Goal: Task Accomplishment & Management: Use online tool/utility

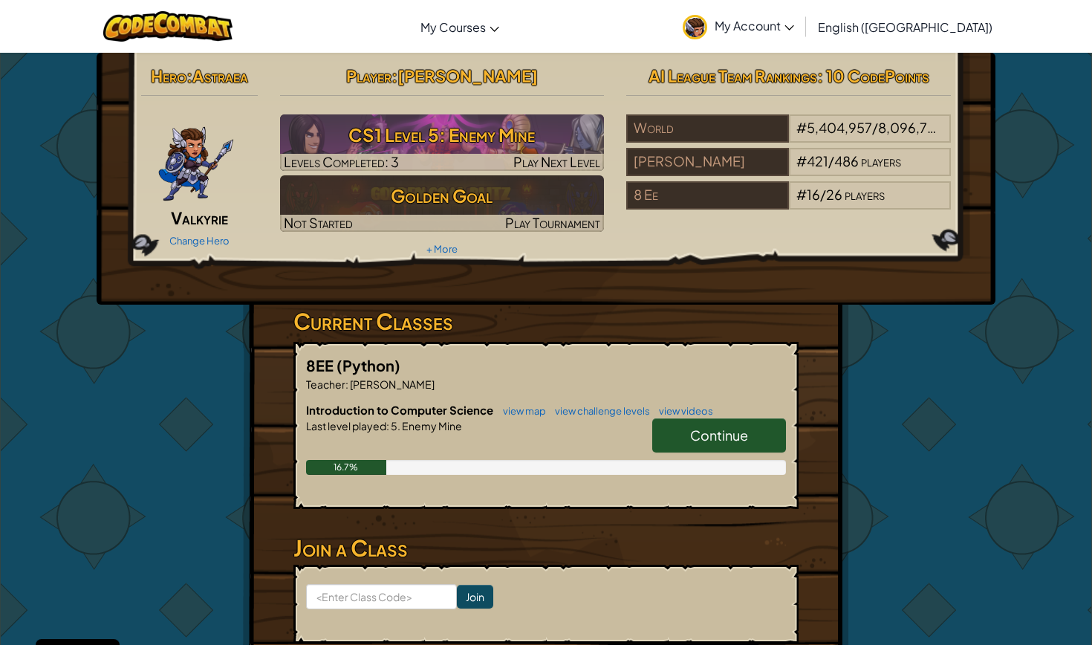
click at [696, 431] on span "Continue" at bounding box center [719, 434] width 58 height 17
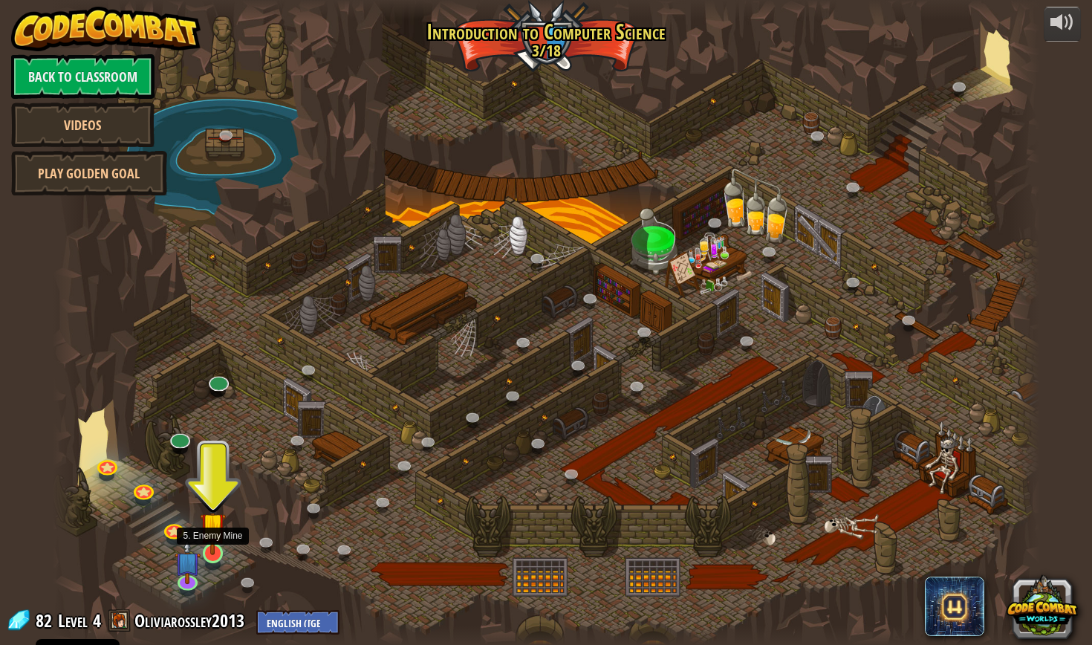
click at [214, 539] on img at bounding box center [213, 524] width 26 height 59
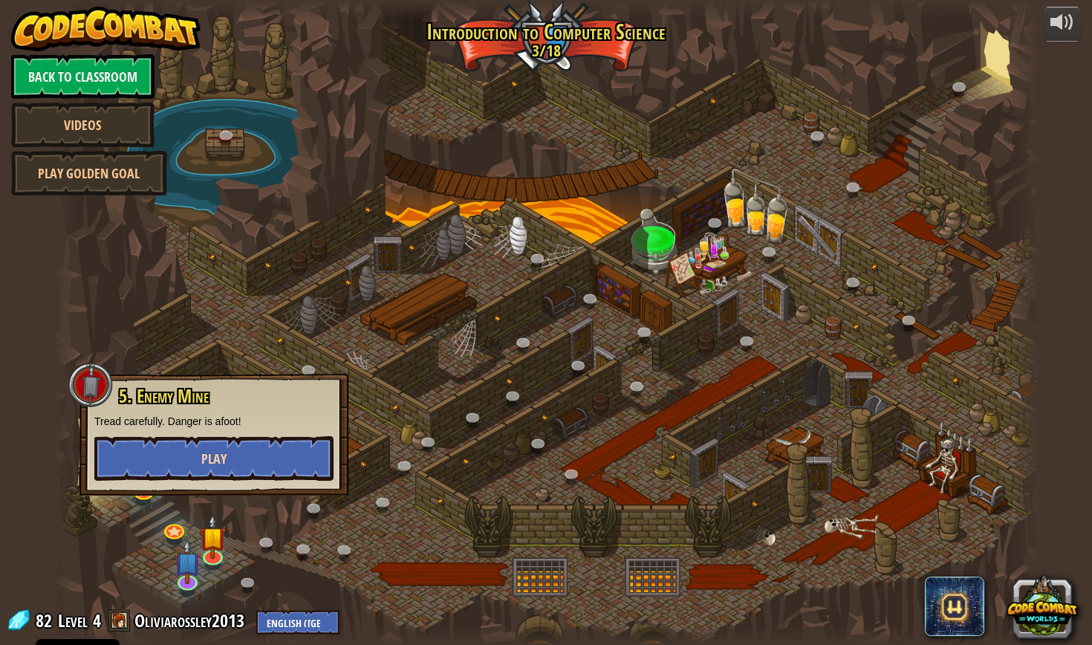
click at [246, 454] on button "Play" at bounding box center [213, 458] width 239 height 45
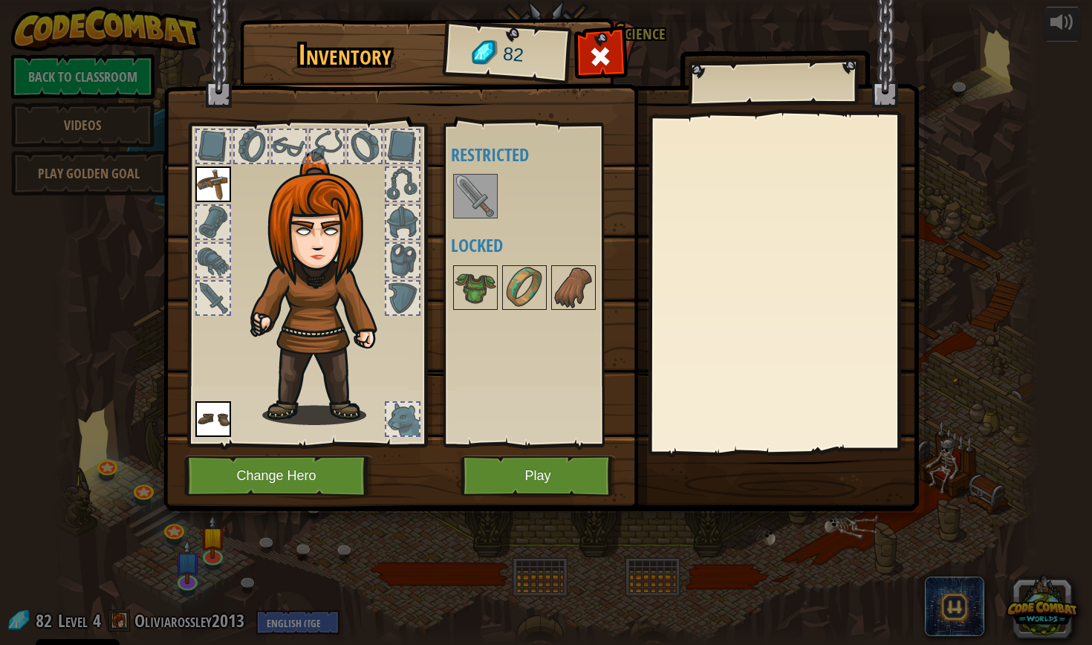
click at [540, 468] on button "Play" at bounding box center [537, 475] width 155 height 41
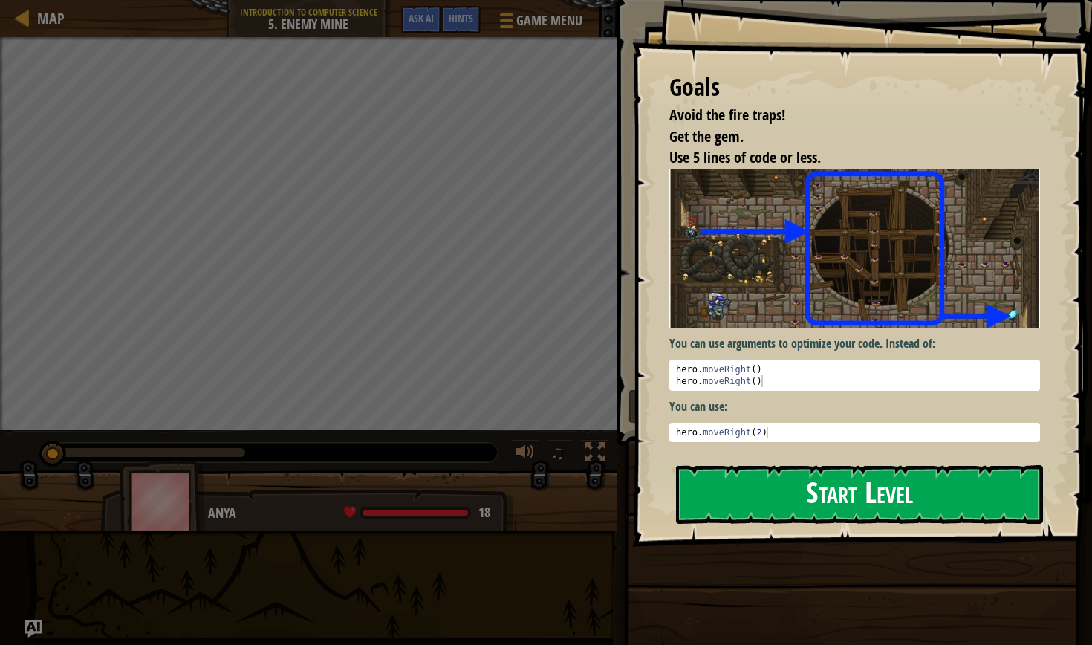
click at [790, 484] on button "Start Level" at bounding box center [859, 494] width 367 height 59
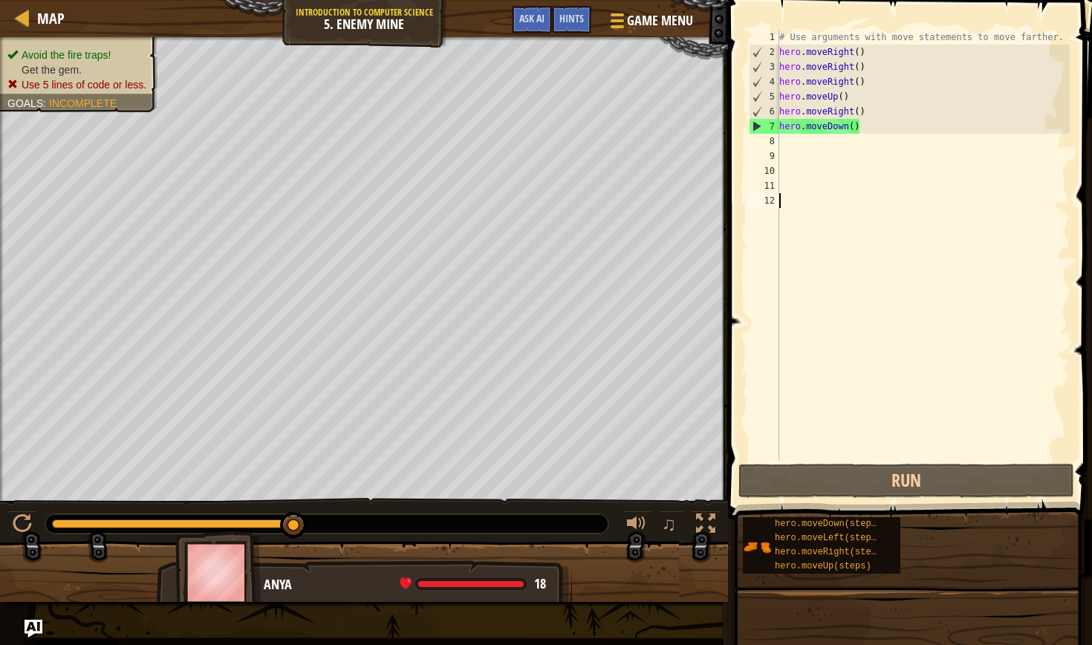
click at [797, 144] on div "# Use arguments with move statements to move farther. hero . moveRight ( ) hero…" at bounding box center [922, 260] width 293 height 460
type textarea "h"
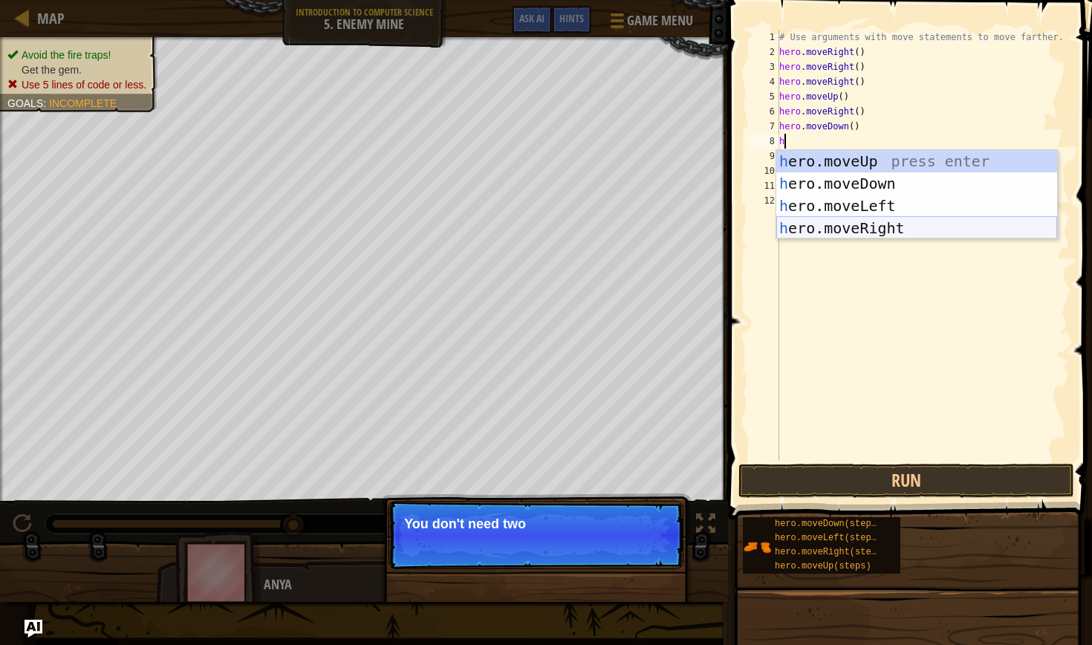
click at [879, 226] on div "h ero.moveUp press enter h ero.moveDown press enter h ero.moveLeft press enter …" at bounding box center [916, 217] width 281 height 134
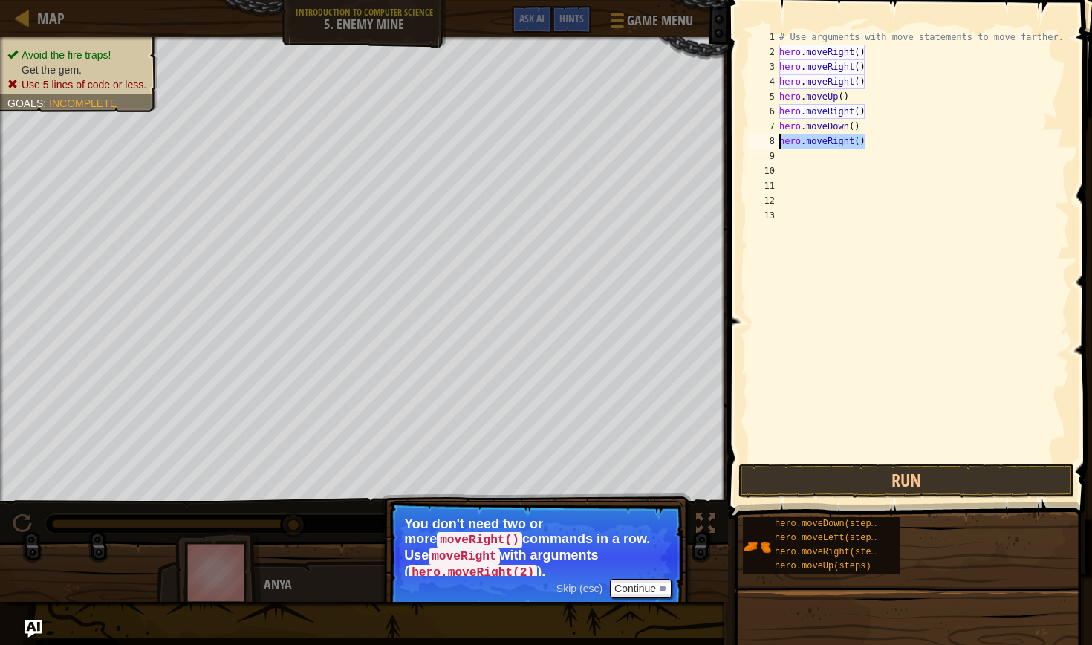
drag, startPoint x: 868, startPoint y: 143, endPoint x: 781, endPoint y: 139, distance: 87.0
click at [781, 139] on div "# Use arguments with move statements to move farther. hero . moveRight ( ) hero…" at bounding box center [922, 260] width 293 height 460
type textarea "hero.moveRight()"
type textarea "h"
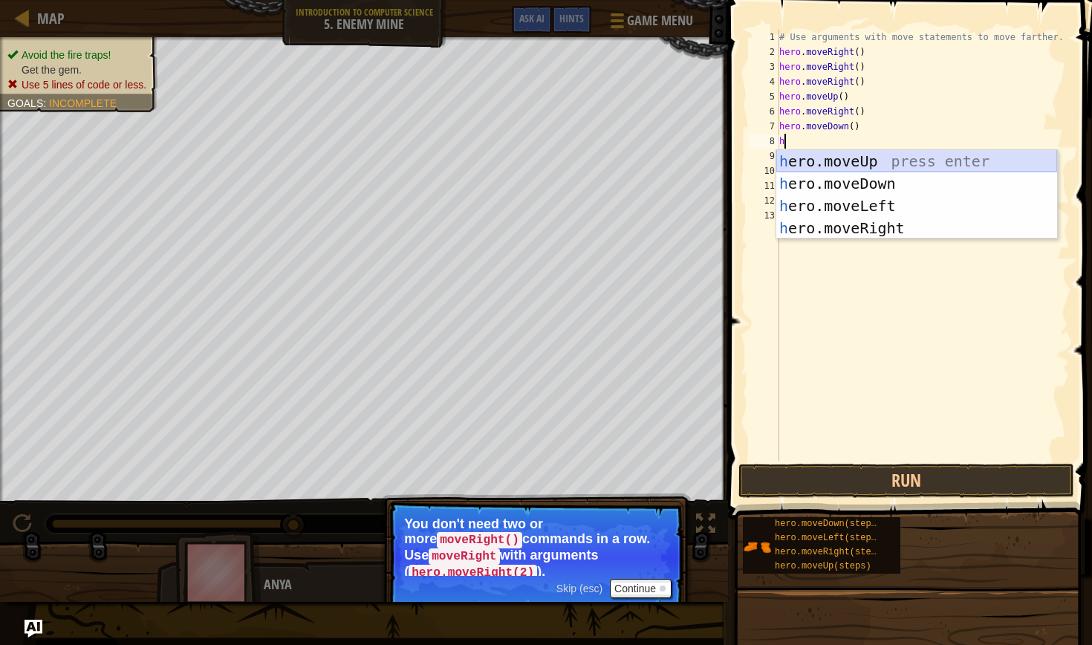
click at [905, 172] on div "h ero.moveUp press enter h ero.moveDown press enter h ero.moveLeft press enter …" at bounding box center [916, 217] width 281 height 134
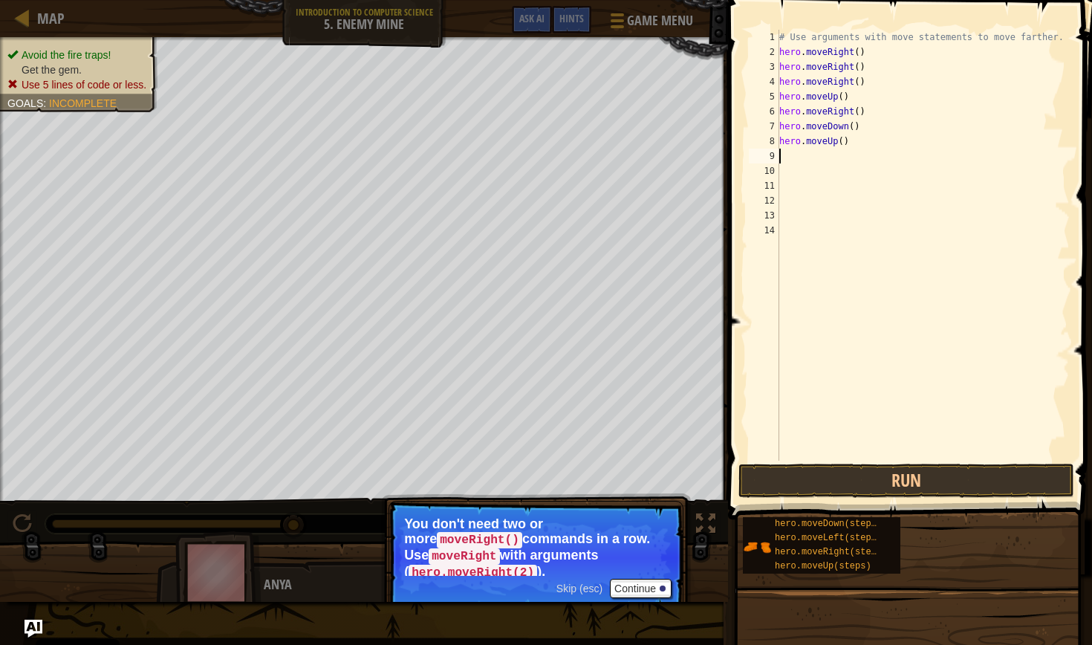
type textarea "h"
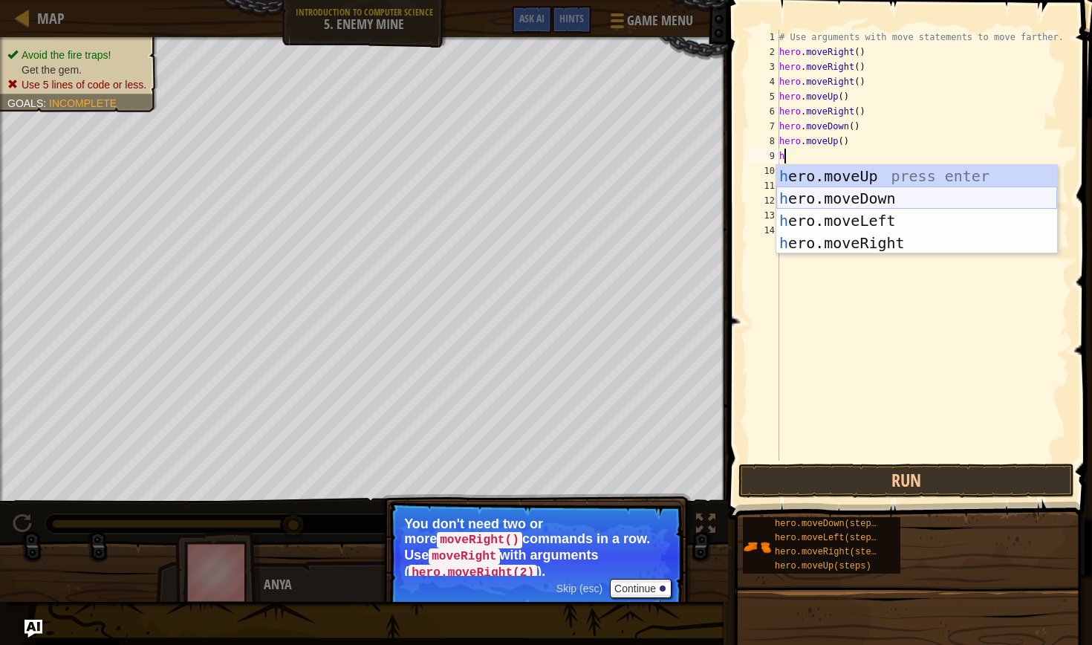
click at [852, 203] on div "h ero.moveUp press enter h ero.moveDown press enter h ero.moveLeft press enter …" at bounding box center [916, 232] width 281 height 134
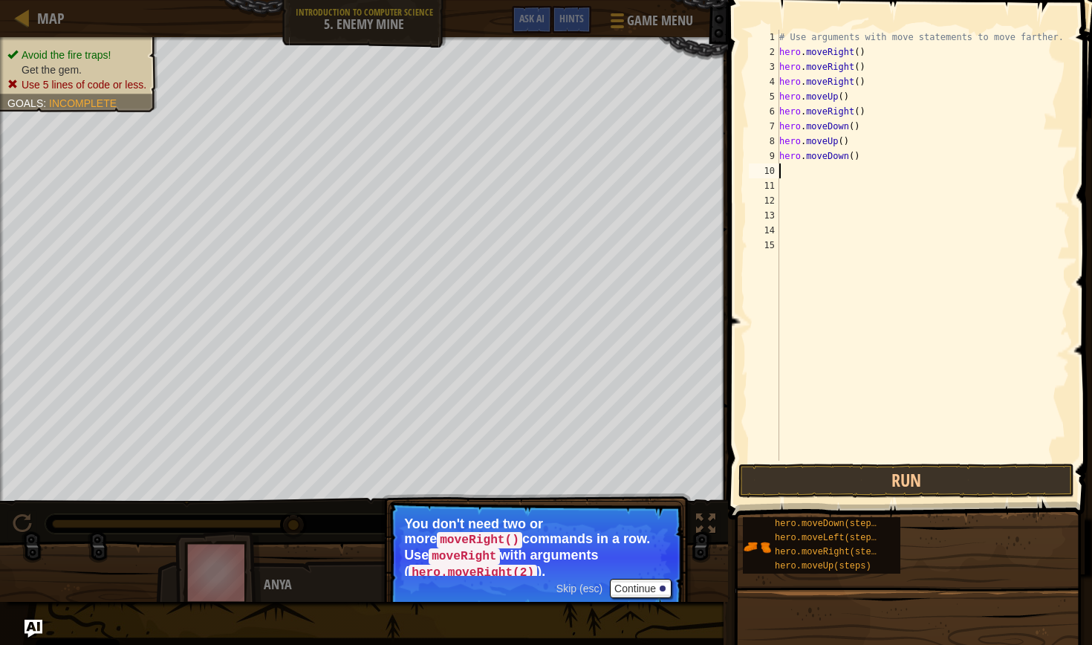
type textarea "h"
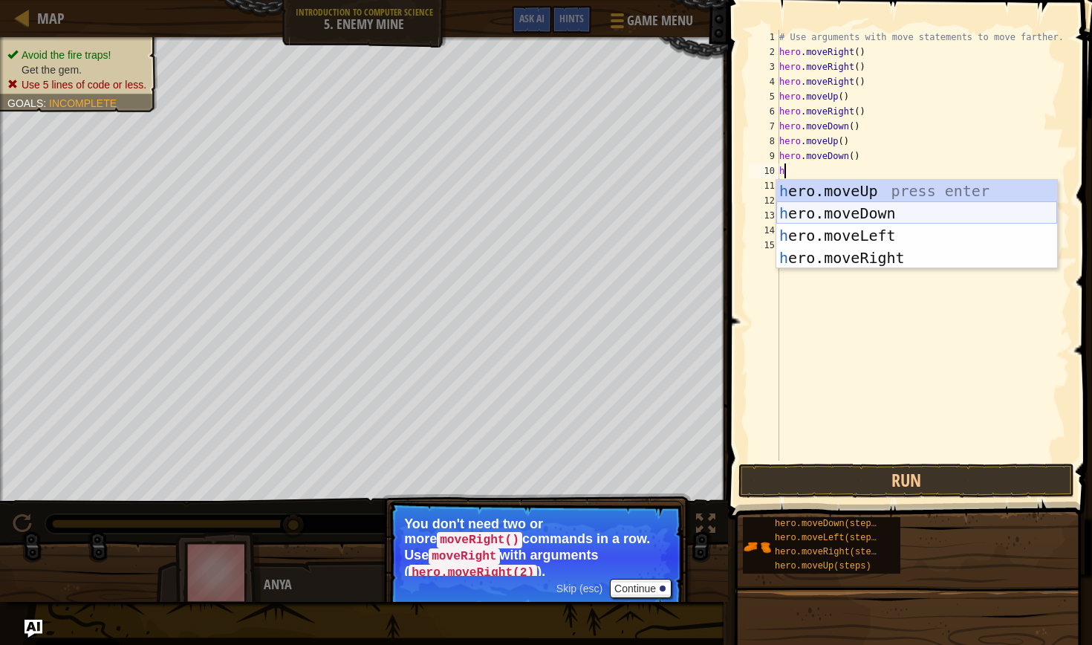
click at [861, 209] on div "h ero.moveUp press enter h ero.moveDown press enter h ero.moveLeft press enter …" at bounding box center [916, 247] width 281 height 134
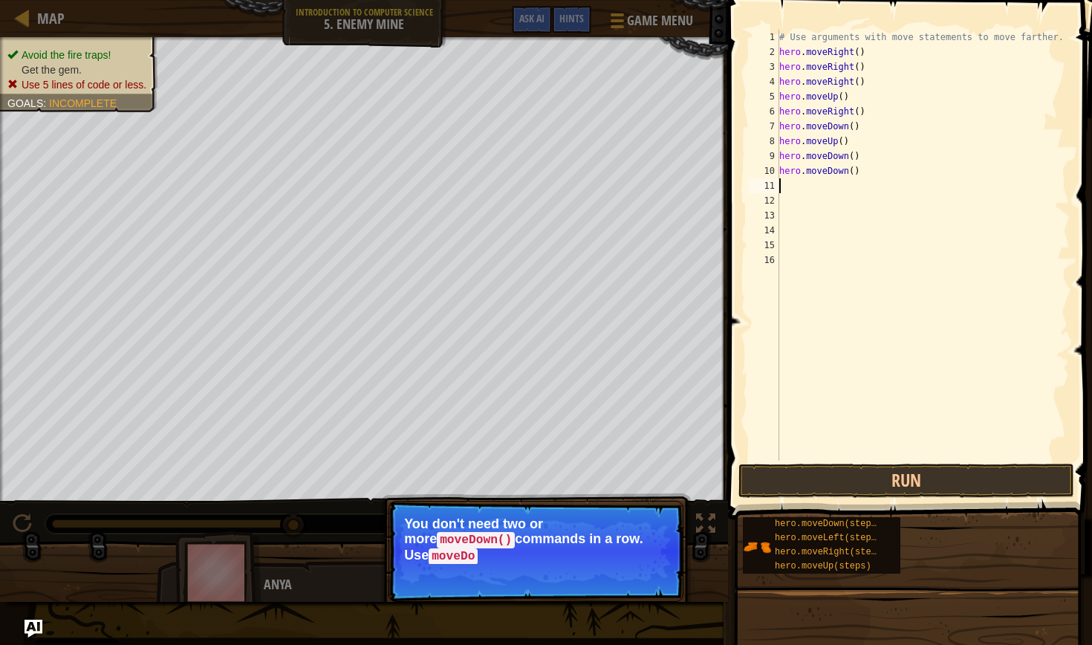
type textarea "h"
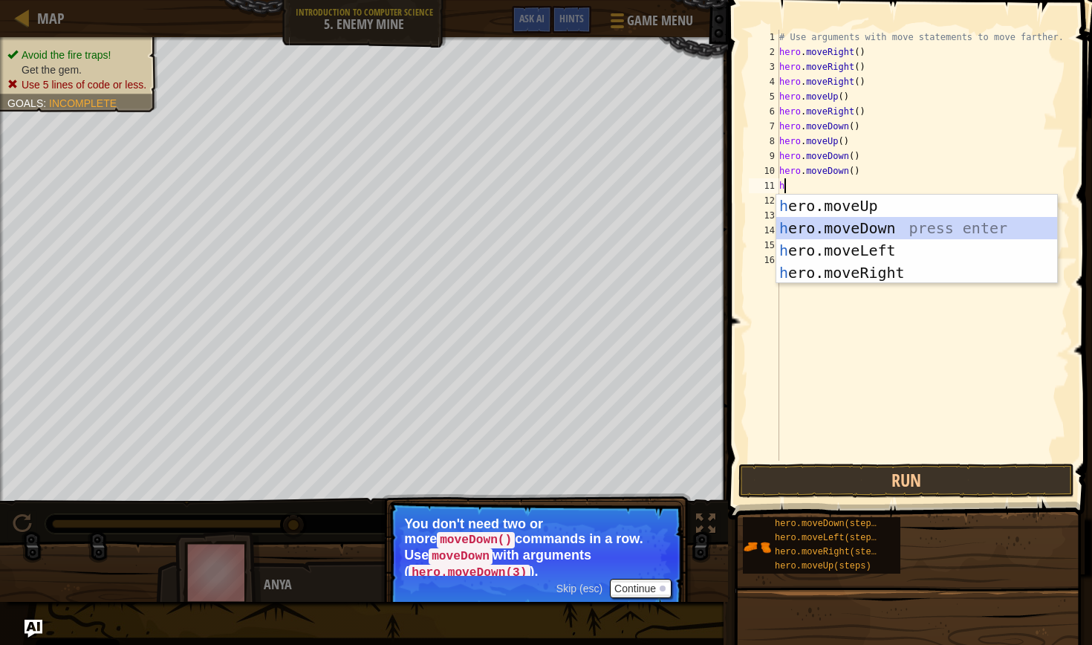
click at [883, 224] on div "h ero.moveUp press enter h ero.moveDown press enter h ero.moveLeft press enter …" at bounding box center [916, 262] width 281 height 134
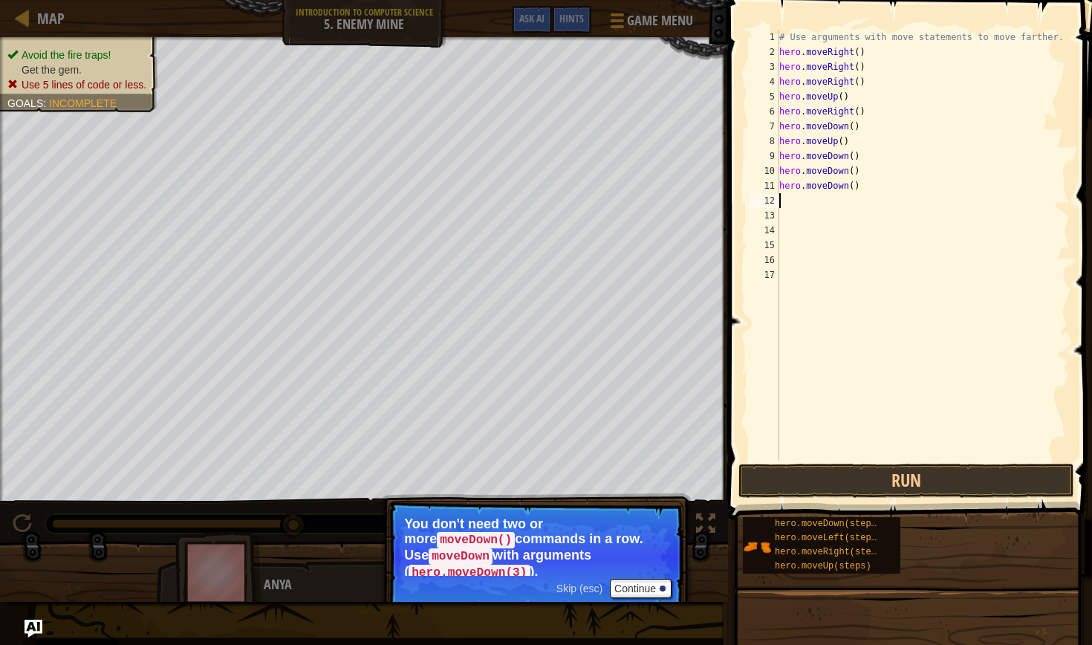
type textarea "h"
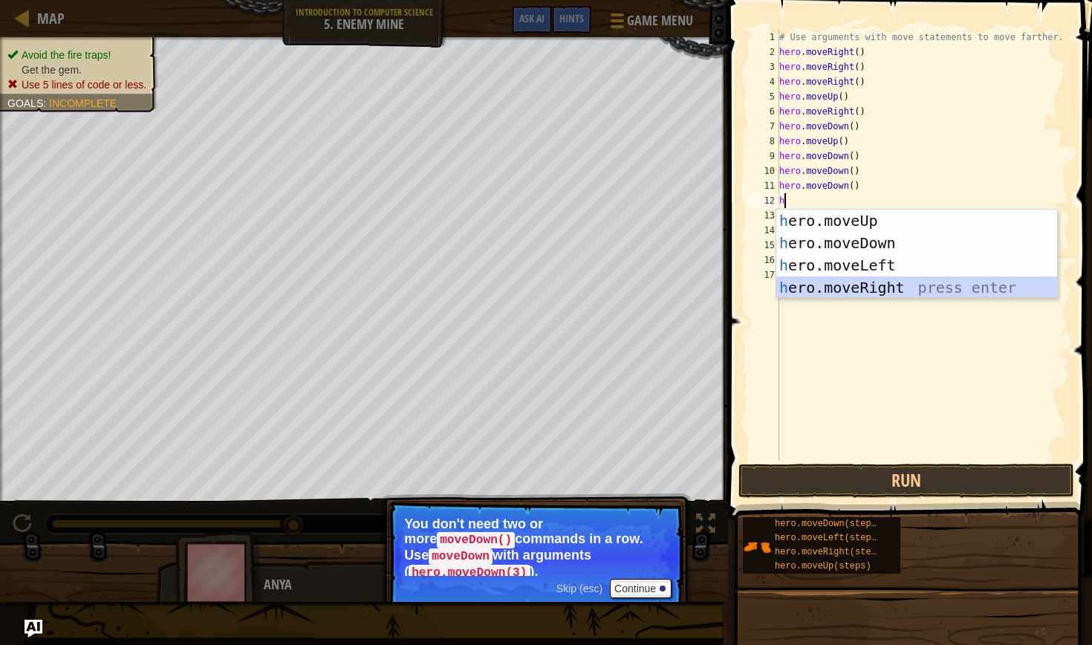
click at [893, 290] on div "h ero.moveUp press enter h ero.moveDown press enter h ero.moveLeft press enter …" at bounding box center [916, 276] width 281 height 134
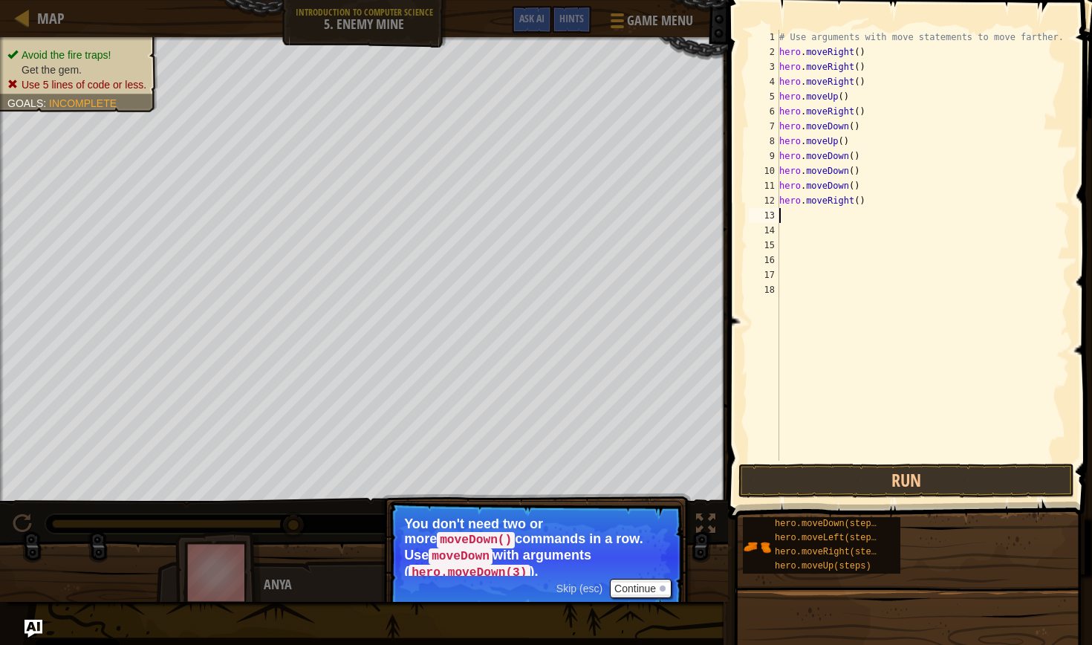
type textarea "\"
click at [927, 487] on button "Run" at bounding box center [906, 480] width 336 height 34
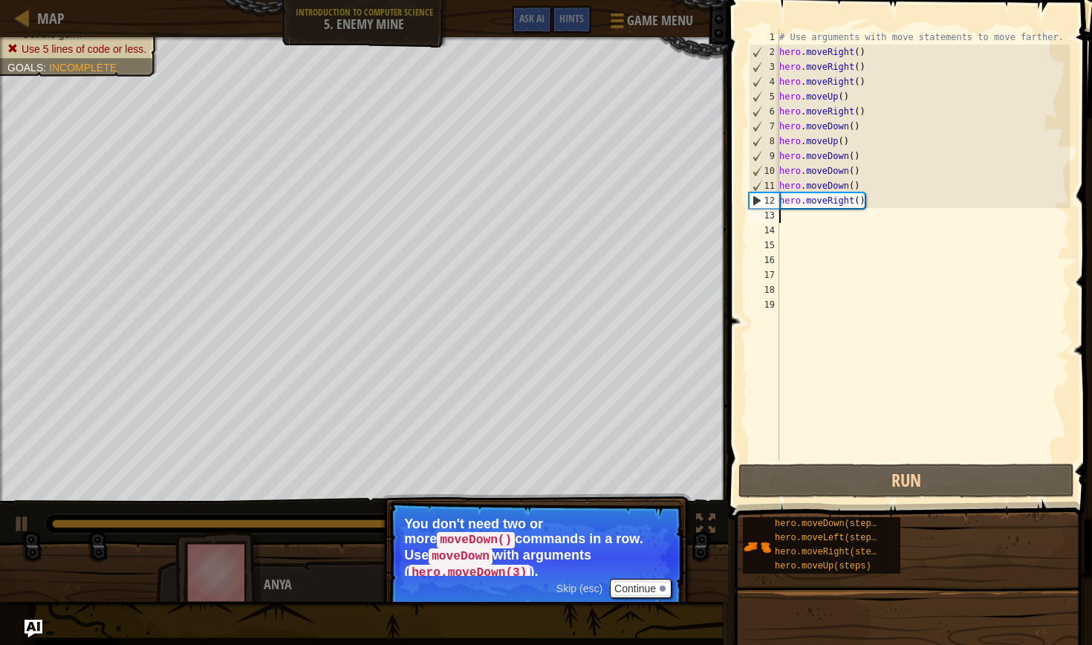
click at [789, 218] on div "# Use arguments with move statements to move farther. hero . moveRight ( ) hero…" at bounding box center [922, 260] width 293 height 460
type textarea "h"
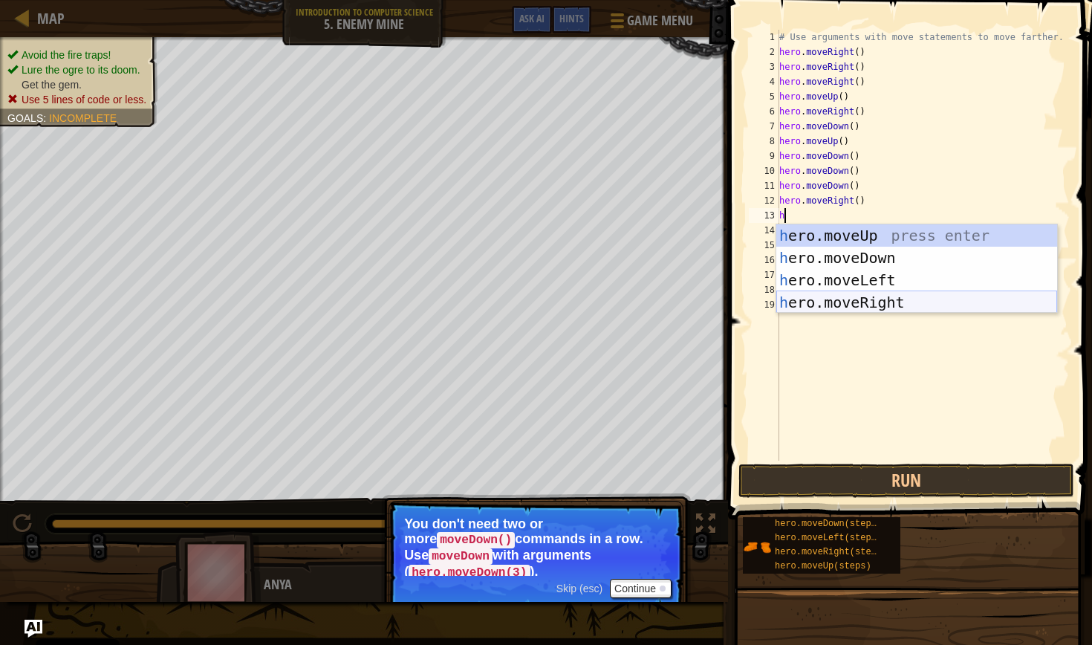
click at [893, 300] on div "h ero.moveUp press enter h ero.moveDown press enter h ero.moveLeft press enter …" at bounding box center [916, 291] width 281 height 134
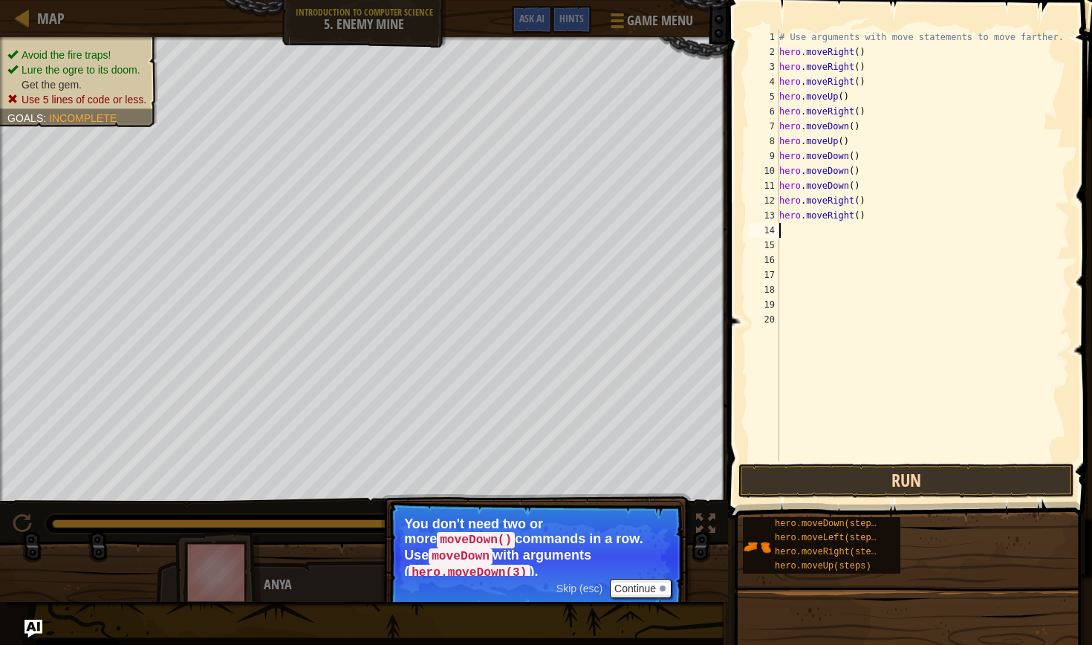
click at [919, 474] on button "Run" at bounding box center [906, 480] width 336 height 34
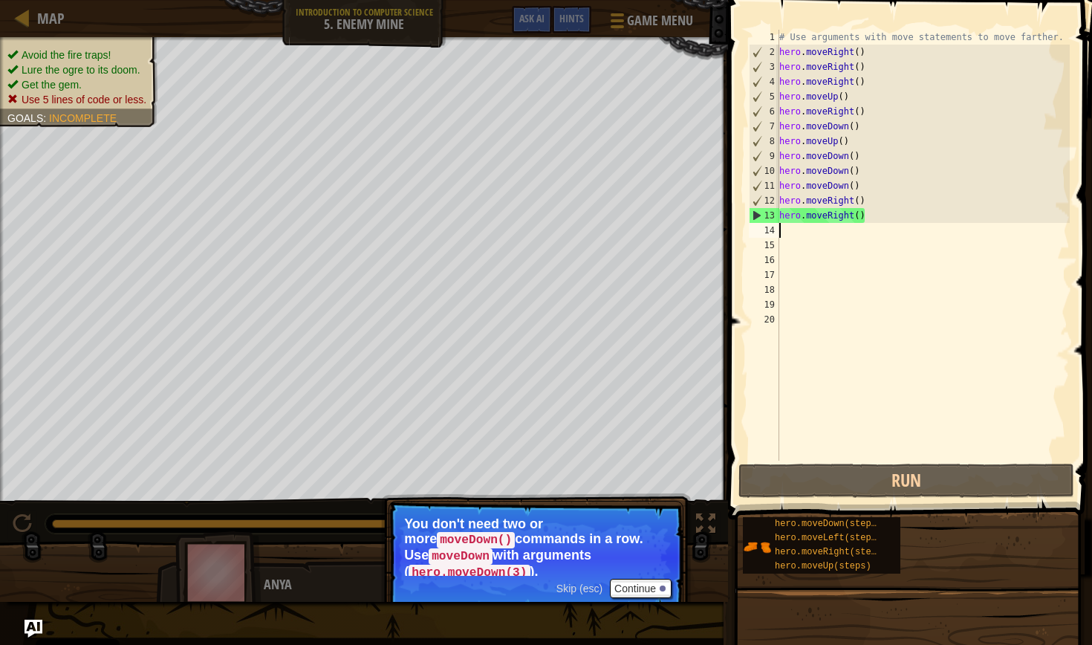
click at [857, 50] on div "# Use arguments with move statements to move farther. hero . moveRight ( ) hero…" at bounding box center [922, 260] width 293 height 460
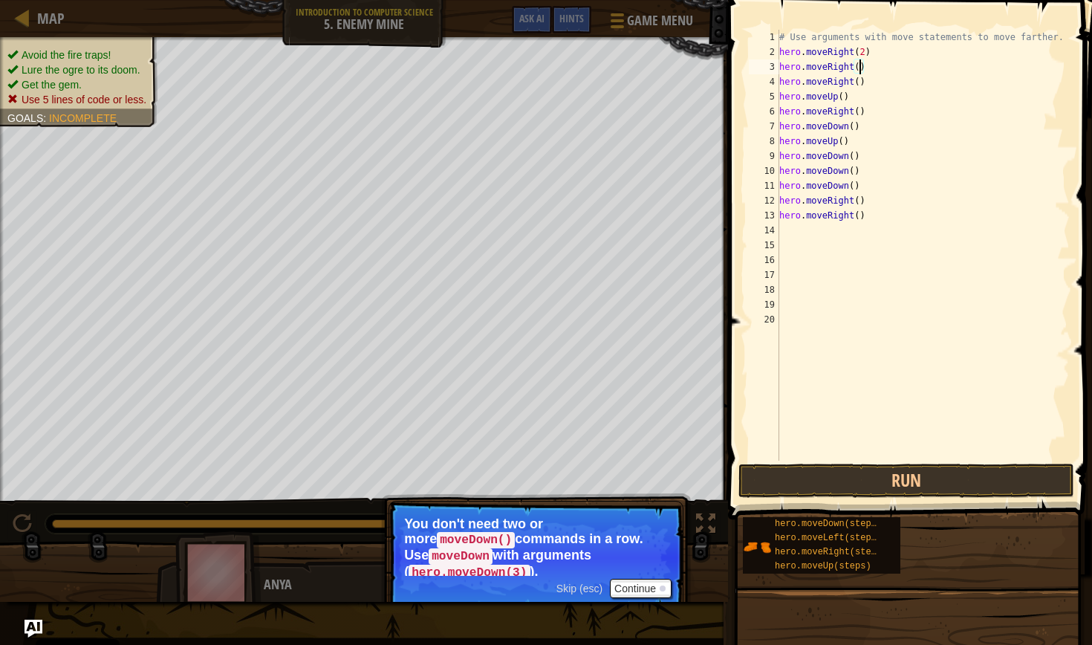
click at [860, 67] on div "# Use arguments with move statements to move farther. hero . moveRight ( 2 ) he…" at bounding box center [922, 260] width 293 height 460
type textarea "hero.moveRight()"
drag, startPoint x: 867, startPoint y: 67, endPoint x: 777, endPoint y: 69, distance: 90.6
click at [777, 69] on div "hero.moveRight() 1 2 3 4 5 6 7 8 9 10 11 12 13 14 15 16 17 18 19 20 # Use argum…" at bounding box center [908, 245] width 324 height 431
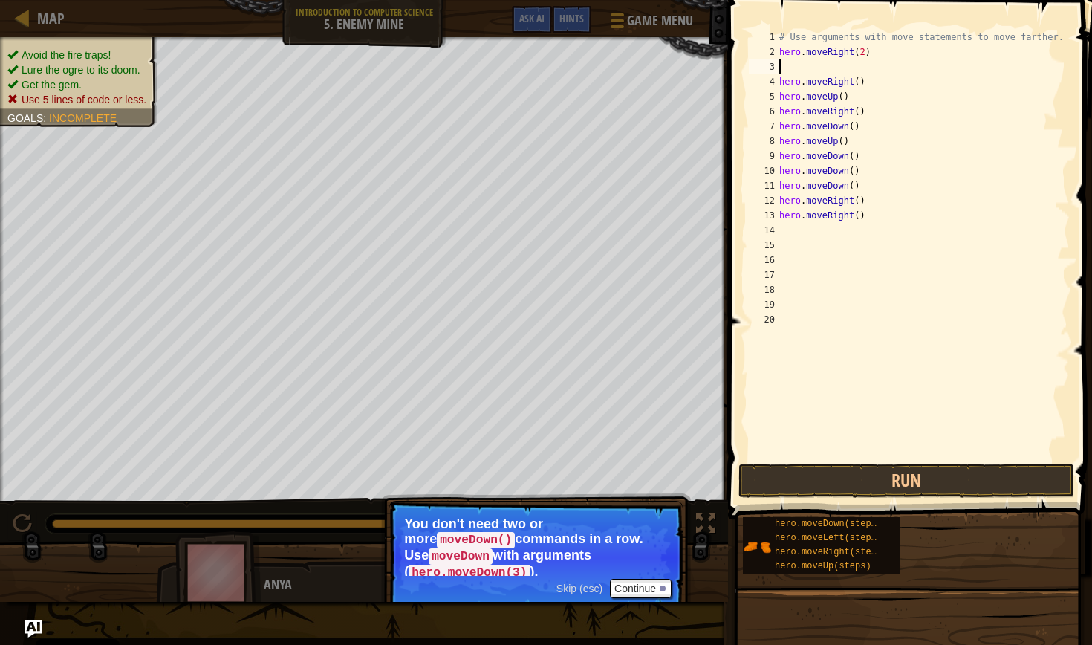
click at [778, 83] on div "4" at bounding box center [763, 81] width 30 height 15
type textarea "hero.moveRight()"
drag, startPoint x: 875, startPoint y: 62, endPoint x: 773, endPoint y: 64, distance: 101.7
click at [773, 64] on div "hero.moveRight() 1 2 3 4 5 6 7 8 9 10 11 12 13 14 15 16 17 18 19 # Use argument…" at bounding box center [908, 245] width 324 height 431
click at [864, 51] on div "# Use arguments with move statements to move farther. hero . moveRight ( 2 ) he…" at bounding box center [922, 260] width 293 height 460
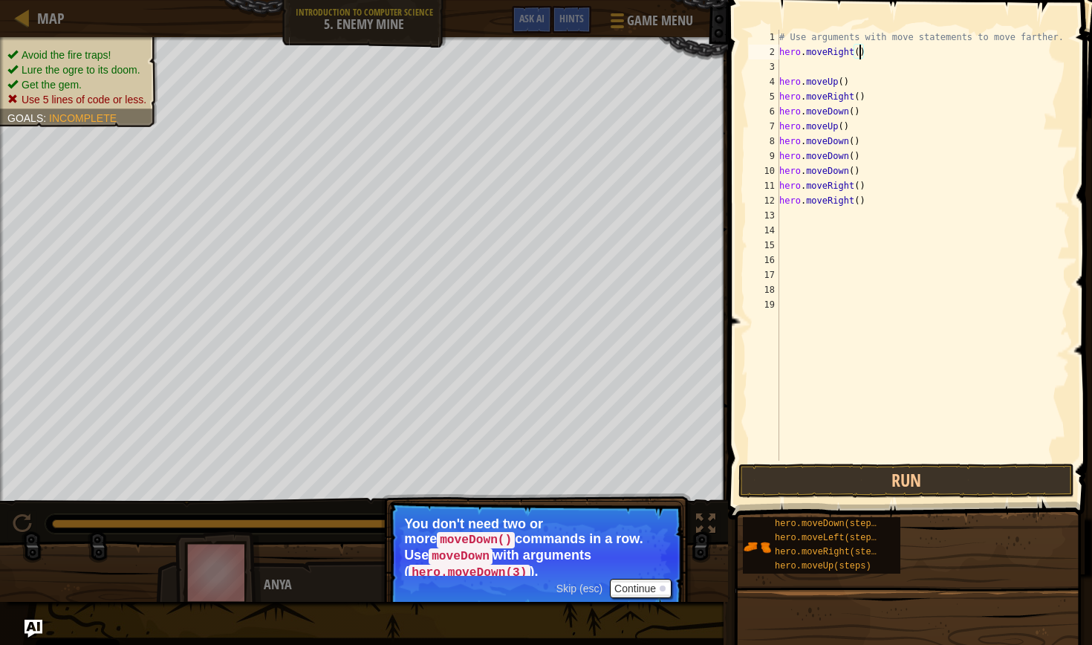
scroll to position [7, 7]
click at [779, 75] on div "4" at bounding box center [763, 81] width 30 height 15
type textarea "hero.moveUp()"
drag, startPoint x: 851, startPoint y: 109, endPoint x: 780, endPoint y: 111, distance: 71.3
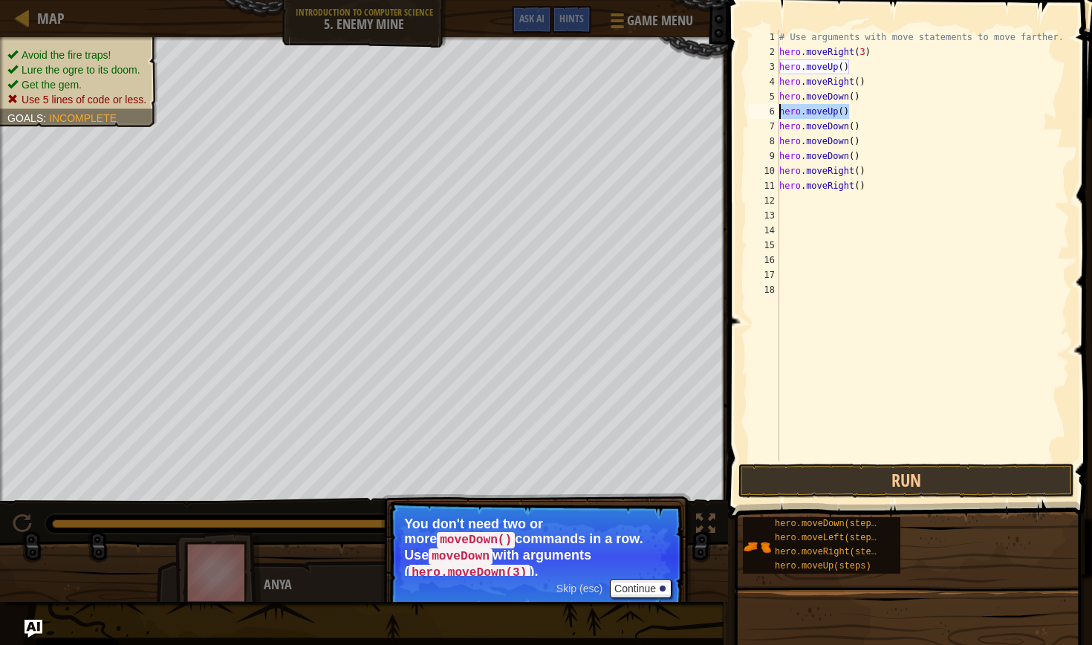
click at [780, 111] on div "# Use arguments with move statements to move farther. hero . moveRight ( 3 ) he…" at bounding box center [922, 260] width 293 height 460
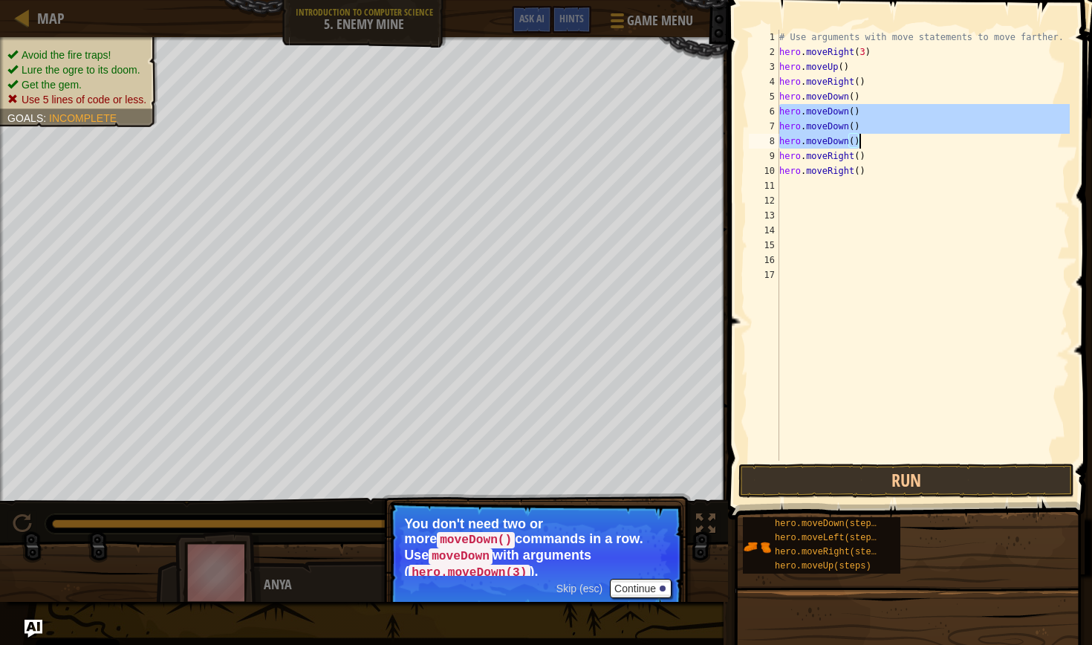
drag, startPoint x: 781, startPoint y: 111, endPoint x: 864, endPoint y: 140, distance: 88.1
click at [864, 140] on div "# Use arguments with move statements to move farther. hero . moveRight ( 3 ) he…" at bounding box center [922, 260] width 293 height 460
type textarea "hero.moveDown() hero.moveDown()"
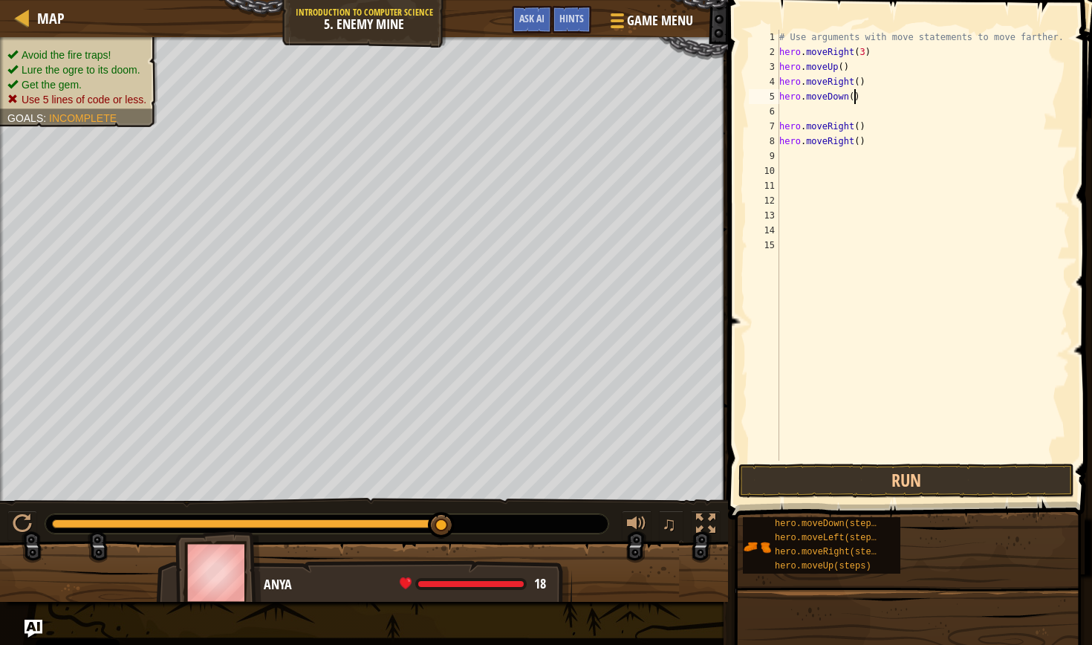
click at [852, 94] on div "# Use arguments with move statements to move farther. hero . moveRight ( 3 ) he…" at bounding box center [922, 260] width 293 height 460
click at [780, 125] on div "# Use arguments with move statements to move farther. hero . moveRight ( 3 ) he…" at bounding box center [922, 260] width 293 height 460
click at [858, 111] on div "# Use arguments with move statements to move farther. hero . moveRight ( 3 ) he…" at bounding box center [922, 260] width 293 height 460
drag, startPoint x: 781, startPoint y: 126, endPoint x: 870, endPoint y: 127, distance: 88.4
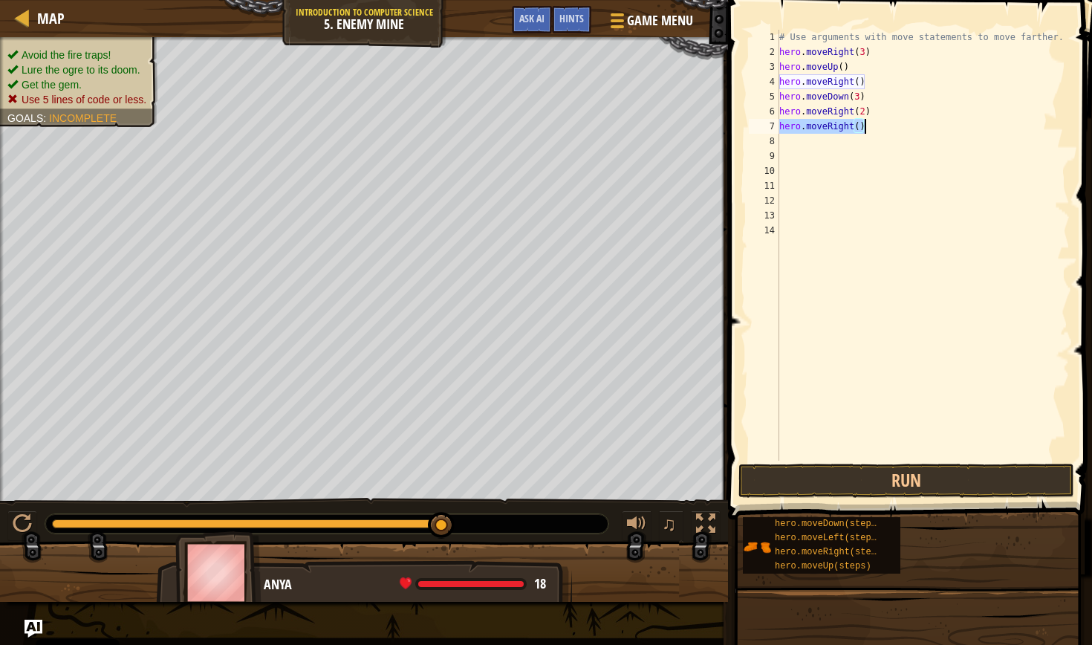
click at [870, 127] on div "# Use arguments with move statements to move farther. hero . moveRight ( 3 ) he…" at bounding box center [922, 260] width 293 height 460
type textarea "hero.moveRight()"
click at [930, 486] on button "Run" at bounding box center [906, 480] width 336 height 34
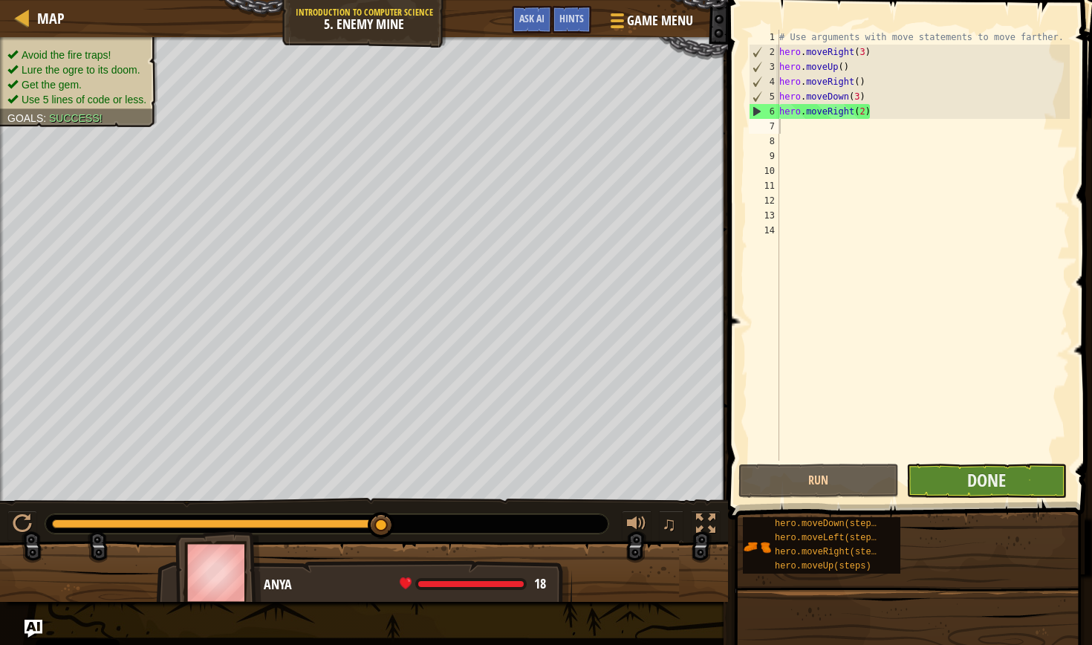
click at [1014, 486] on button "Done" at bounding box center [986, 480] width 160 height 34
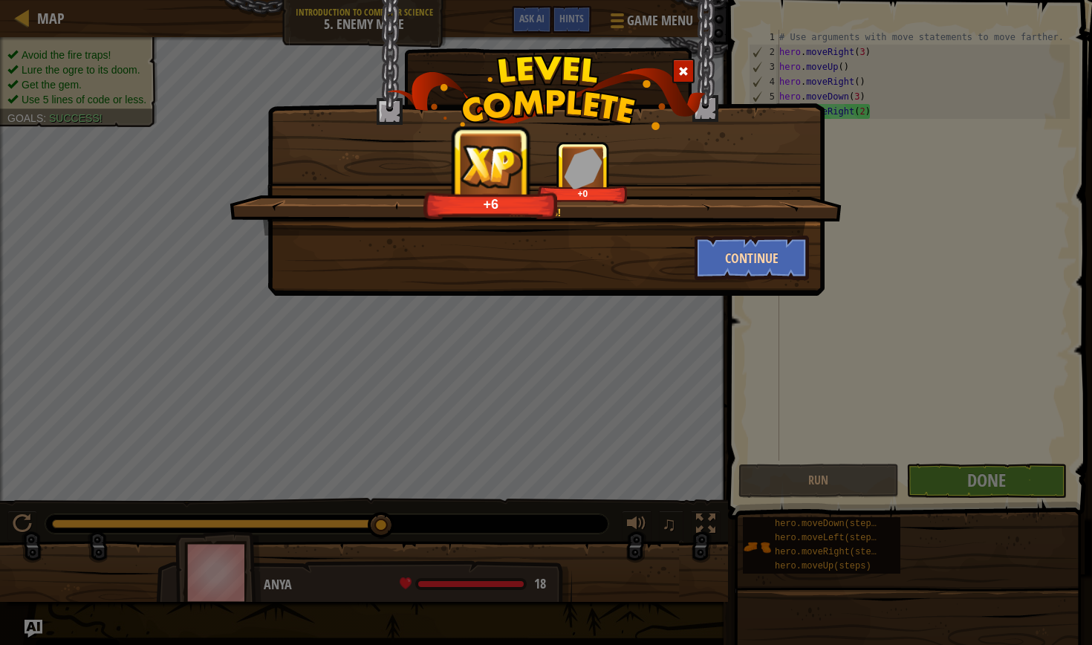
click at [773, 268] on button "Continue" at bounding box center [751, 257] width 115 height 45
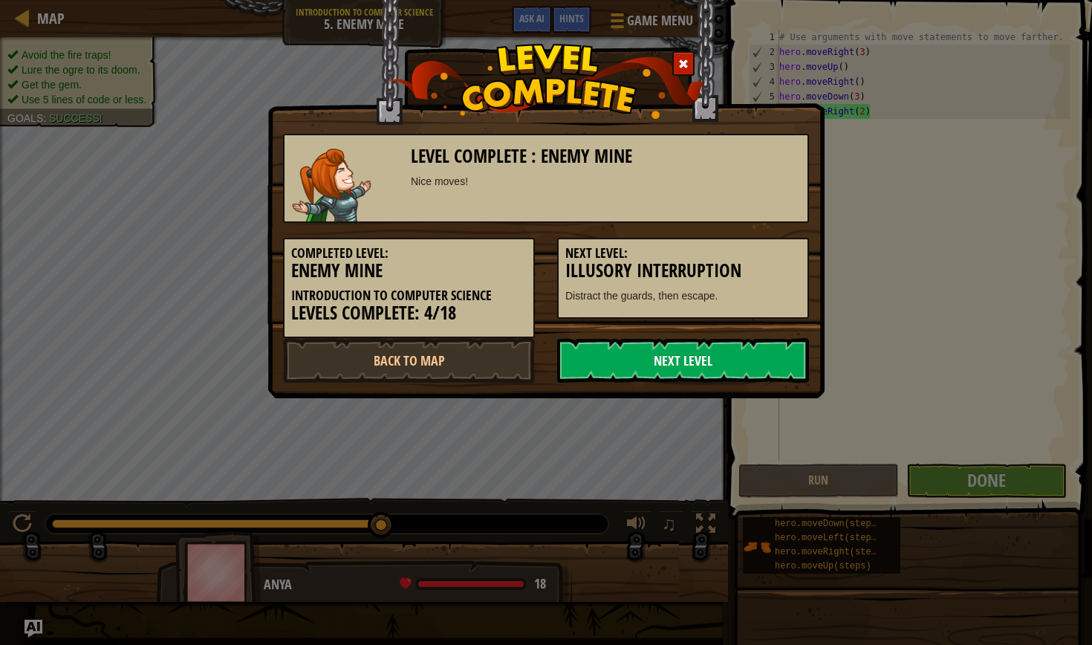
click at [716, 349] on link "Next Level" at bounding box center [683, 360] width 252 height 45
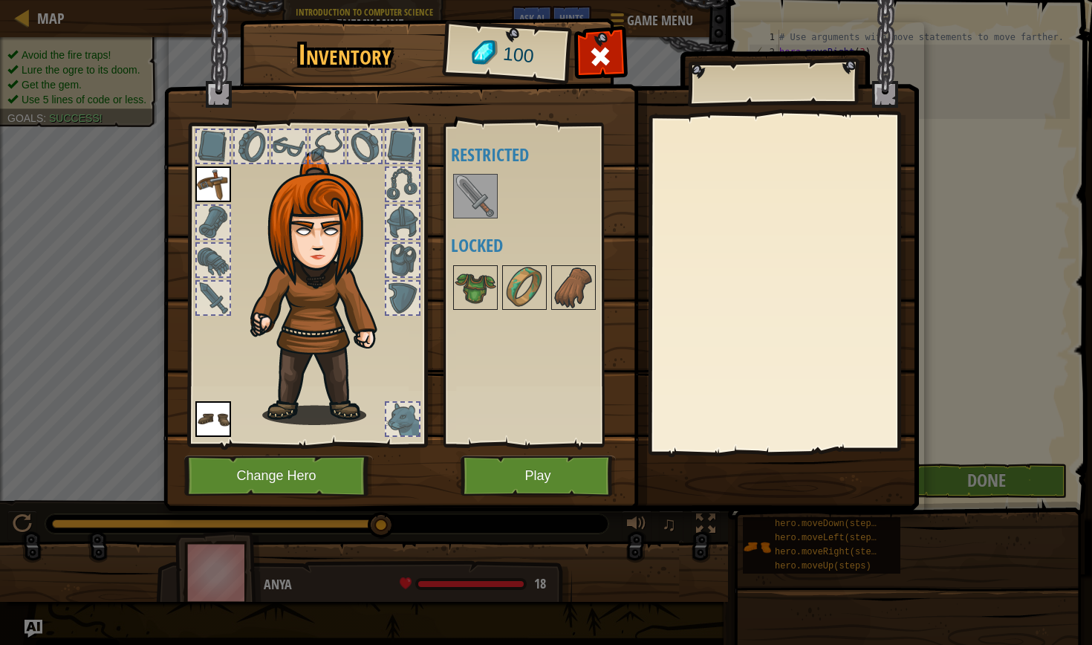
click at [509, 469] on button "Play" at bounding box center [537, 475] width 155 height 41
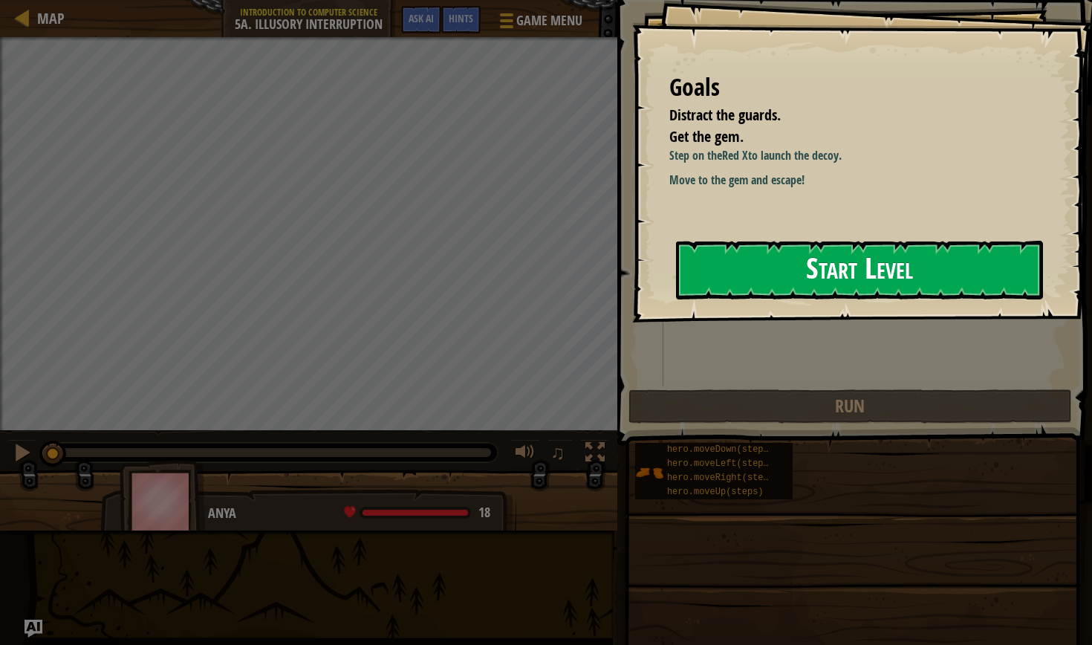
click at [788, 274] on button "Start Level" at bounding box center [859, 270] width 367 height 59
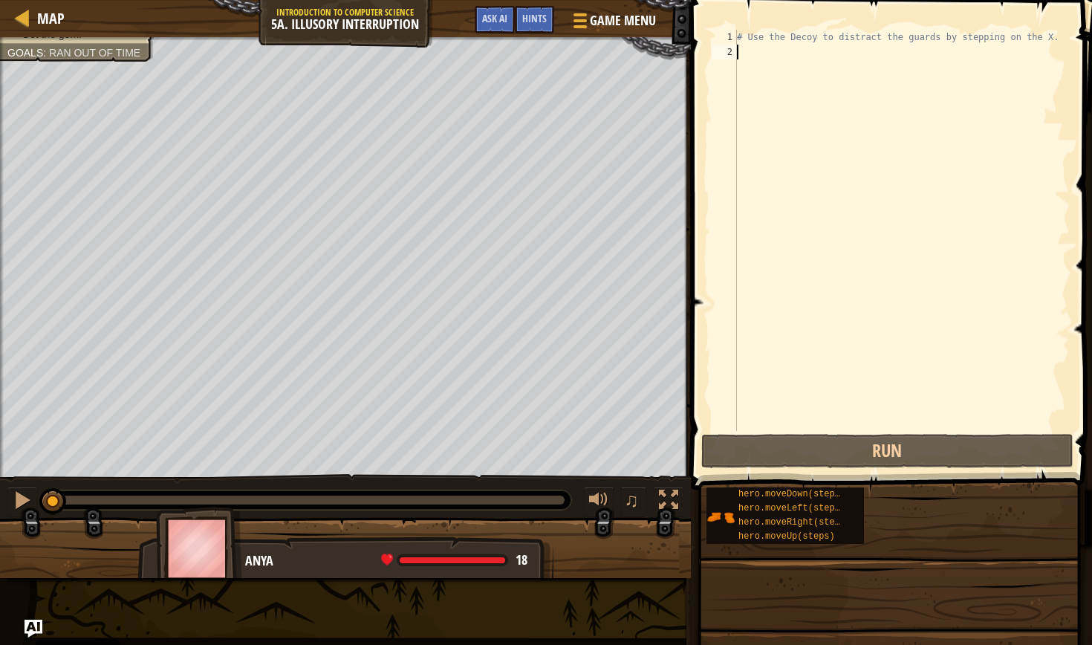
type textarea "m"
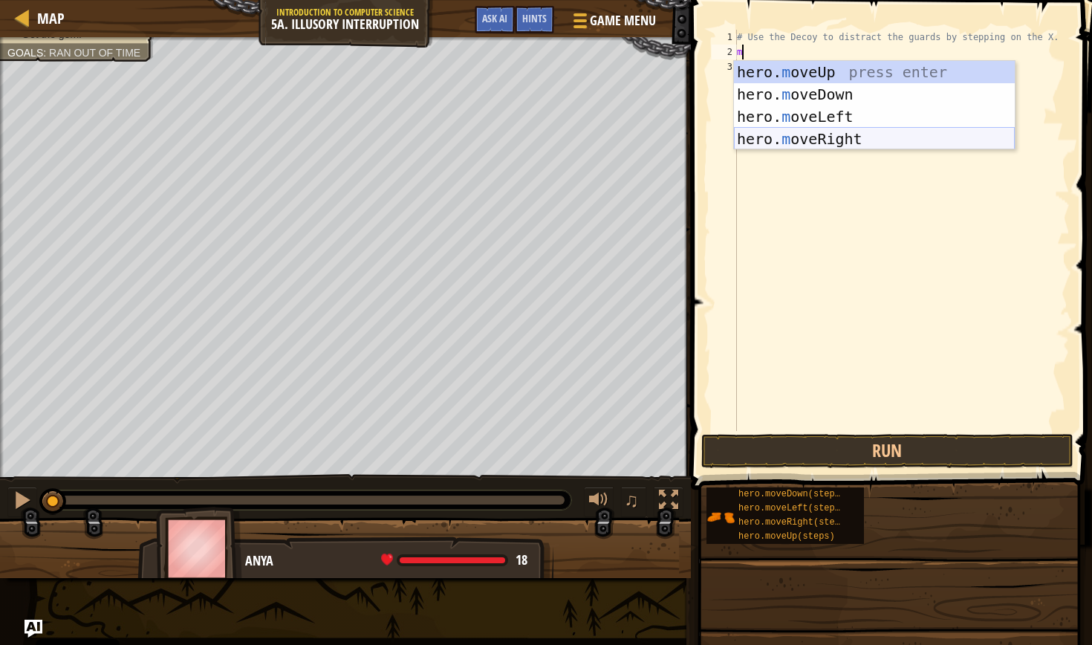
click at [874, 137] on div "hero. m oveUp press enter hero. m oveDown press enter hero. m oveLeft press ent…" at bounding box center [874, 128] width 281 height 134
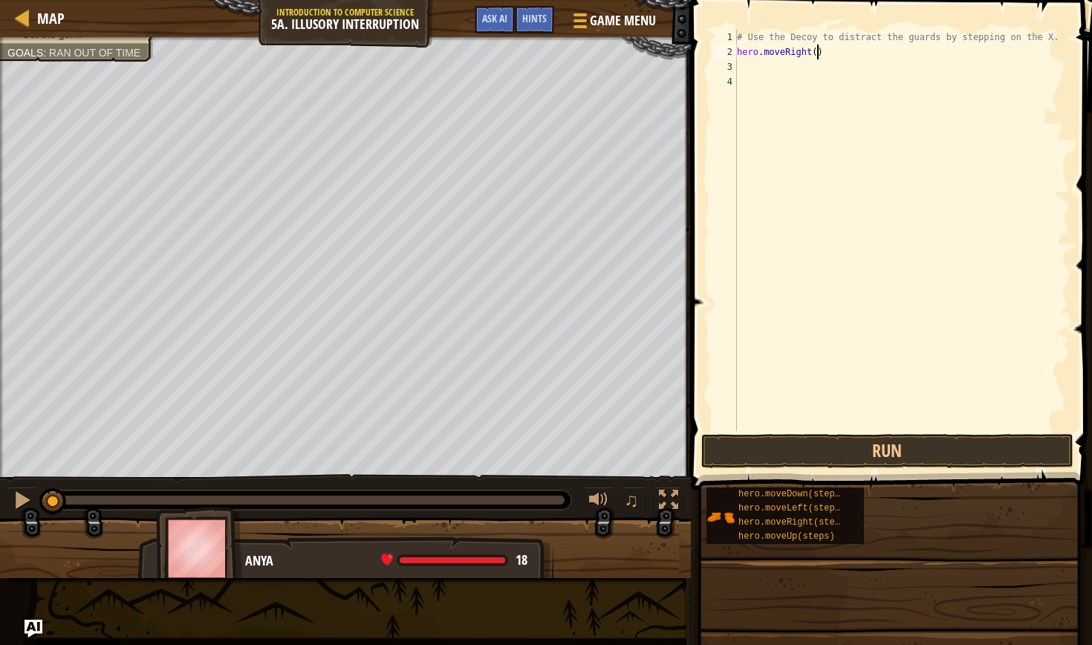
click at [818, 50] on div "# Use the Decoy to distract the guards by stepping on the X. hero . moveRight (…" at bounding box center [902, 245] width 336 height 431
type textarea "hero.moveRight(4)"
click at [911, 444] on button "Run" at bounding box center [887, 451] width 372 height 34
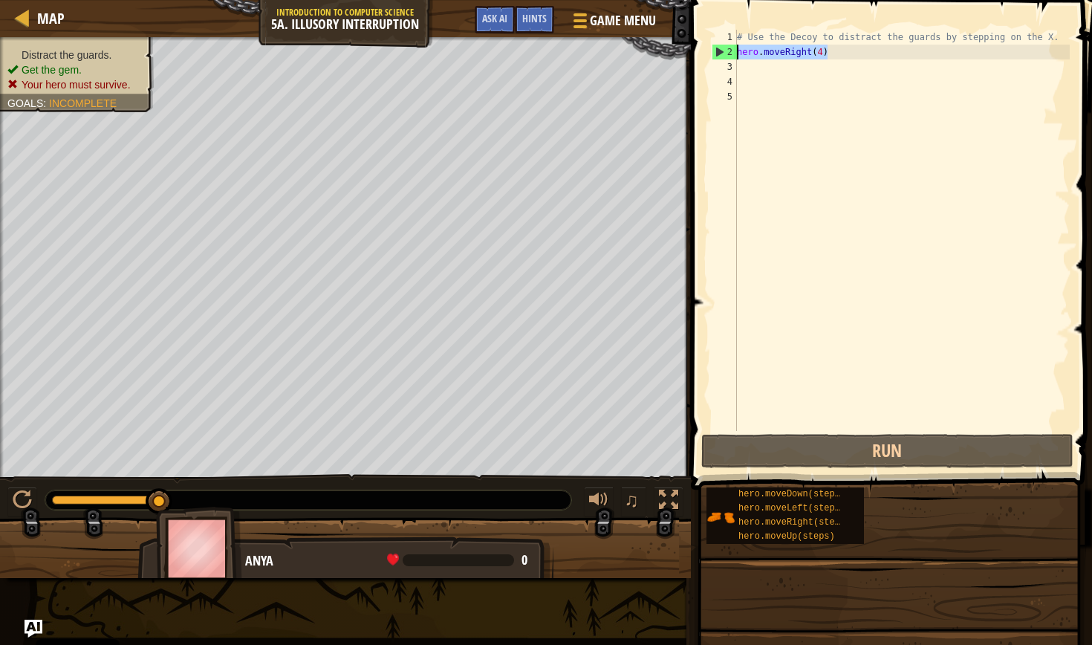
drag, startPoint x: 846, startPoint y: 54, endPoint x: 736, endPoint y: 53, distance: 110.6
click at [736, 53] on div "1 2 3 4 5 # Use the Decoy to distract the guards by stepping on the X. hero . m…" at bounding box center [888, 230] width 361 height 401
type textarea "hero.moveRight(4)"
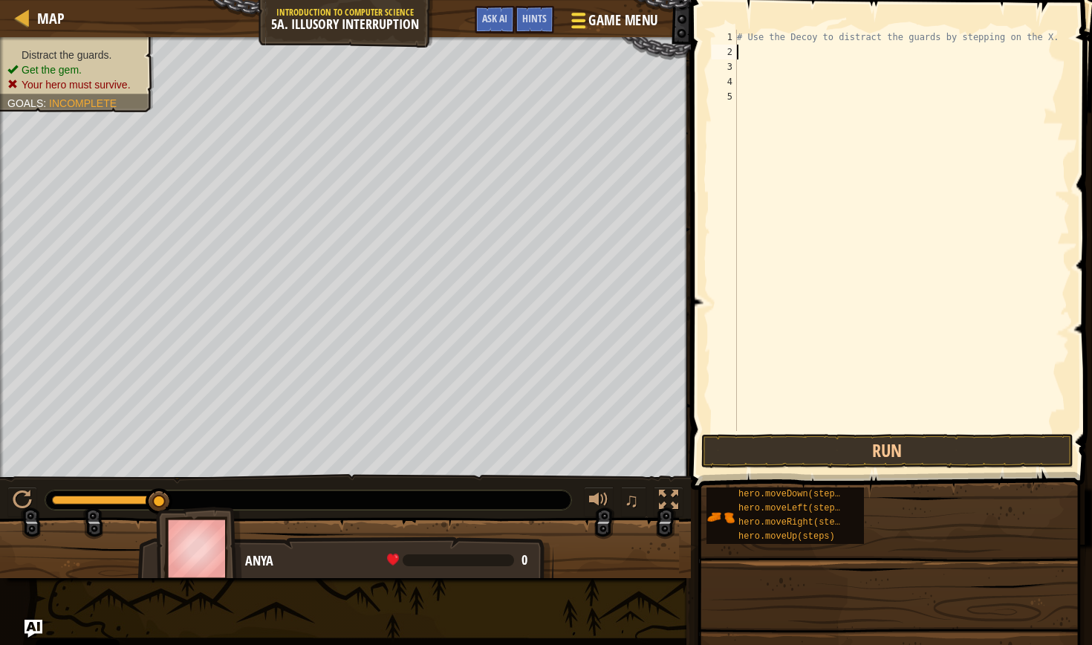
type textarea "d"
type textarea "h"
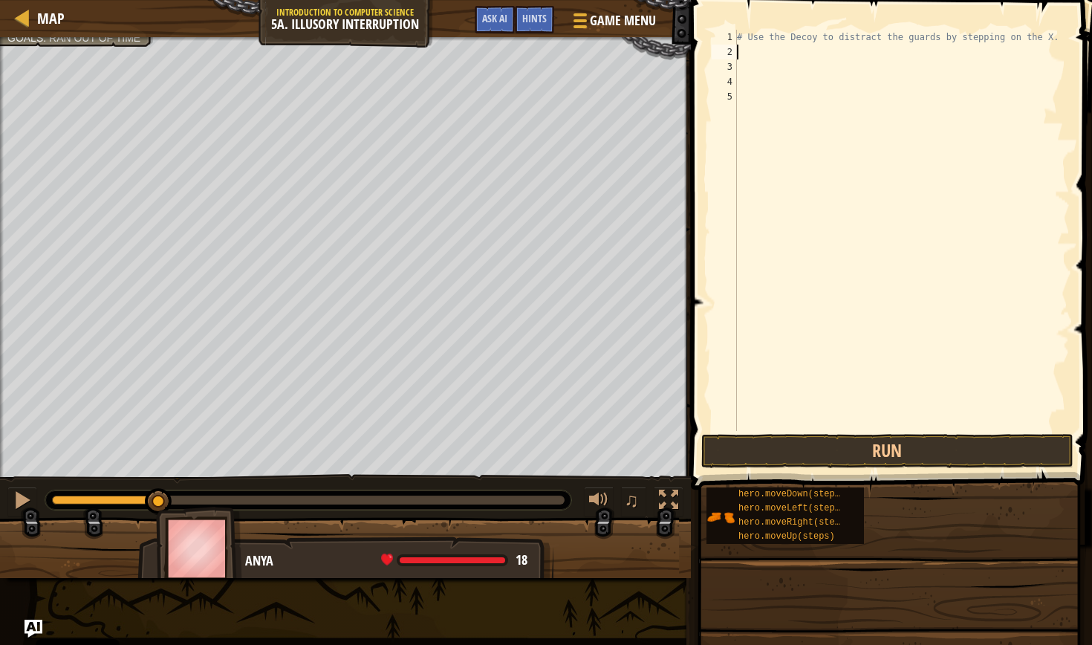
type textarea "h"
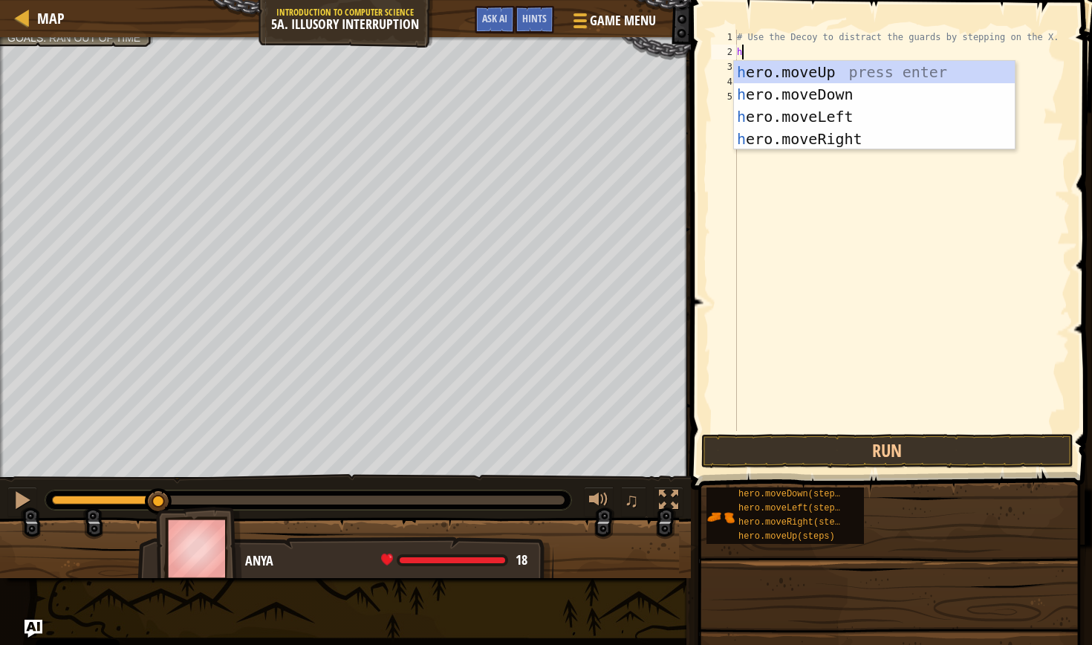
click at [873, 139] on div "h ero.moveUp press enter h ero.moveDown press enter h ero.moveLeft press enter …" at bounding box center [874, 128] width 281 height 134
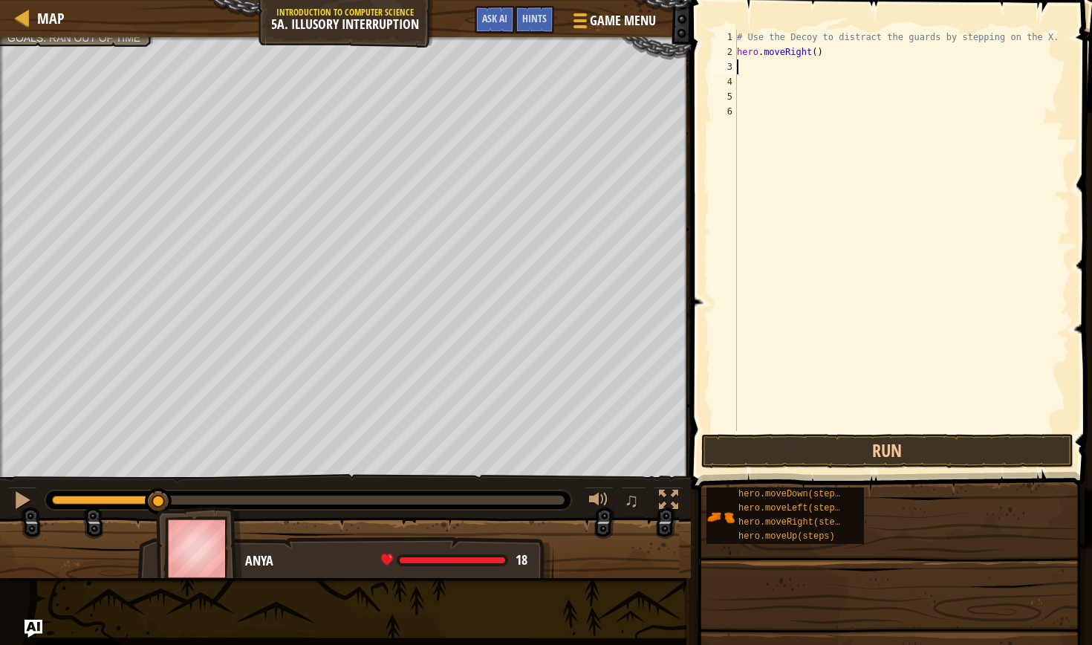
type textarea "h"
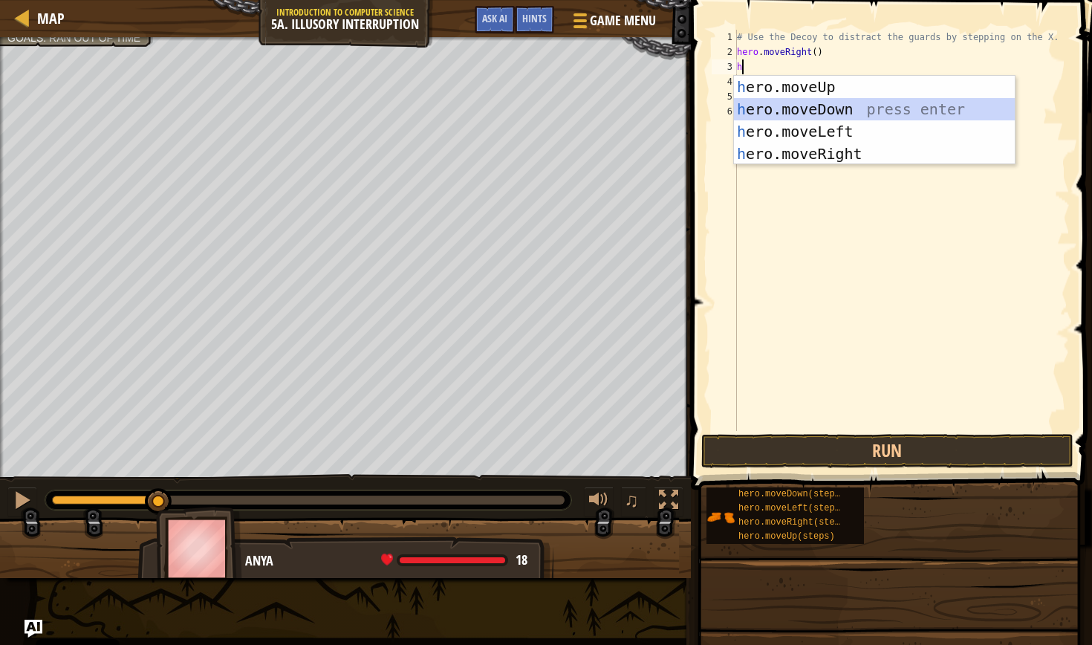
click at [849, 113] on div "h ero.moveUp press enter h ero.moveDown press enter h ero.moveLeft press enter …" at bounding box center [874, 143] width 281 height 134
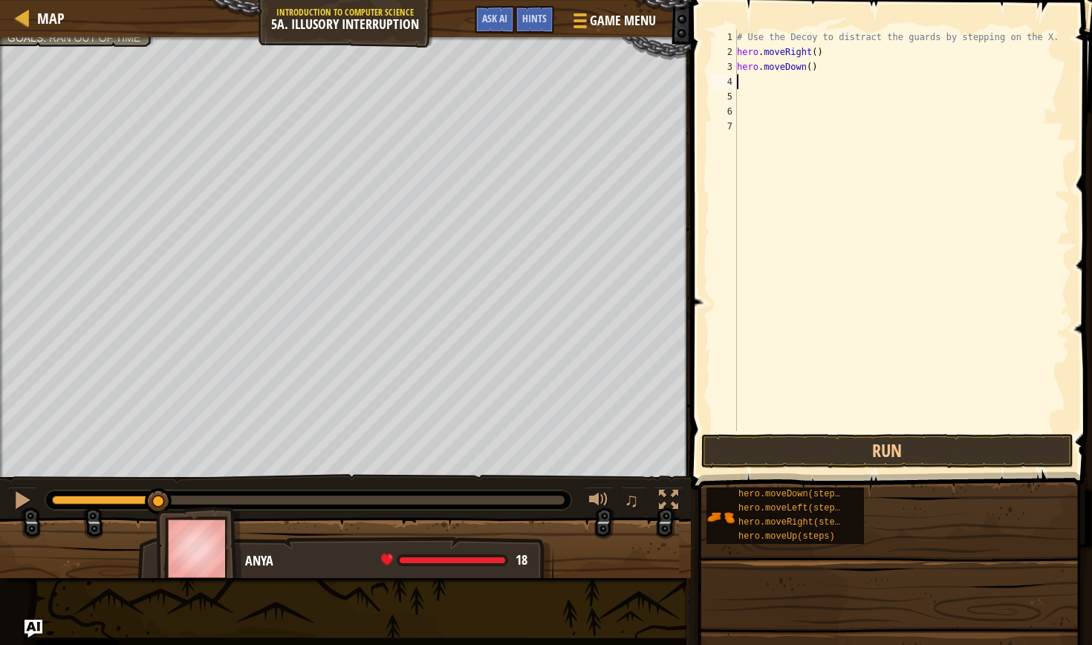
click at [810, 66] on div "# Use the Decoy to distract the guards by stepping on the X. hero . moveRight (…" at bounding box center [902, 245] width 336 height 431
type textarea "hero.moveDown(2)"
click at [826, 64] on div "# Use the Decoy to distract the guards by stepping on the X. hero . moveRight (…" at bounding box center [902, 245] width 336 height 431
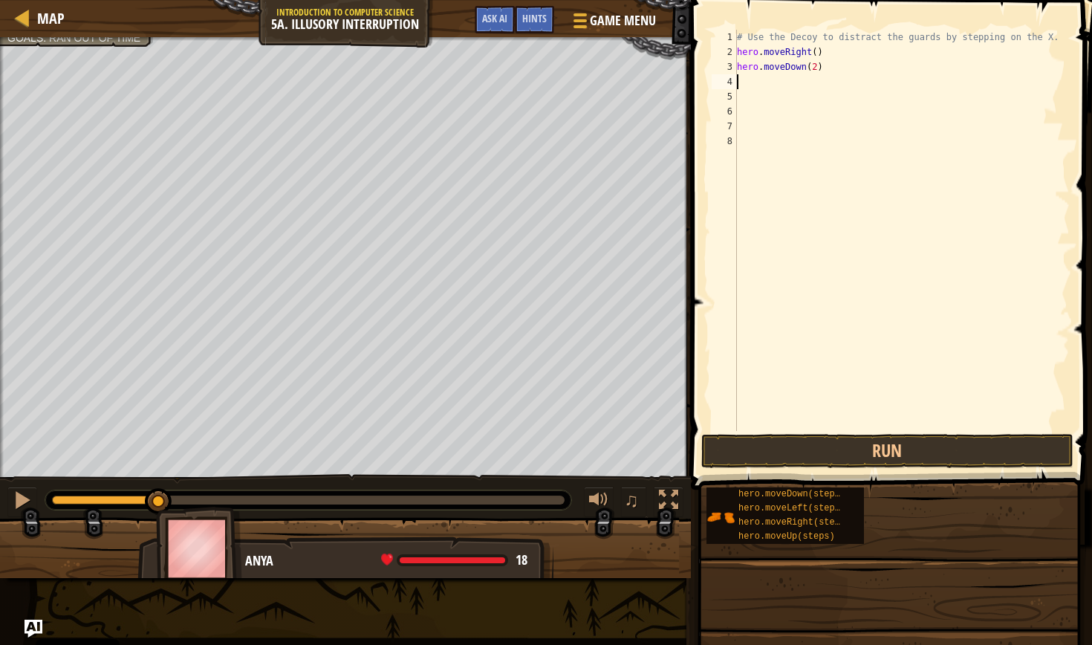
type textarea "h"
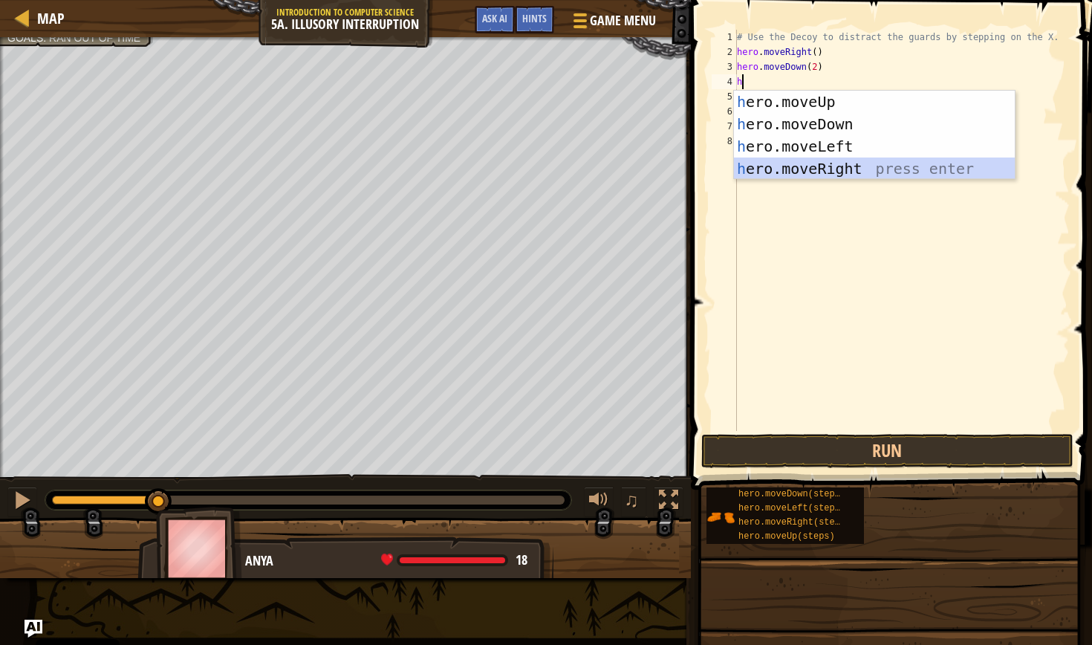
click at [849, 165] on div "h ero.moveUp press enter h ero.moveDown press enter h ero.moveLeft press enter …" at bounding box center [874, 158] width 281 height 134
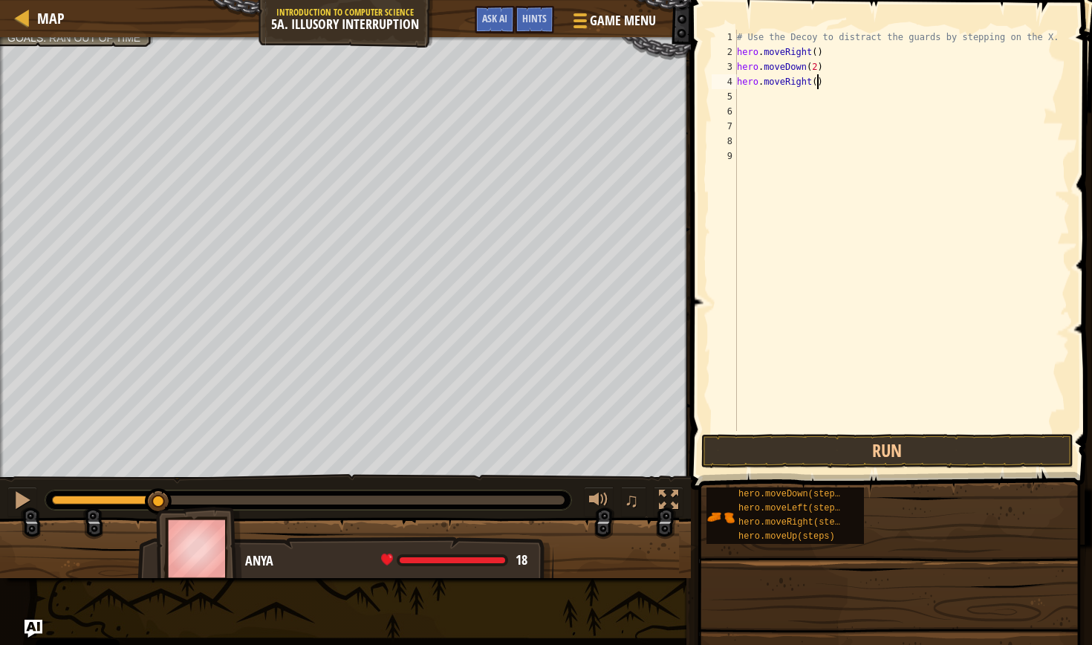
click at [817, 79] on div "# Use the Decoy to distract the guards by stepping on the X. hero . moveRight (…" at bounding box center [902, 245] width 336 height 431
click at [919, 448] on button "Run" at bounding box center [887, 451] width 372 height 34
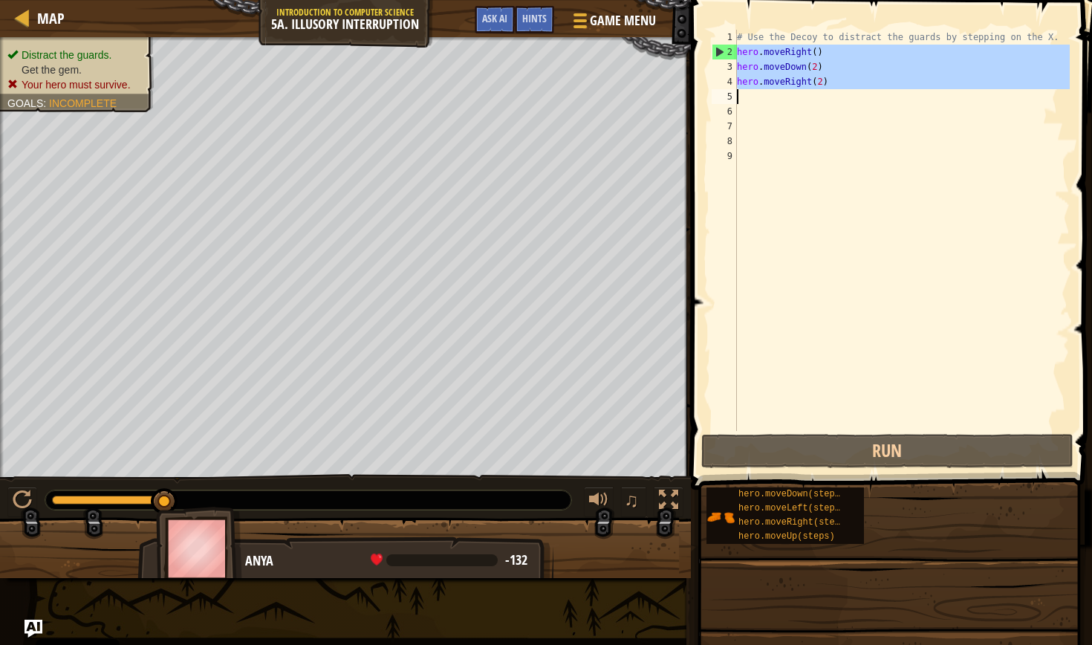
drag, startPoint x: 737, startPoint y: 56, endPoint x: 826, endPoint y: 91, distance: 95.0
click at [826, 91] on div "# Use the Decoy to distract the guards by stepping on the X. hero . moveRight (…" at bounding box center [902, 245] width 336 height 431
type textarea "hero.moveRight(2)"
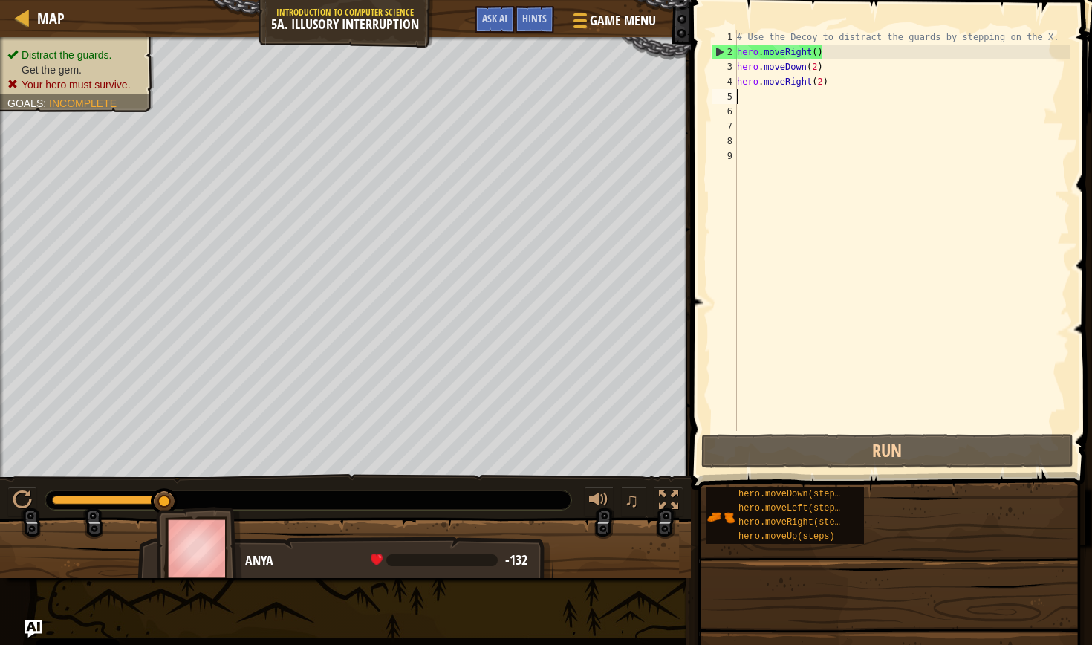
type textarea "hero.moveRight(2)"
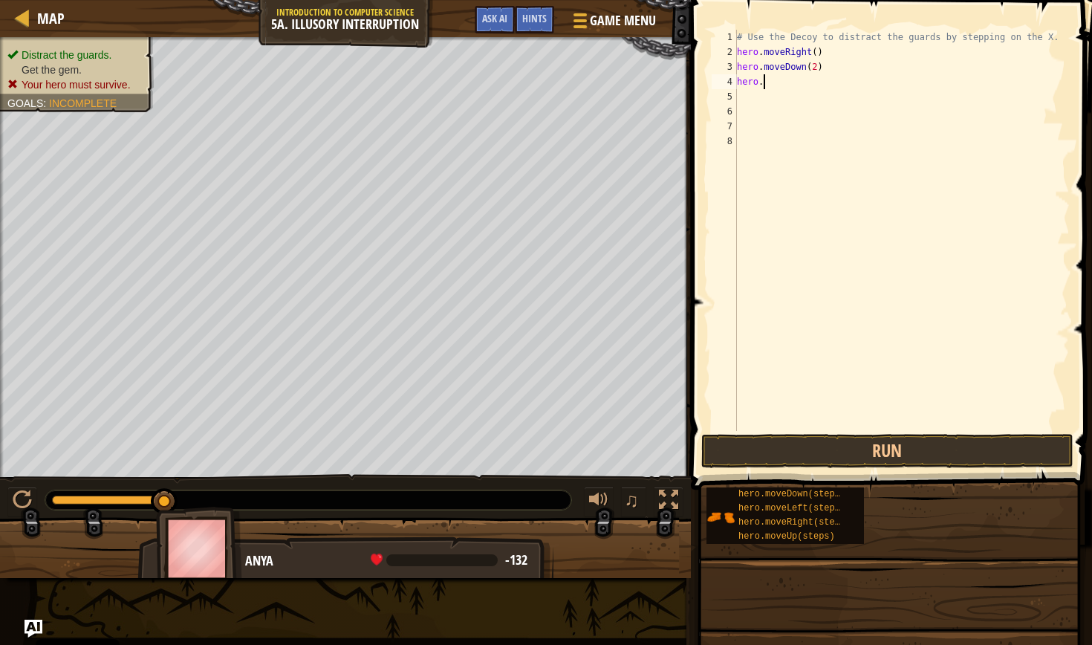
type textarea "h"
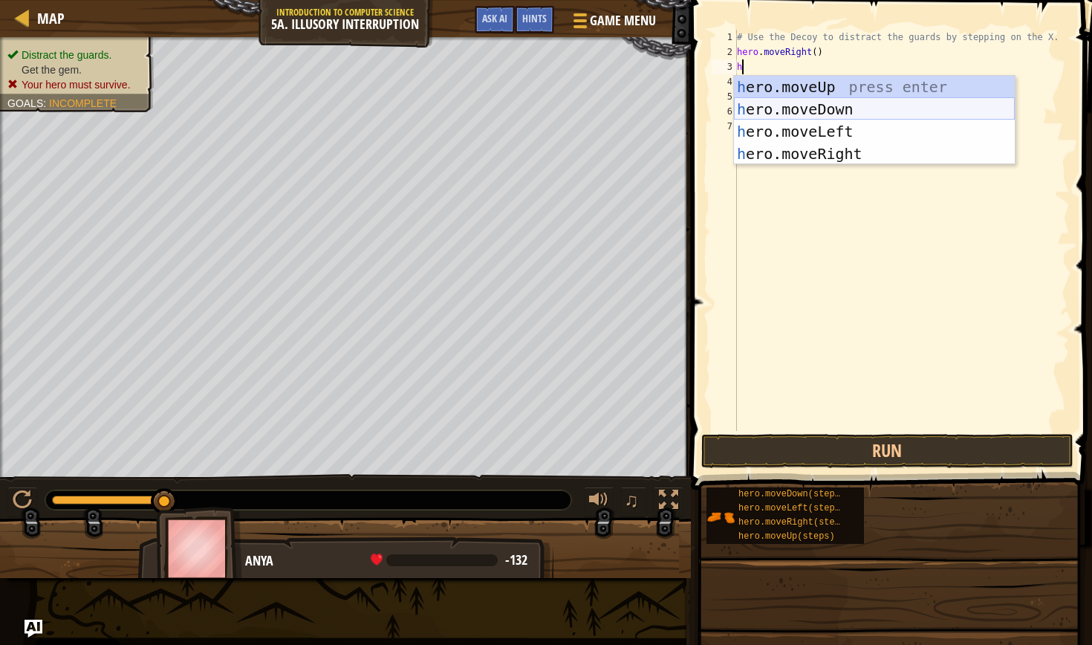
click at [853, 104] on div "h ero.moveUp press enter h ero.moveDown press enter h ero.moveLeft press enter …" at bounding box center [874, 143] width 281 height 134
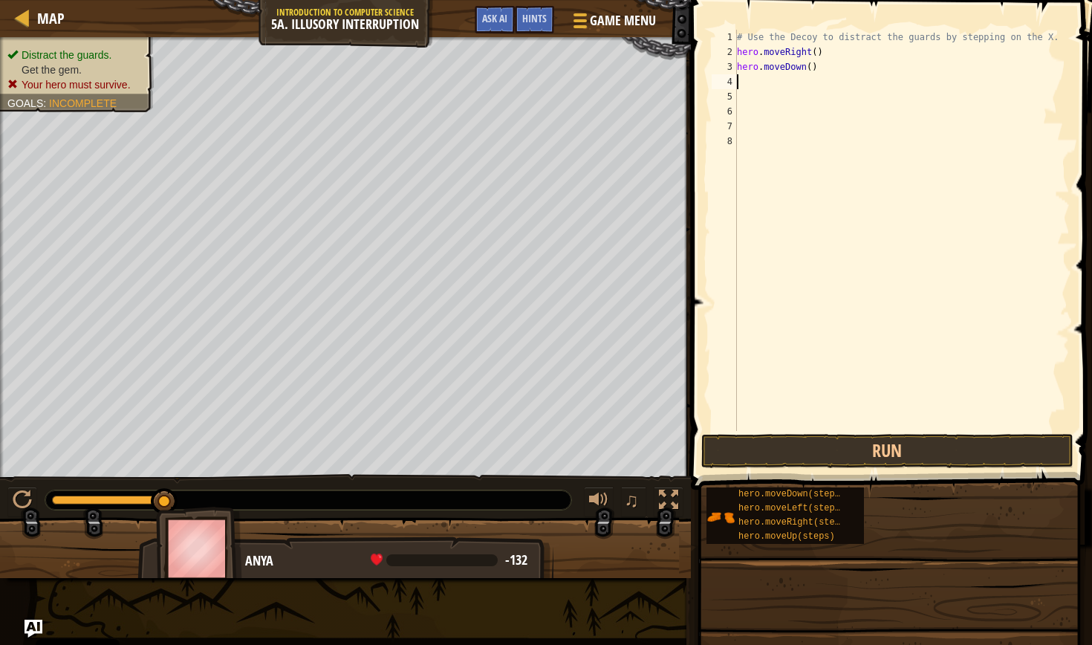
click at [812, 67] on div "# Use the Decoy to distract the guards by stepping on the X. hero . moveRight (…" at bounding box center [902, 245] width 336 height 431
type textarea "hero.moveDown(2)"
click at [746, 79] on div "# Use the Decoy to distract the guards by stepping on the X. hero . moveRight (…" at bounding box center [902, 245] width 336 height 431
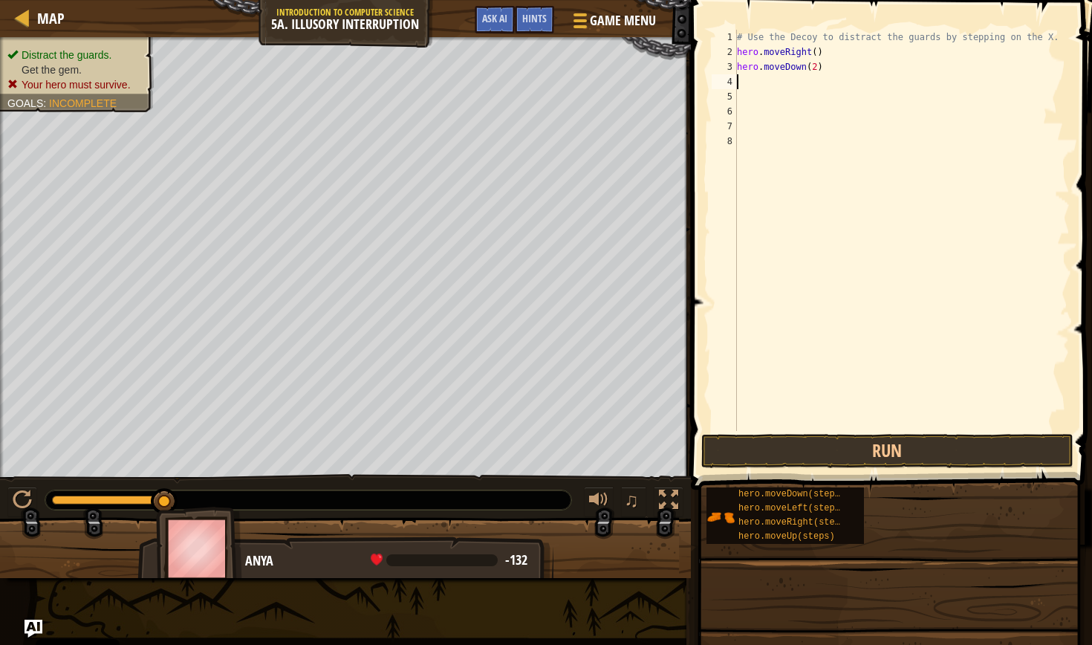
type textarea "u"
click at [861, 102] on div "hero.move U p press enter" at bounding box center [874, 124] width 281 height 67
click at [801, 81] on div "# Use the Decoy to distract the guards by stepping on the X. hero . moveRight (…" at bounding box center [902, 245] width 336 height 431
type textarea "hero.moveUp(2)"
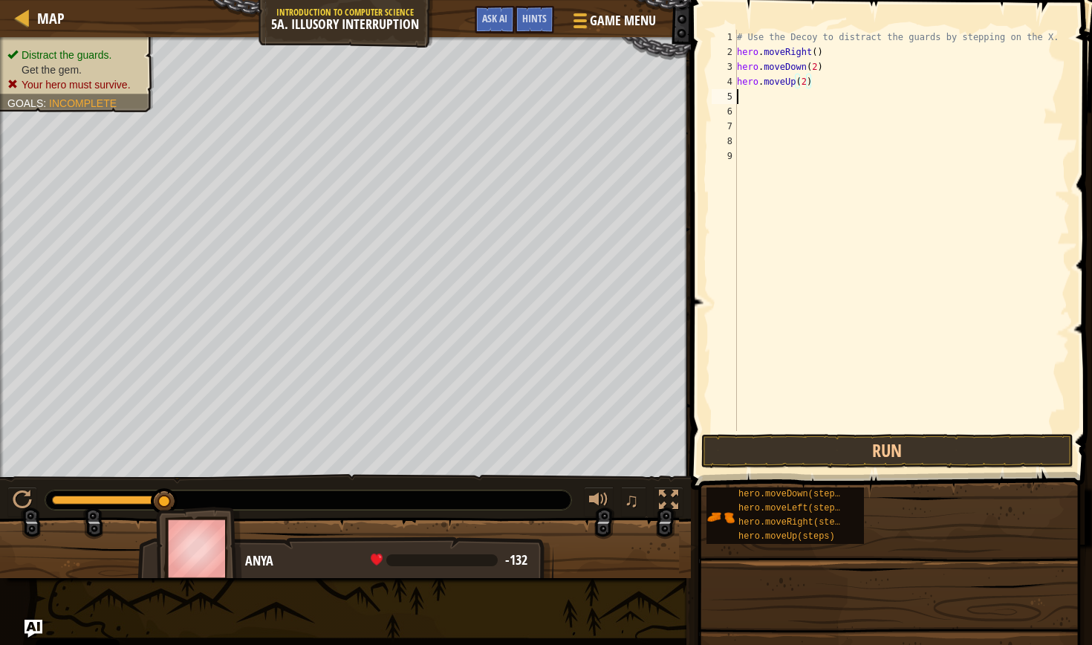
click at [741, 94] on div "# Use the Decoy to distract the guards by stepping on the X. hero . moveRight (…" at bounding box center [902, 245] width 336 height 431
type textarea "r"
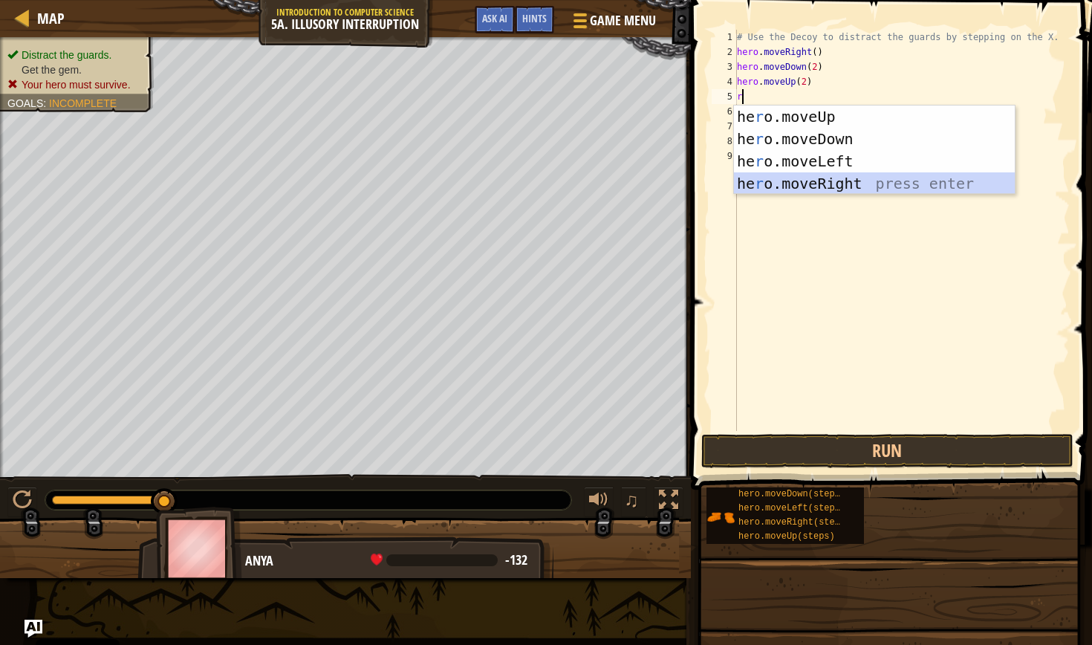
click at [826, 178] on div "he r o.moveUp press enter he r o.moveDown press enter he r o.moveLeft press ent…" at bounding box center [874, 172] width 281 height 134
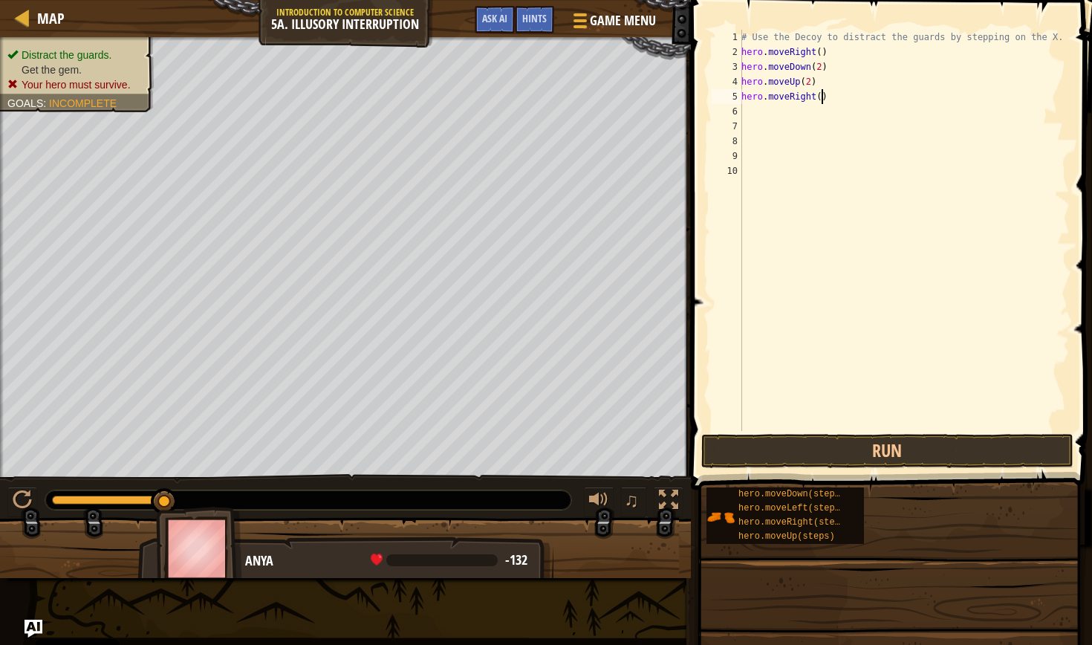
click at [823, 97] on div "# Use the Decoy to distract the guards by stepping on the X. hero . moveRight (…" at bounding box center [903, 245] width 331 height 431
type textarea "hero.moveRight(3)"
click at [747, 451] on button "Run" at bounding box center [887, 451] width 372 height 34
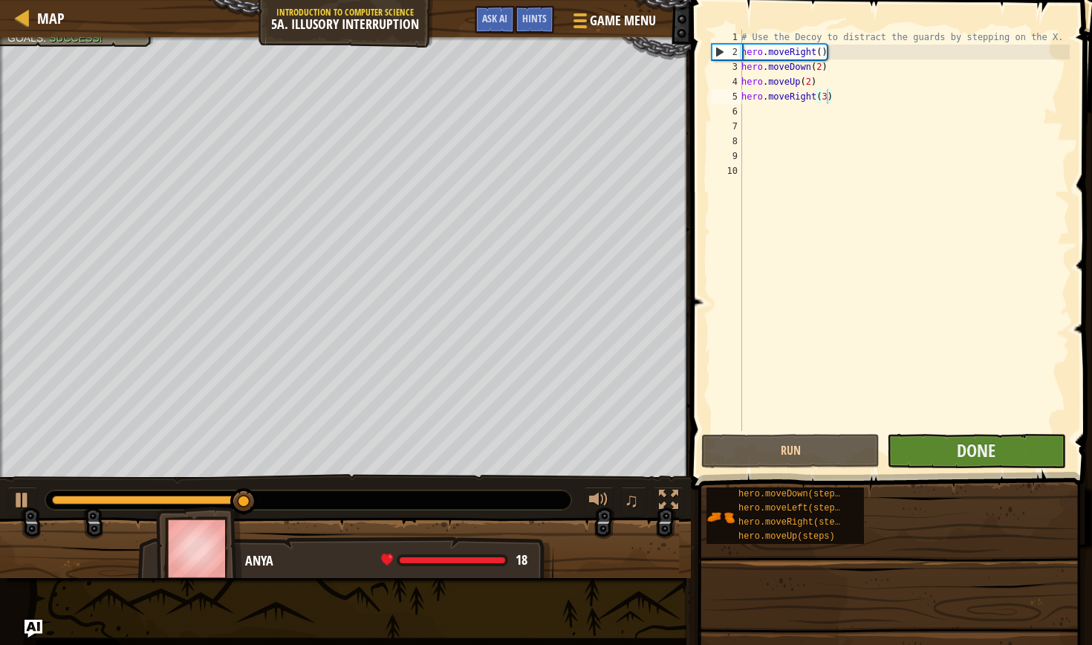
click at [998, 435] on button "Done" at bounding box center [976, 451] width 178 height 34
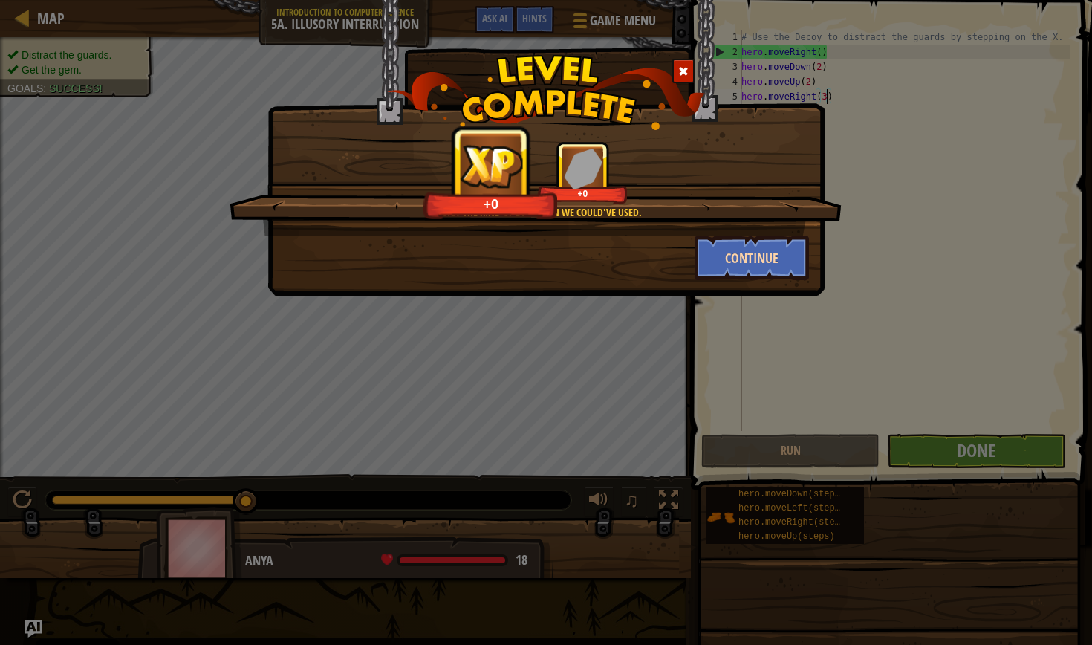
click at [731, 264] on button "Continue" at bounding box center [751, 257] width 115 height 45
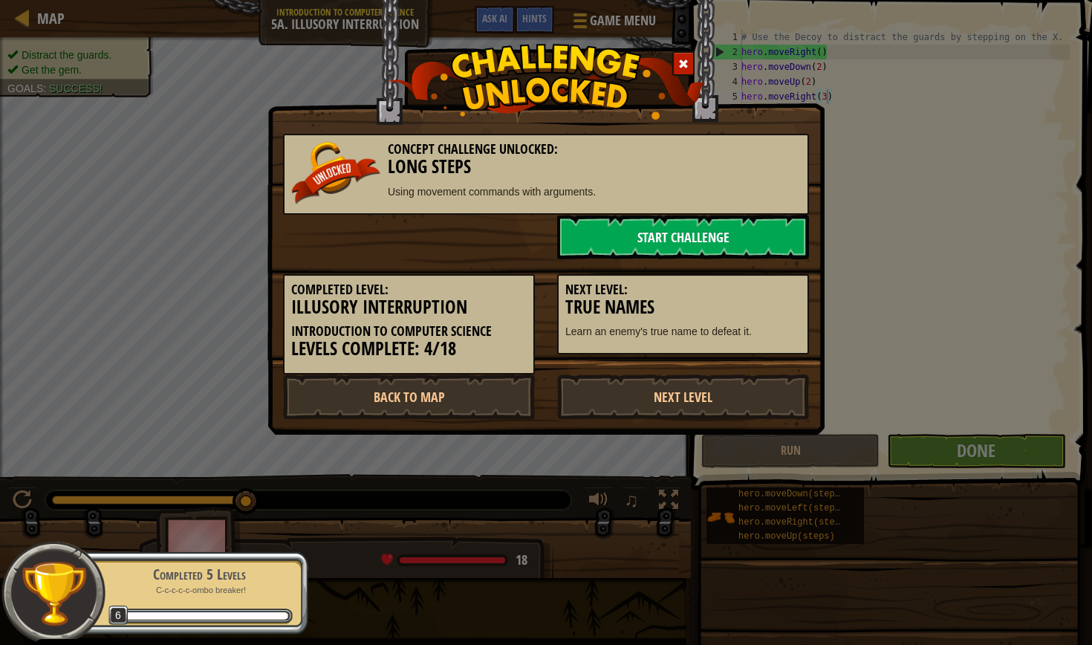
click at [696, 247] on link "Start Challenge" at bounding box center [683, 237] width 252 height 45
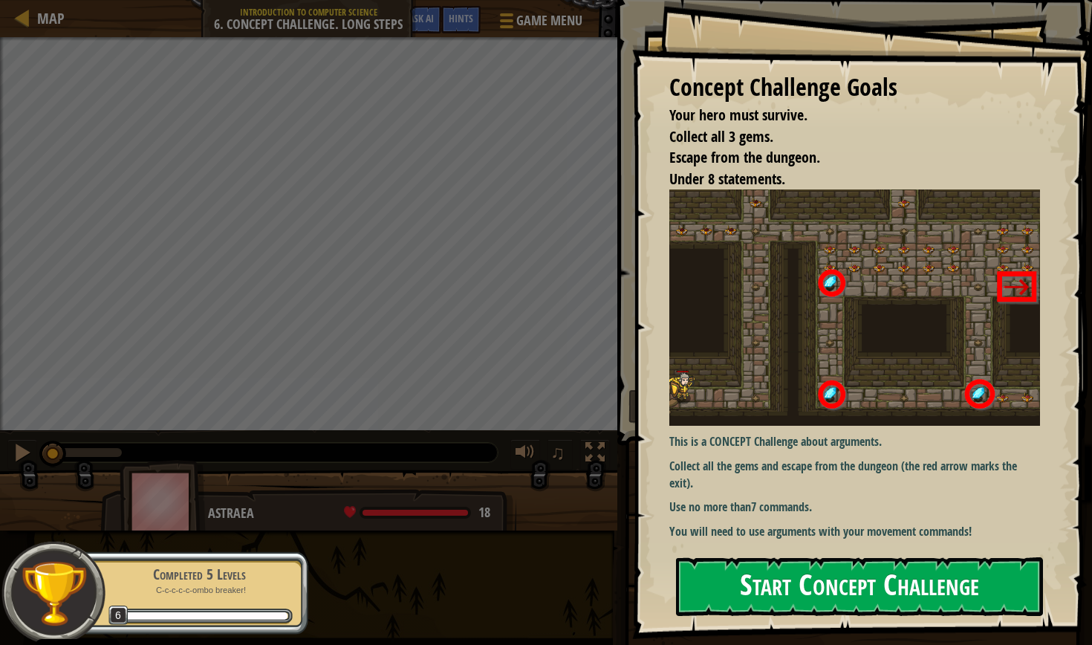
click at [751, 577] on button "Start Concept Challenge" at bounding box center [859, 586] width 367 height 59
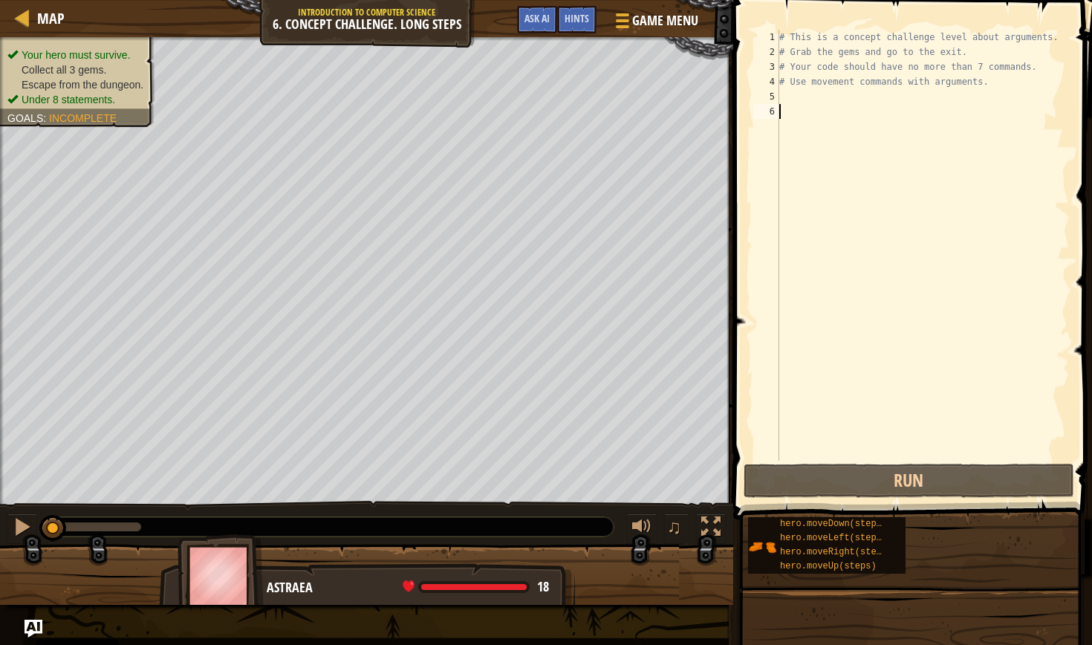
click at [814, 105] on div "# This is a concept challenge level about arguments. # Grab the gems and go to …" at bounding box center [922, 260] width 293 height 460
click at [806, 96] on div "# This is a concept challenge level about arguments. # Grab the gems and go to …" at bounding box center [922, 260] width 293 height 460
type textarea "u"
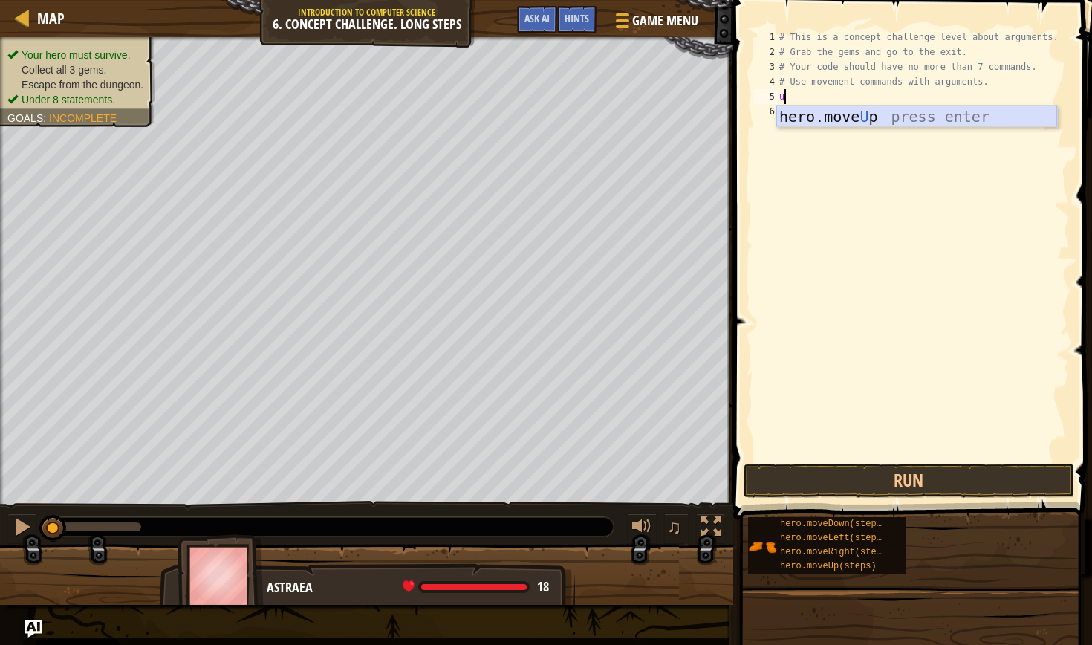
click at [874, 116] on div "hero.move U p press enter" at bounding box center [916, 138] width 281 height 67
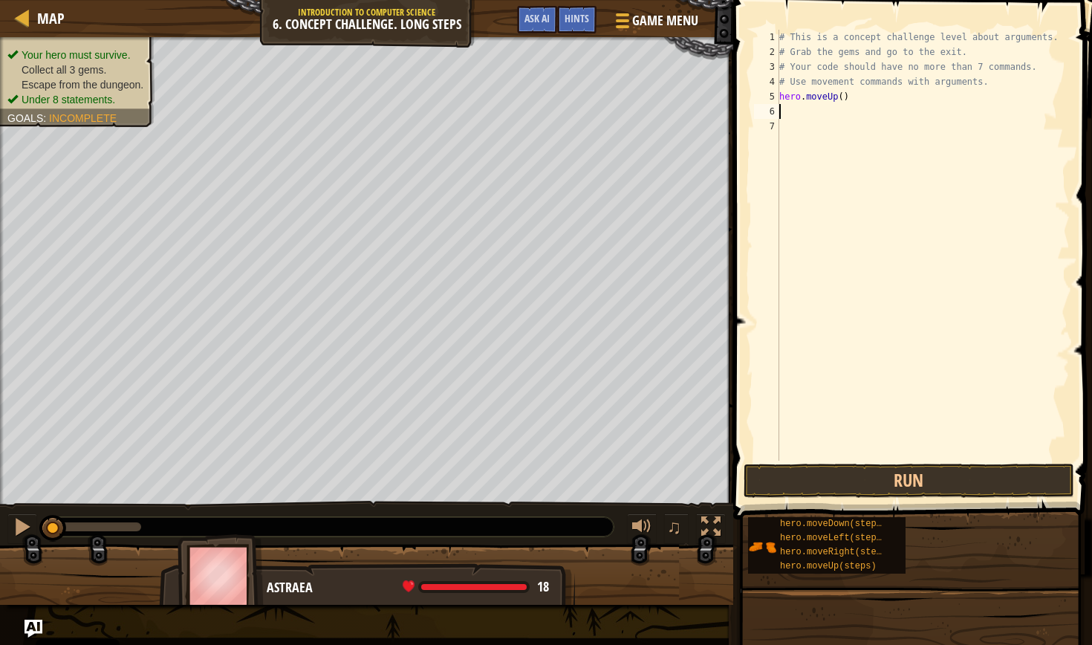
click at [843, 97] on div "# This is a concept challenge level about arguments. # Grab the gems and go to …" at bounding box center [922, 260] width 293 height 460
type textarea "hero.moveUp(3)"
click at [788, 112] on div "# This is a concept challenge level about arguments. # Grab the gems and go to …" at bounding box center [922, 260] width 293 height 460
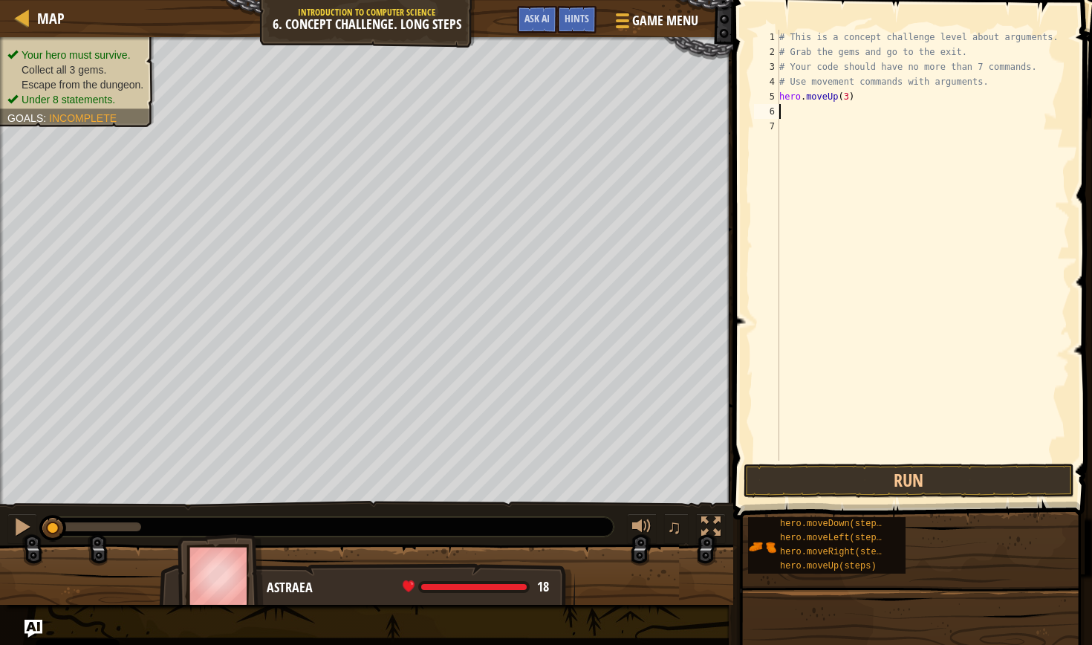
type textarea "r"
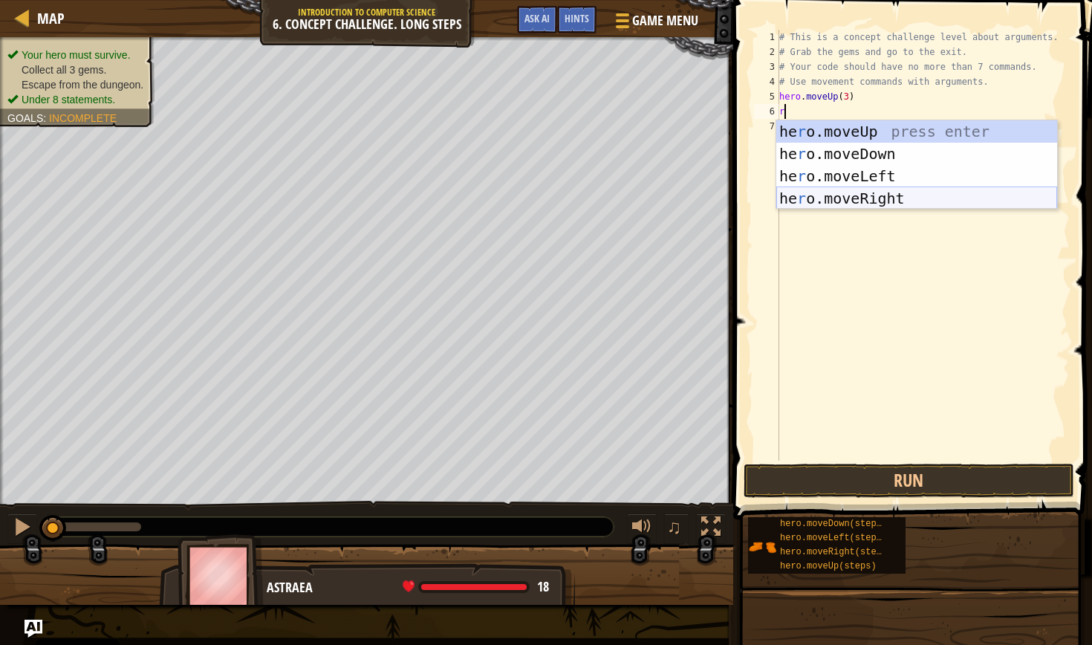
click at [869, 191] on div "he r o.moveUp press enter he r o.moveDown press enter he r o.moveLeft press ent…" at bounding box center [916, 187] width 281 height 134
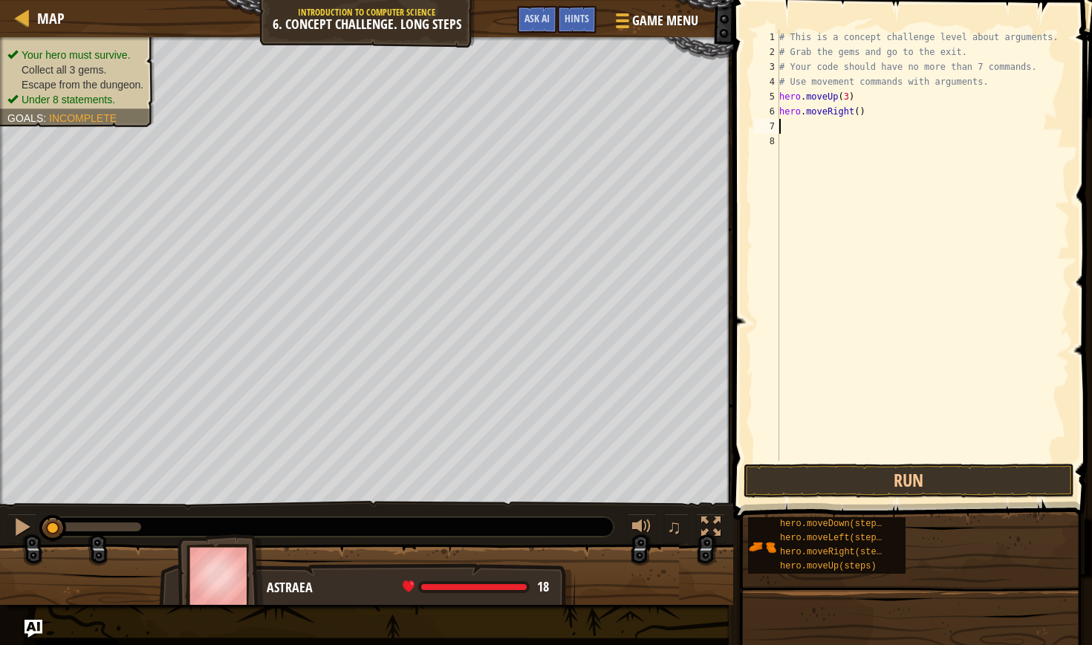
click at [859, 112] on div "# This is a concept challenge level about arguments. # Grab the gems and go to …" at bounding box center [922, 260] width 293 height 460
type textarea "hero.moveRight(2)"
click at [785, 120] on div "# This is a concept challenge level about arguments. # Grab the gems and go to …" at bounding box center [922, 260] width 293 height 460
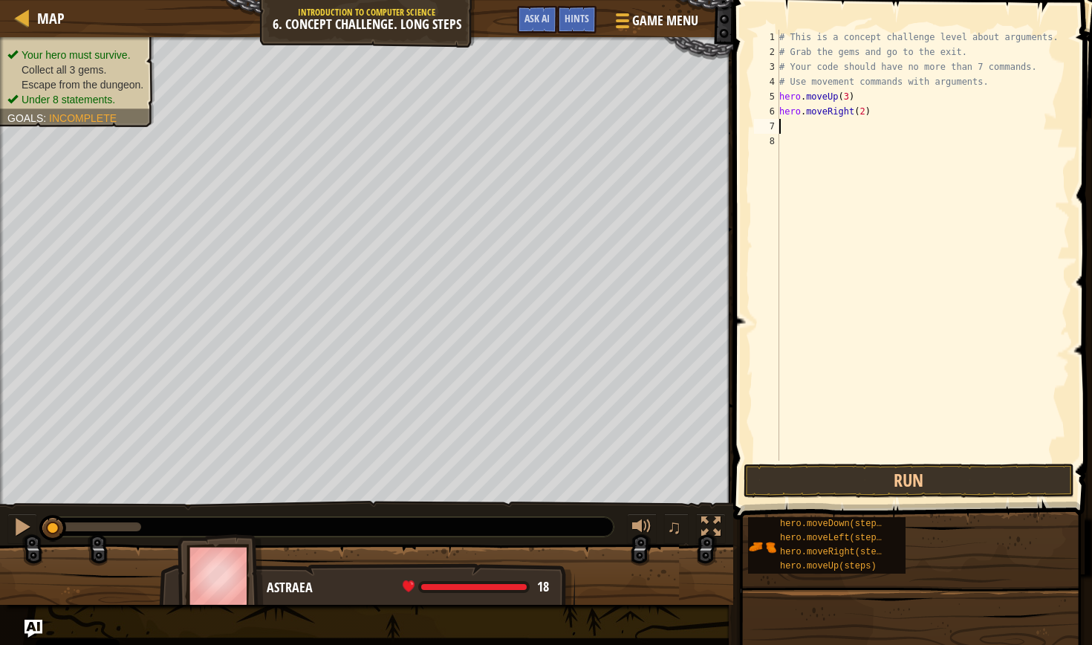
type textarea "d"
click at [903, 149] on div "hero.[PERSON_NAME] own press enter" at bounding box center [916, 168] width 281 height 67
type textarea "h"
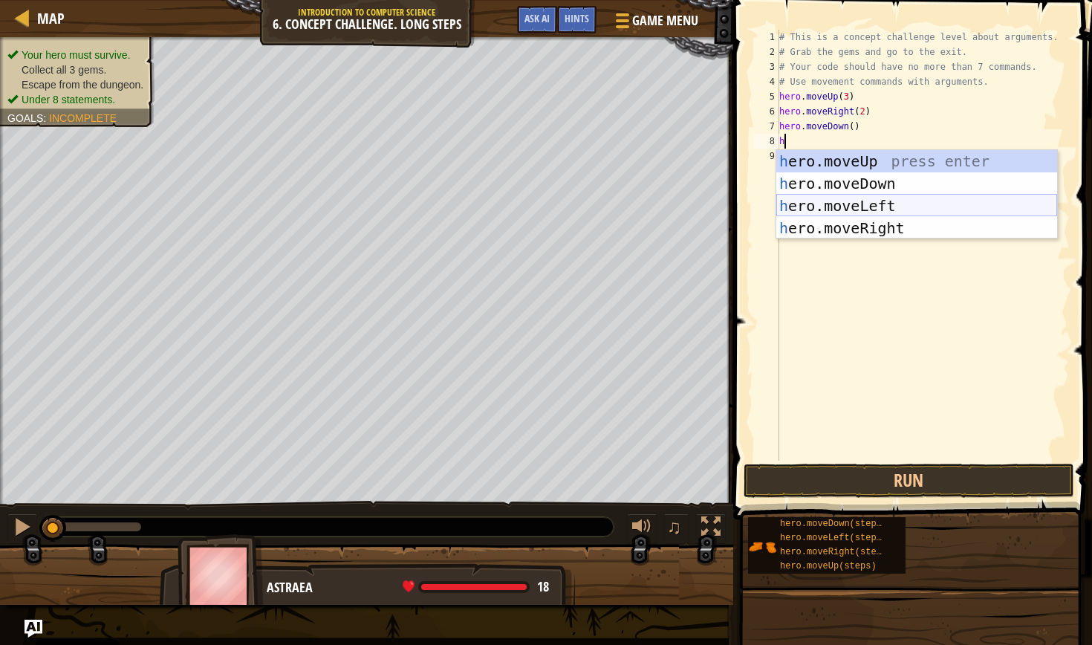
click at [887, 205] on div "h ero.moveUp press enter h ero.moveDown press enter h ero.moveLeft press enter …" at bounding box center [916, 217] width 281 height 134
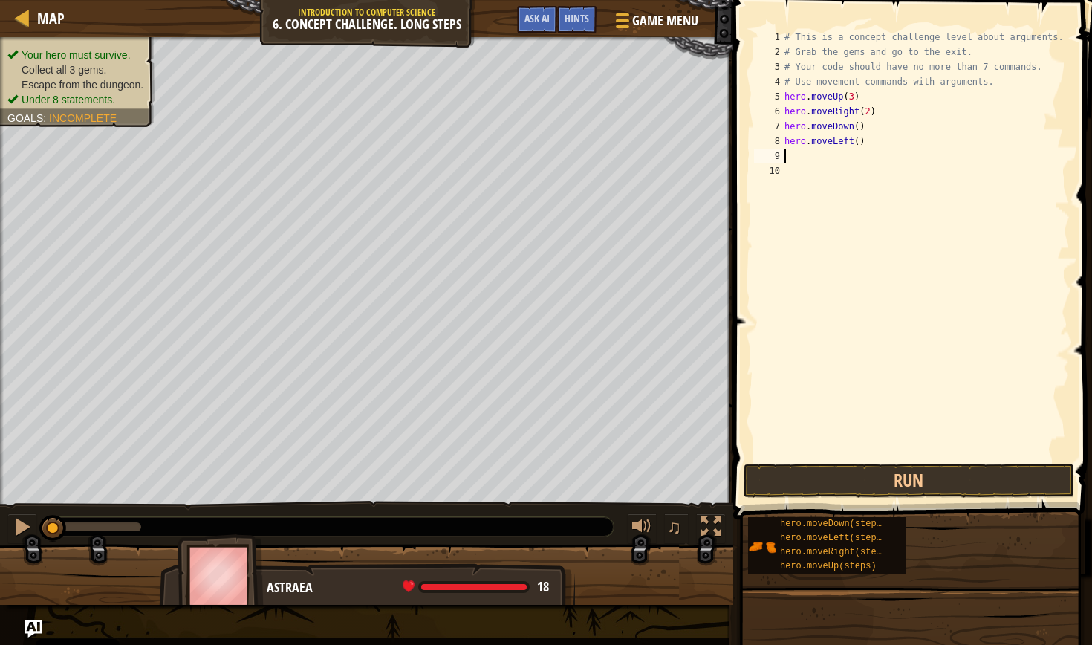
type textarea "h"
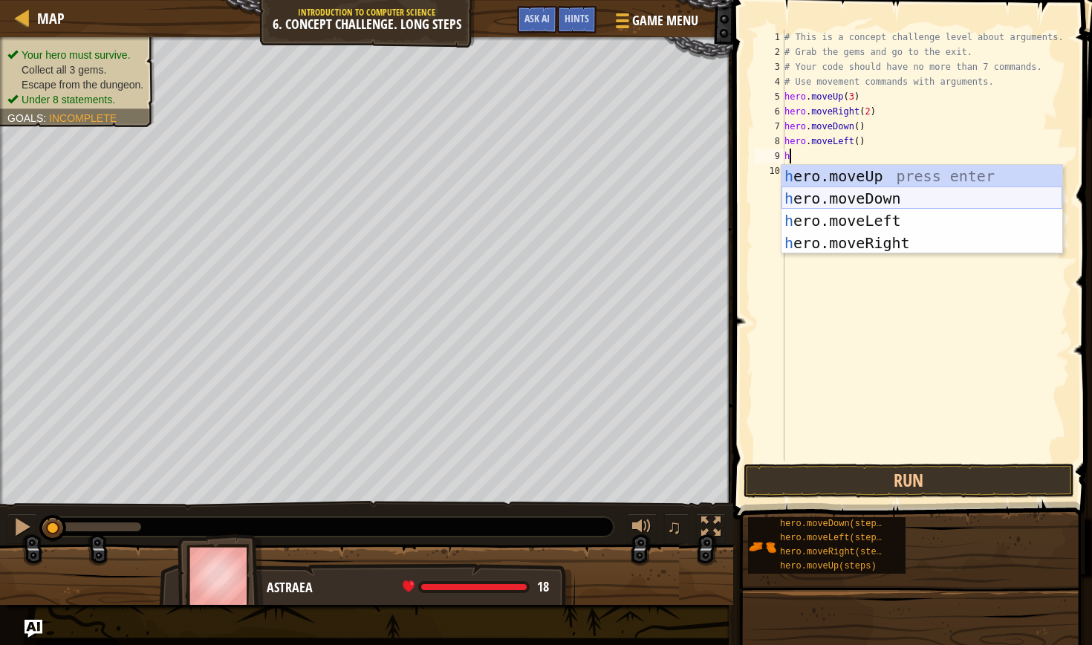
click at [867, 193] on div "h ero.moveUp press enter h ero.moveDown press enter h ero.moveLeft press enter …" at bounding box center [921, 232] width 281 height 134
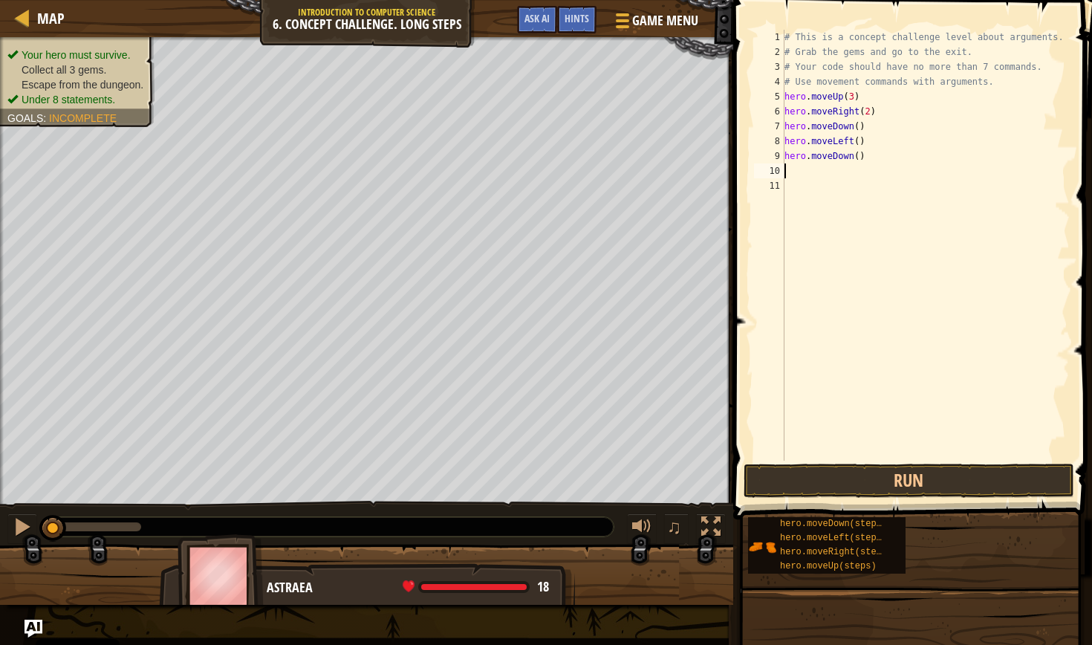
click at [858, 158] on div "# This is a concept challenge level about arguments. # Grab the gems and go to …" at bounding box center [925, 260] width 289 height 460
type textarea "hero.moveDown(2)"
click at [786, 169] on div "# This is a concept challenge level about arguments. # Grab the gems and go to …" at bounding box center [925, 260] width 289 height 460
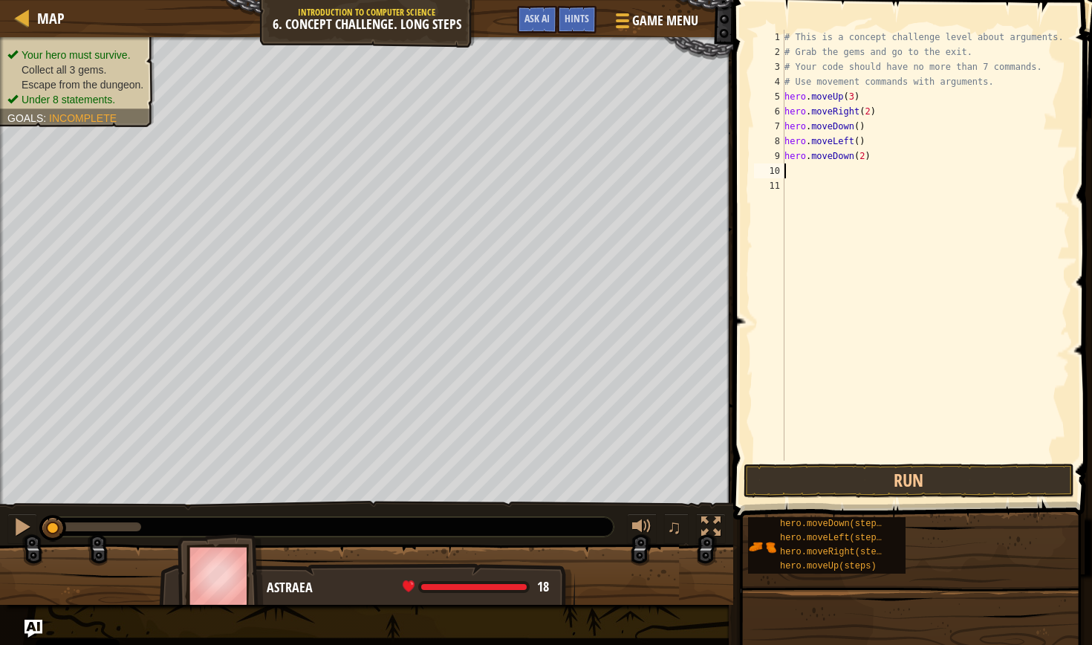
type textarea "h"
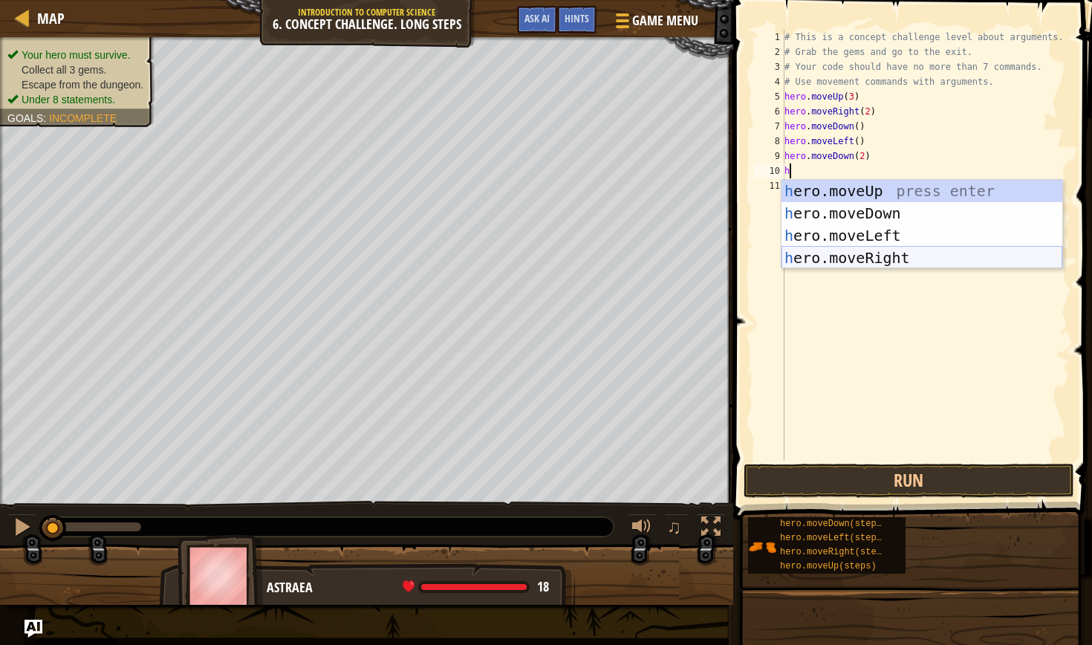
click at [884, 256] on div "h ero.moveUp press enter h ero.moveDown press enter h ero.moveLeft press enter …" at bounding box center [921, 247] width 281 height 134
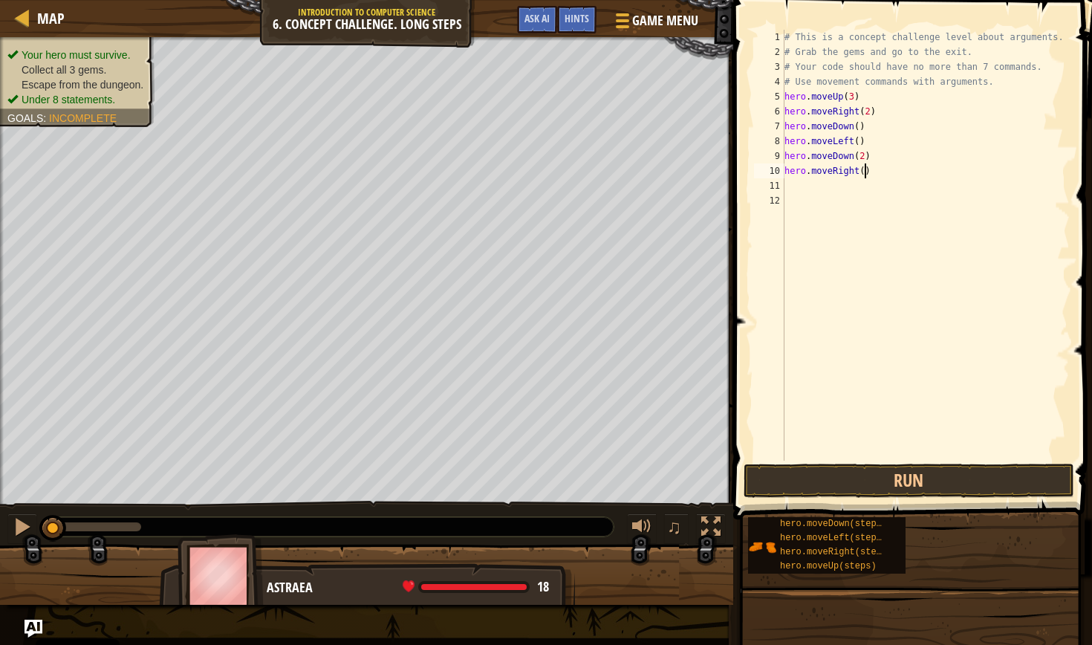
click at [864, 172] on div "# This is a concept challenge level about arguments. # Grab the gems and go to …" at bounding box center [925, 260] width 289 height 460
type textarea "hero.moveRight(2)"
click at [794, 185] on div "# This is a concept challenge level about arguments. # Grab the gems and go to …" at bounding box center [925, 260] width 289 height 460
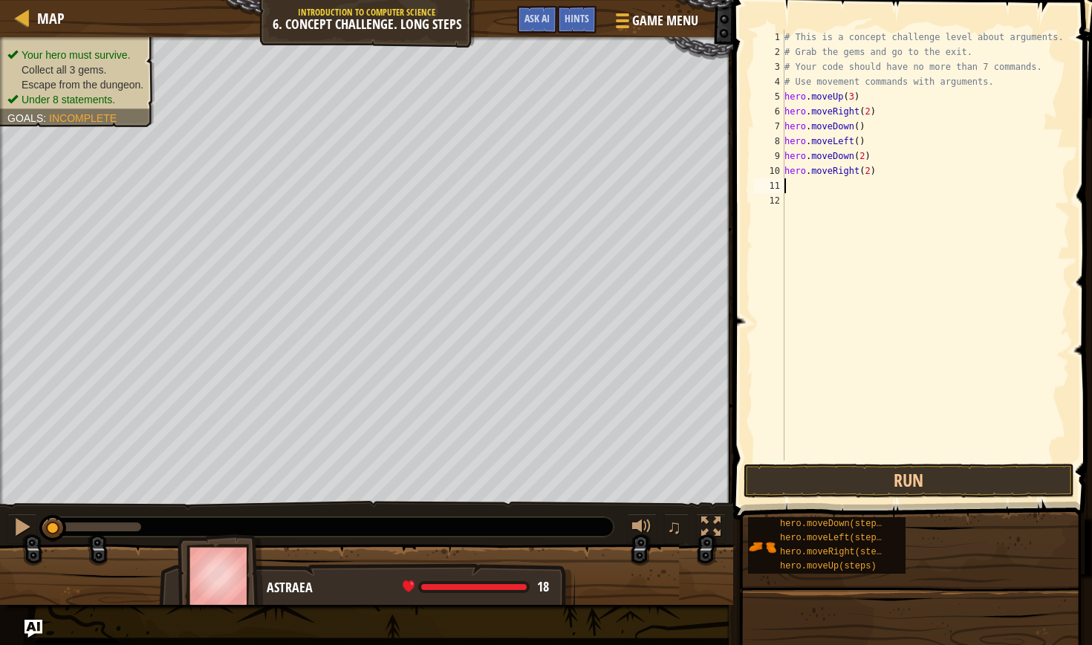
type textarea "u"
click at [854, 206] on div "hero.move U p press enter" at bounding box center [921, 228] width 281 height 67
click at [850, 184] on div "# This is a concept challenge level about arguments. # Grab the gems and go to …" at bounding box center [925, 260] width 289 height 460
type textarea "hero.moveUp(2)"
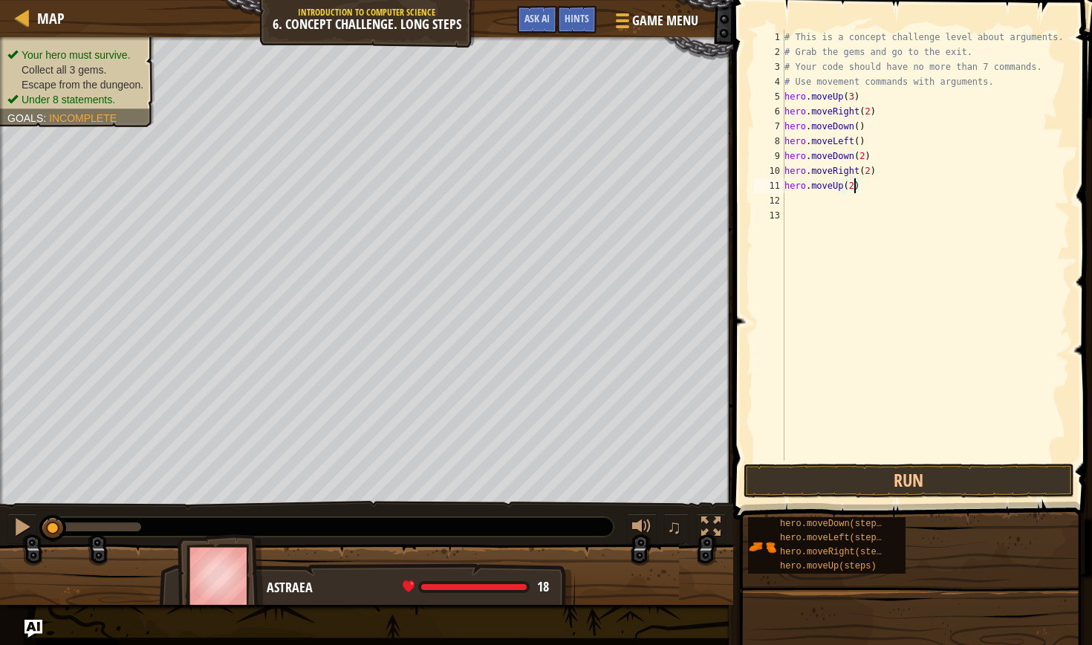
click at [787, 195] on div "# This is a concept challenge level about arguments. # Grab the gems and go to …" at bounding box center [925, 260] width 289 height 460
type textarea "h"
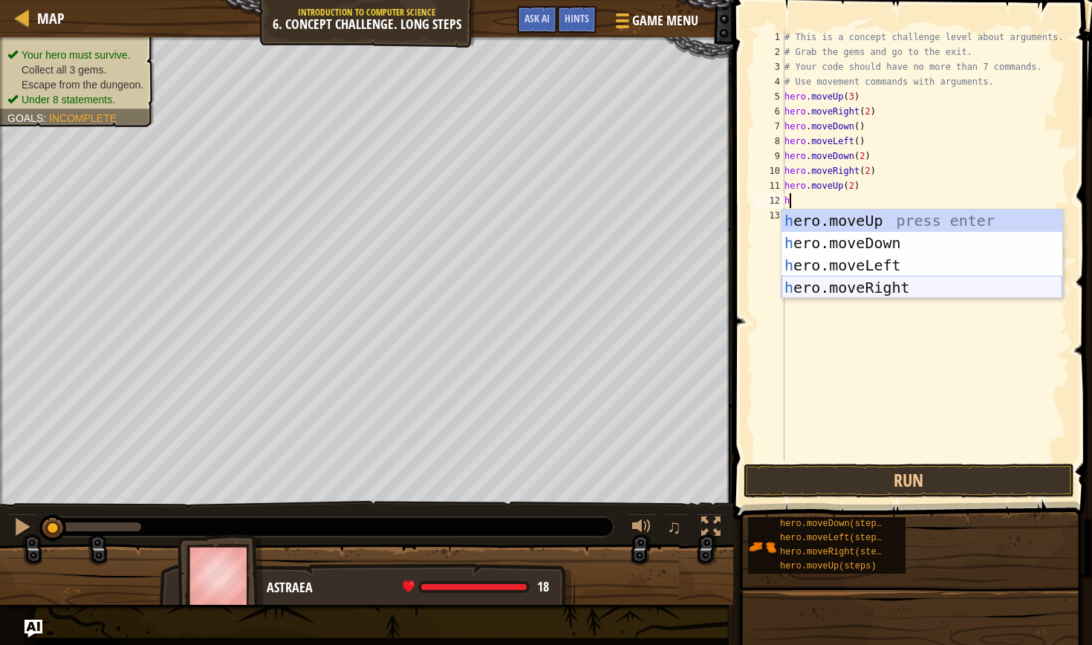
click at [885, 289] on div "h ero.moveUp press enter h ero.moveDown press enter h ero.moveLeft press enter …" at bounding box center [921, 276] width 281 height 134
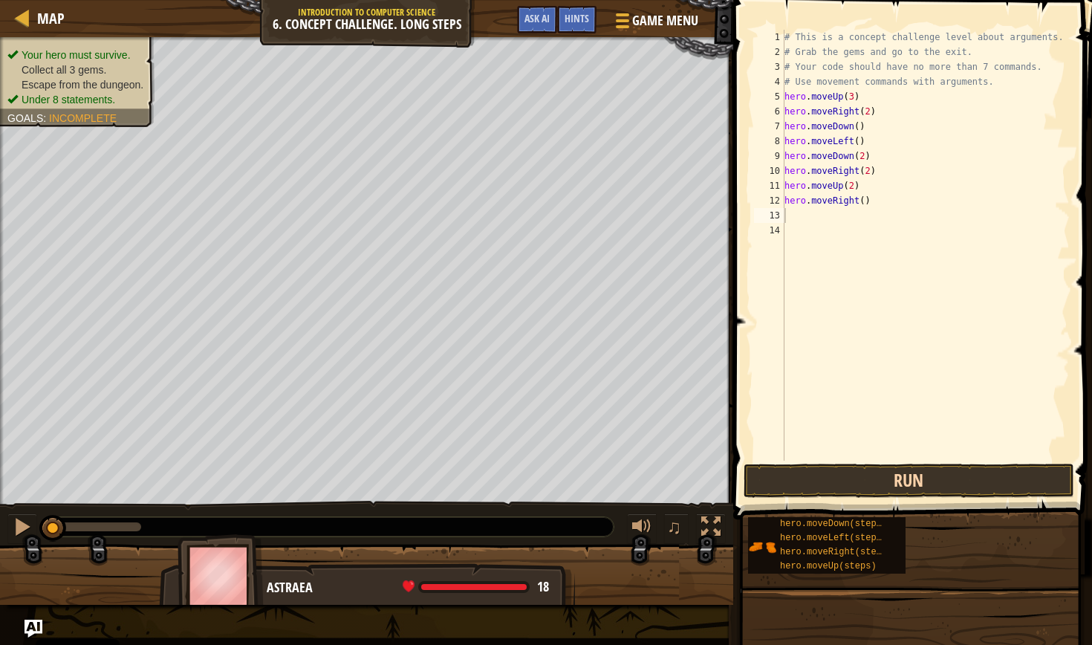
click at [900, 486] on button "Run" at bounding box center [908, 480] width 330 height 34
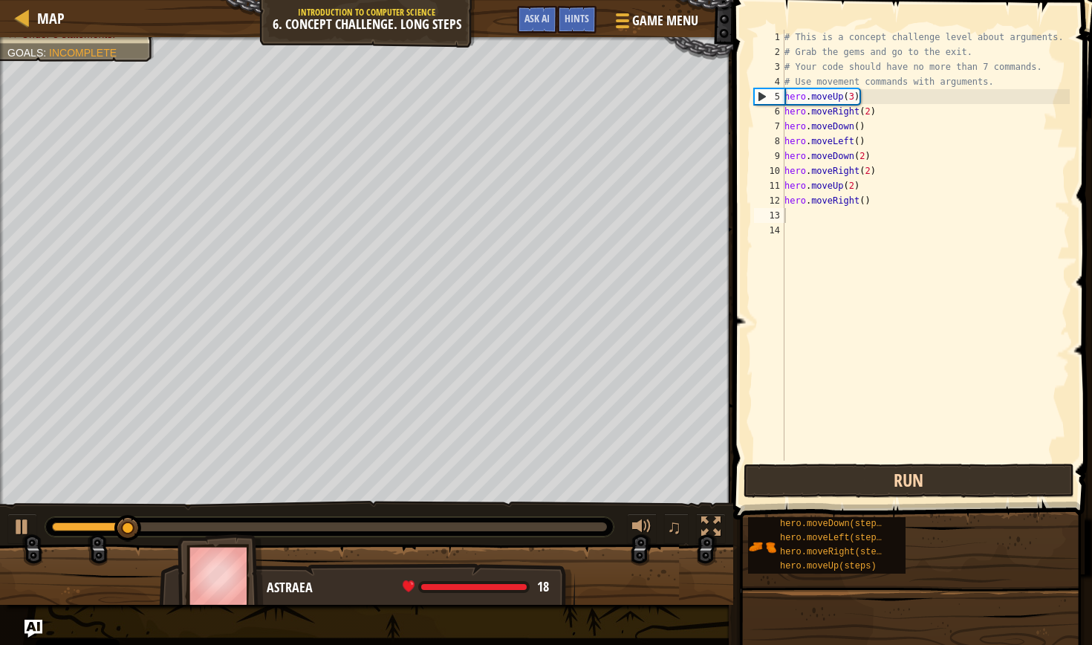
click at [900, 480] on button "Run" at bounding box center [908, 480] width 330 height 34
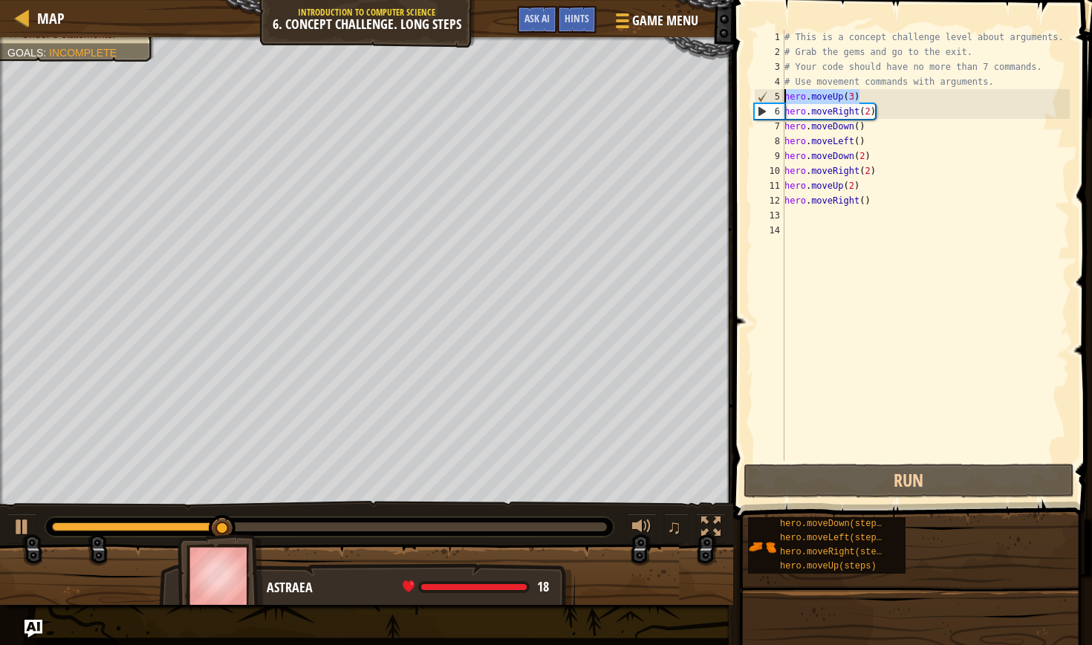
drag, startPoint x: 861, startPoint y: 97, endPoint x: 783, endPoint y: 95, distance: 78.0
click at [783, 95] on div "1 2 3 4 5 6 7 8 9 10 11 12 13 14 # This is a concept challenge level about argu…" at bounding box center [910, 245] width 319 height 431
click at [917, 187] on div "# This is a concept challenge level about arguments. # Grab the gems and go to …" at bounding box center [925, 260] width 289 height 460
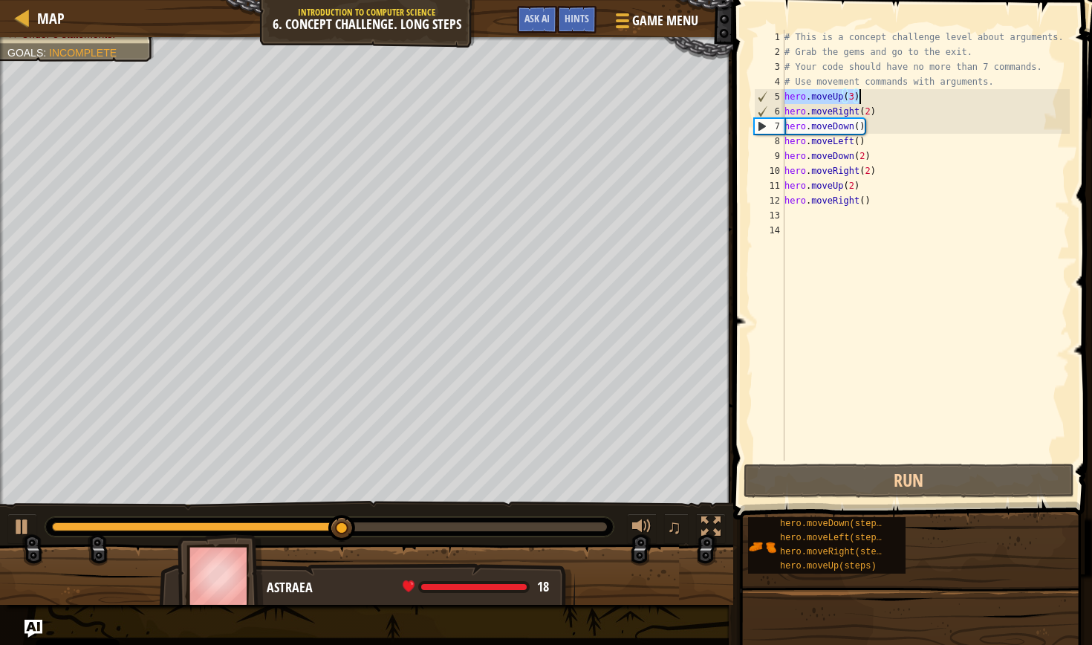
drag, startPoint x: 785, startPoint y: 97, endPoint x: 866, endPoint y: 94, distance: 81.0
click at [866, 94] on div "# This is a concept challenge level about arguments. # Grab the gems and go to …" at bounding box center [925, 260] width 289 height 460
type textarea "hero.moveUp(3)"
click at [835, 304] on div "# This is a concept challenge level about arguments. # Grab the gems and go to …" at bounding box center [925, 260] width 289 height 460
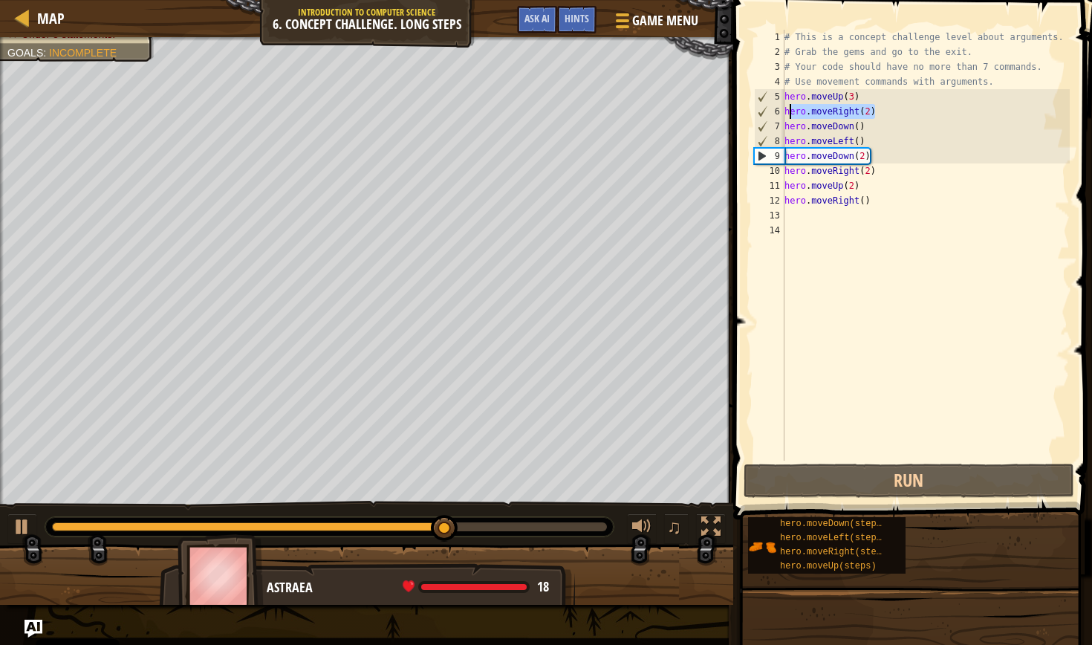
drag, startPoint x: 881, startPoint y: 112, endPoint x: 786, endPoint y: 108, distance: 95.1
click at [786, 108] on div "# This is a concept challenge level about arguments. # Grab the gems and go to …" at bounding box center [925, 260] width 289 height 460
type textarea "hero.moveRight(2)"
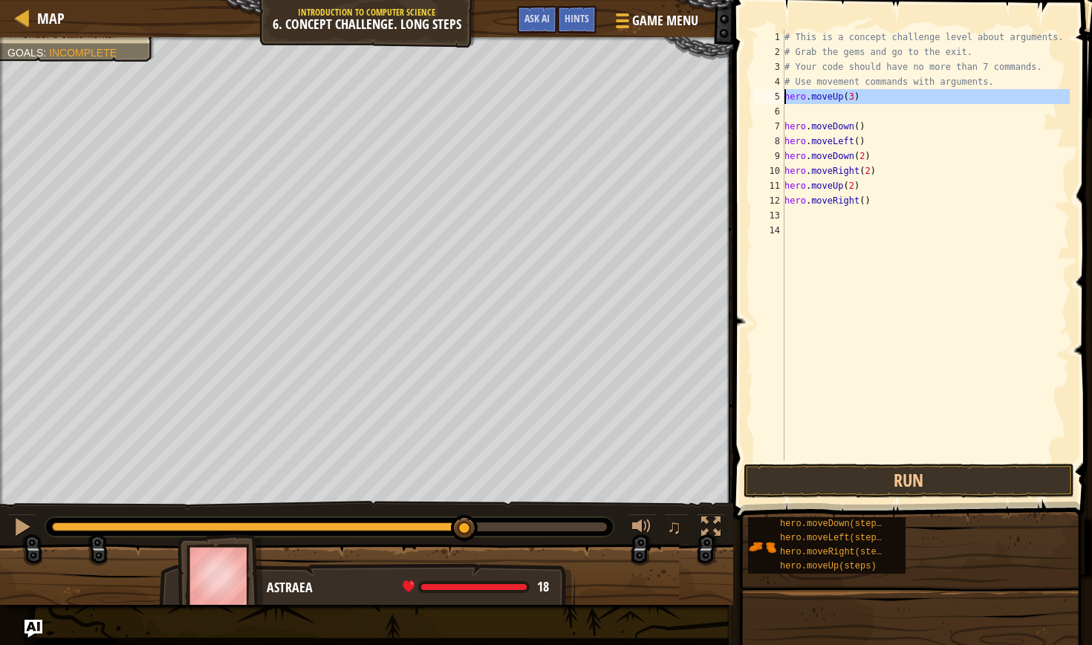
click at [784, 94] on div "5" at bounding box center [769, 96] width 30 height 15
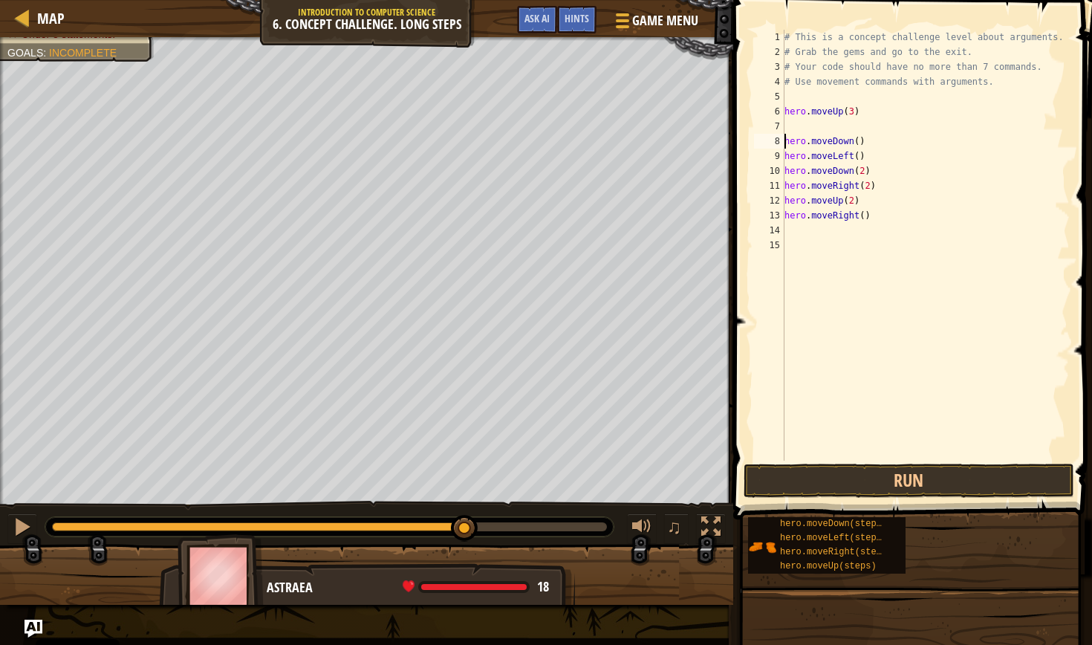
click at [786, 138] on div "# This is a concept challenge level about arguments. # Grab the gems and go to …" at bounding box center [925, 260] width 288 height 460
type textarea "hero.moveDown()"
click at [789, 98] on div "# This is a concept challenge level about arguments. # Grab the gems and go to …" at bounding box center [925, 260] width 288 height 460
type textarea "h"
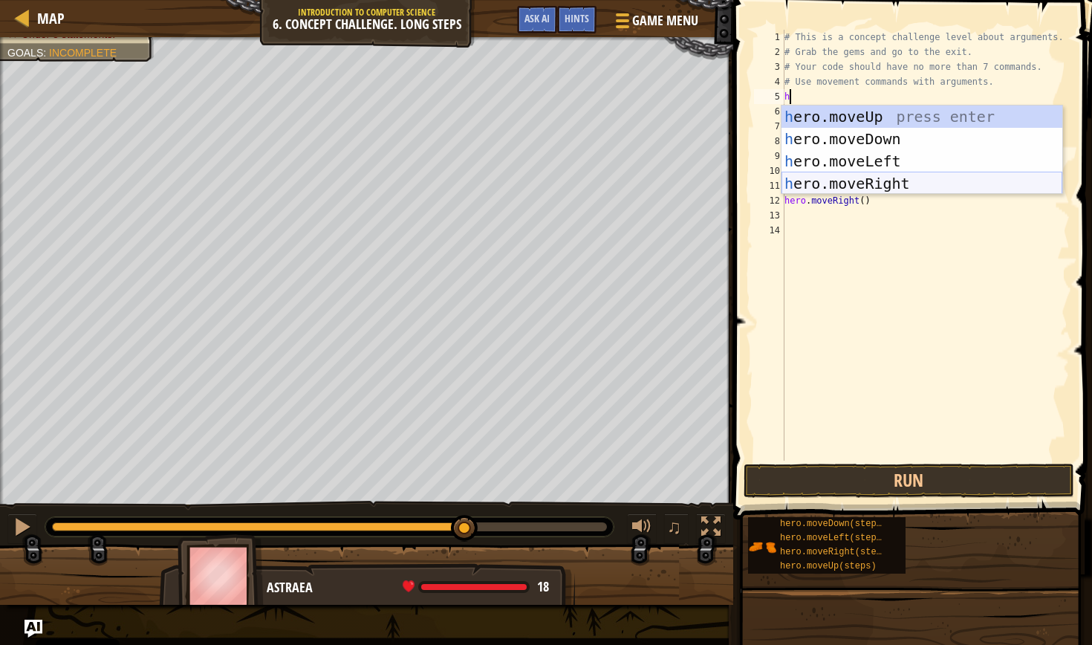
click at [878, 184] on div "h ero.moveUp press enter h ero.moveDown press enter h ero.moveLeft press enter …" at bounding box center [921, 172] width 281 height 134
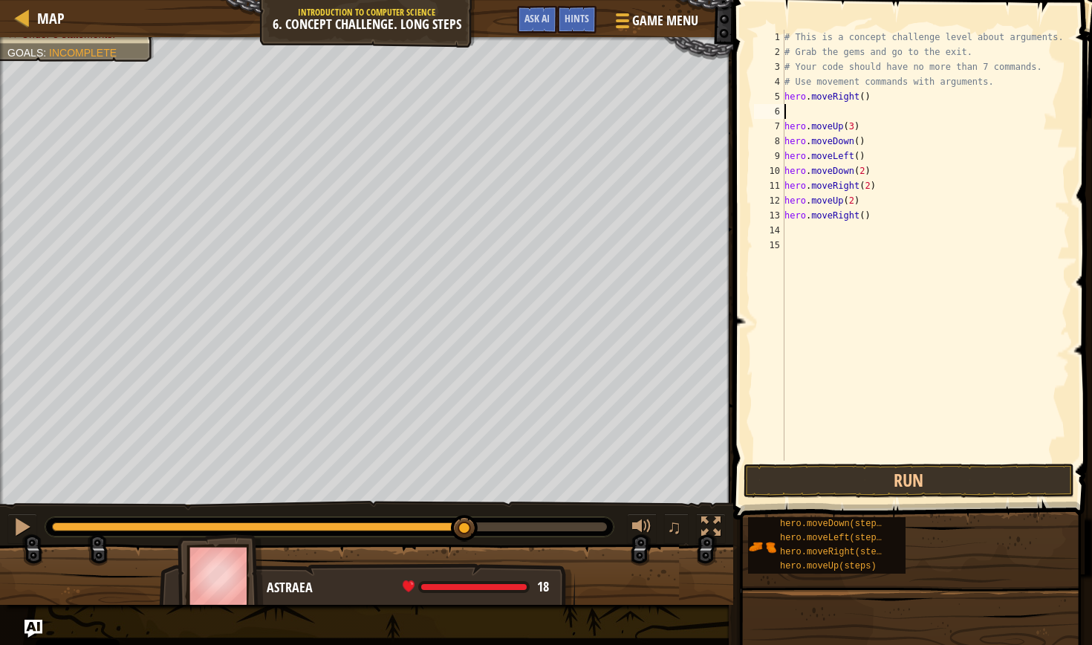
type textarea "hero.moveRight()"
click at [934, 477] on button "Run" at bounding box center [908, 480] width 330 height 34
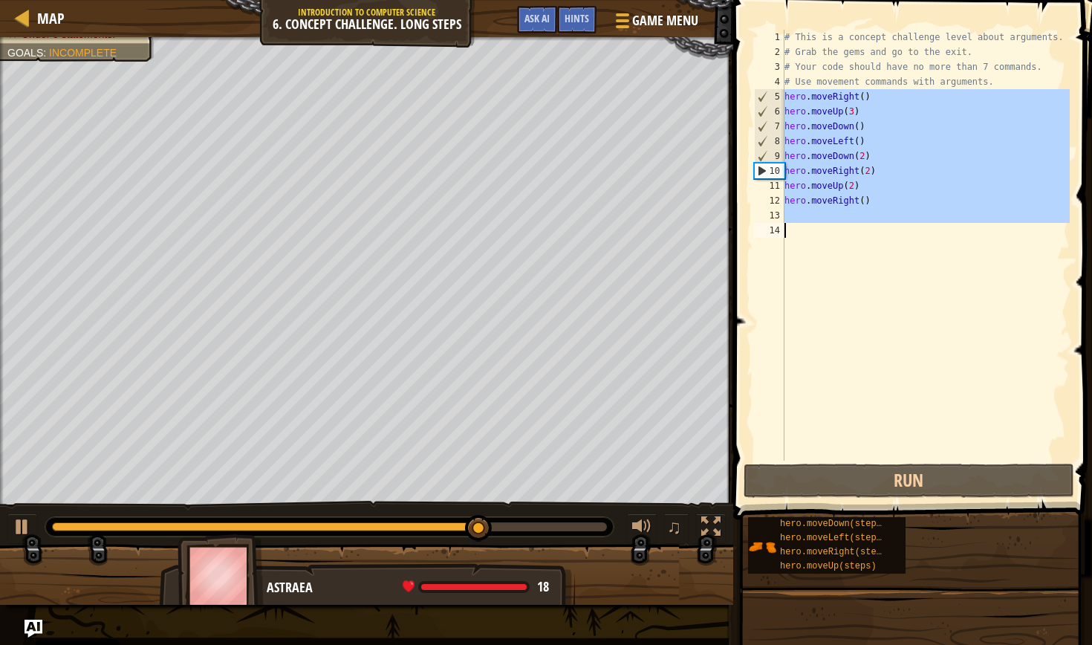
drag, startPoint x: 785, startPoint y: 99, endPoint x: 885, endPoint y: 243, distance: 174.9
click at [886, 244] on div "# This is a concept challenge level about arguments. # Grab the gems and go to …" at bounding box center [925, 260] width 288 height 460
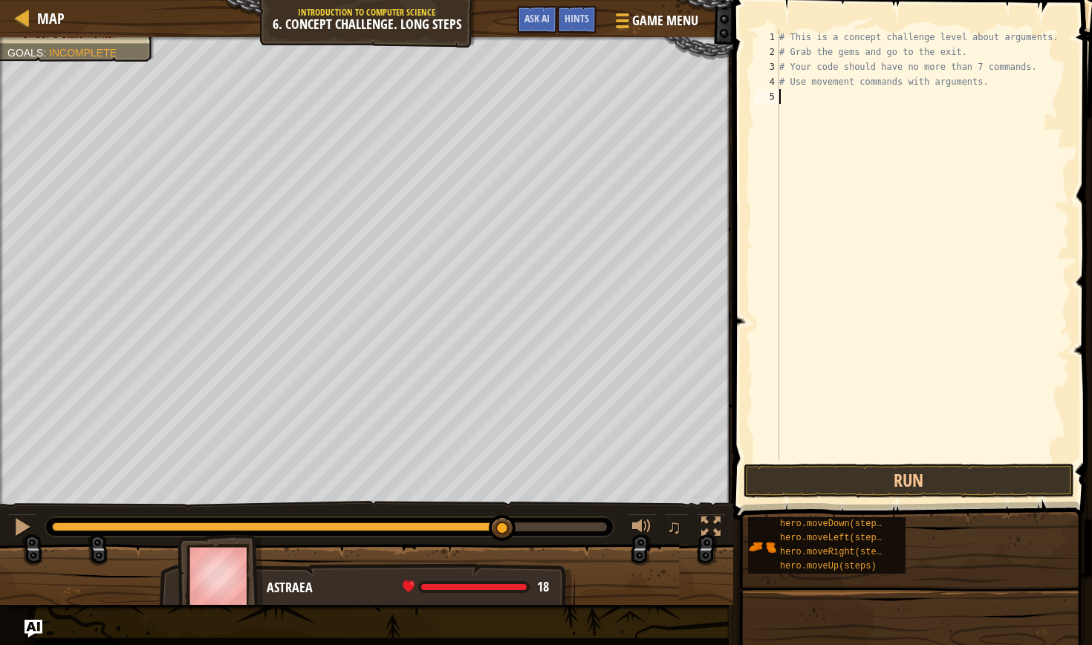
type textarea "h"
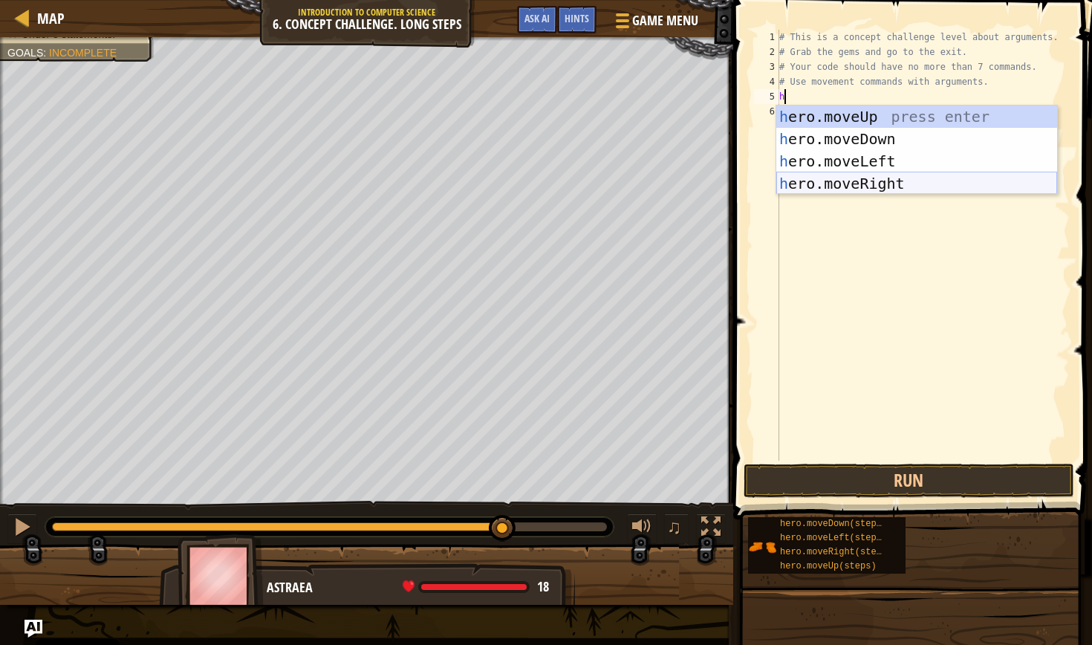
click at [868, 180] on div "h ero.moveUp press enter h ero.moveDown press enter h ero.moveLeft press enter …" at bounding box center [916, 172] width 281 height 134
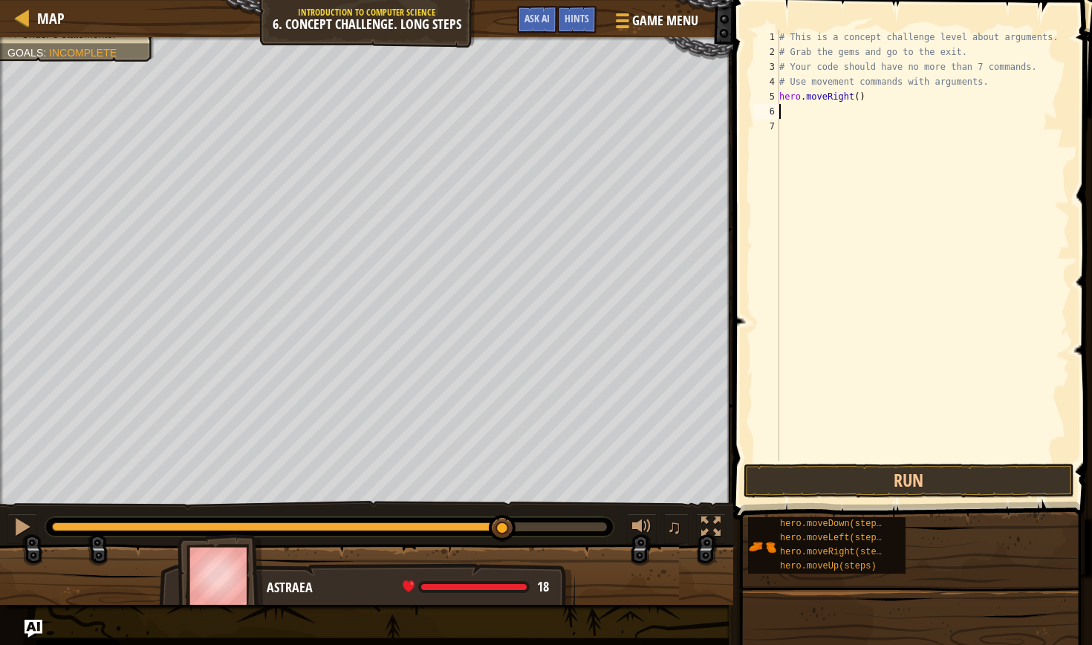
type textarea "h"
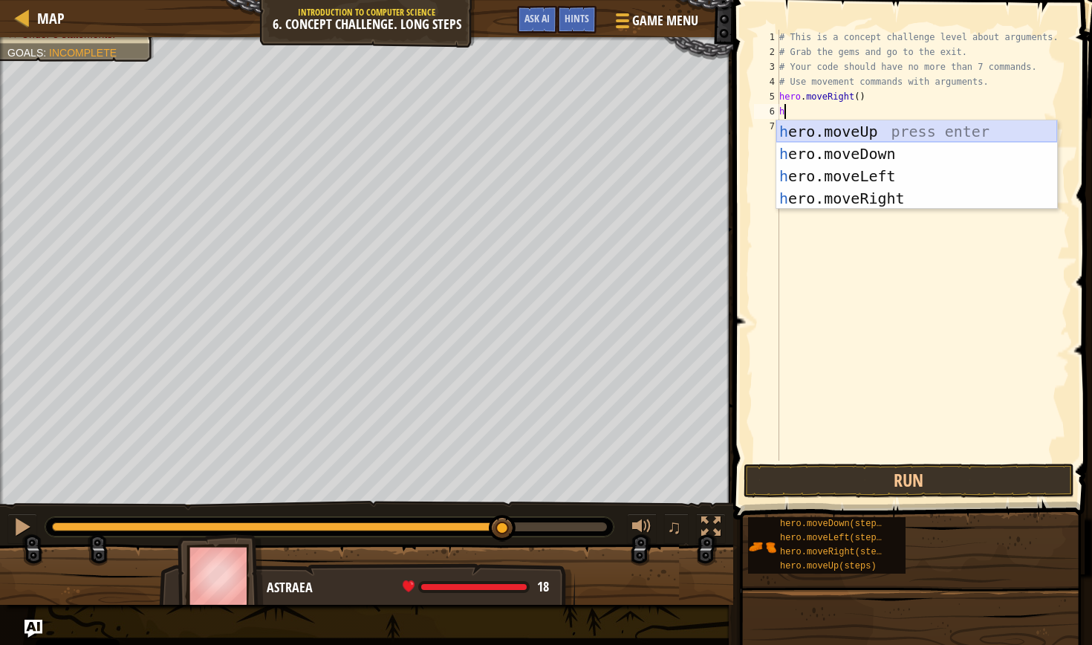
click at [890, 133] on div "h ero.moveUp press enter h ero.moveDown press enter h ero.moveLeft press enter …" at bounding box center [916, 187] width 281 height 134
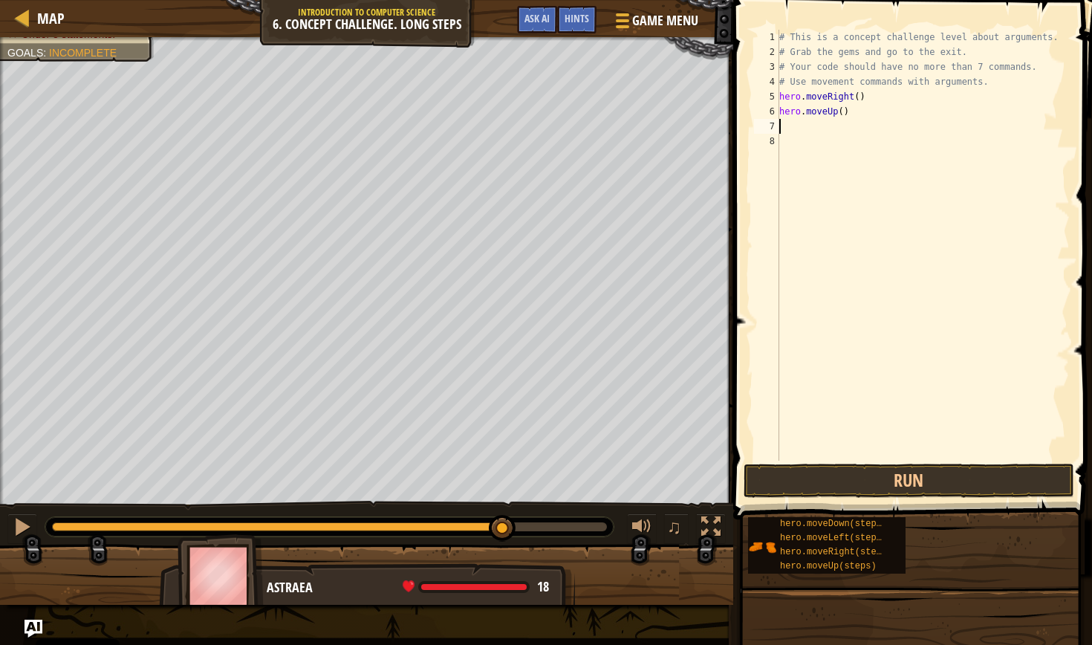
click at [842, 109] on div "# This is a concept challenge level about arguments. # Grab the gems and go to …" at bounding box center [923, 260] width 294 height 460
type textarea "hero.moveUp(3)"
click at [784, 122] on div "# This is a concept challenge level about arguments. # Grab the gems and go to …" at bounding box center [923, 260] width 294 height 460
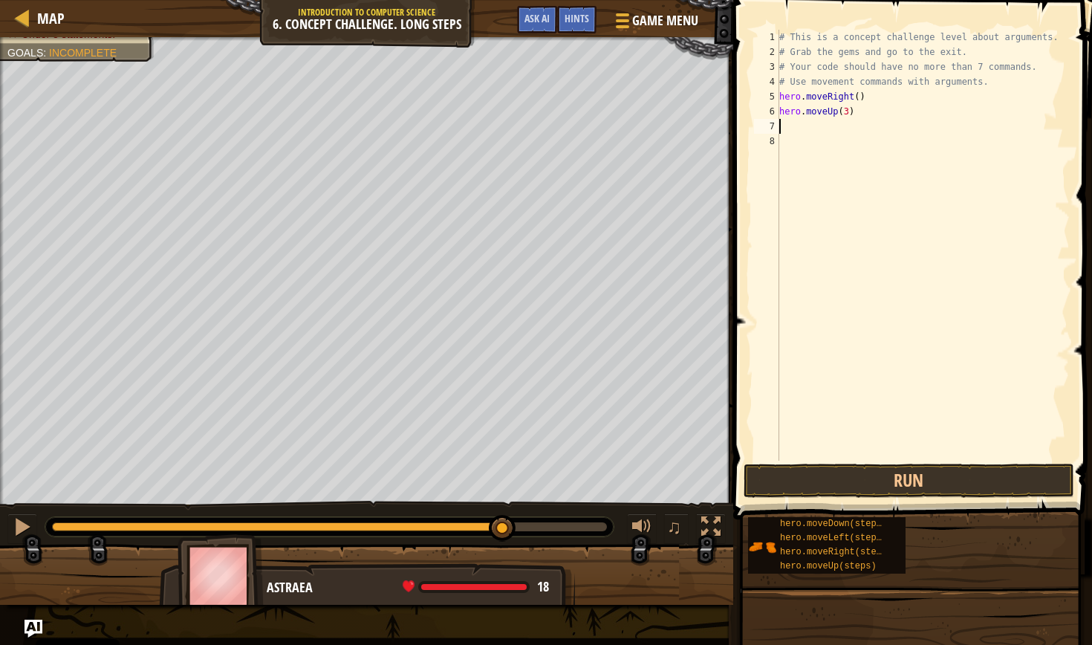
type textarea "h"
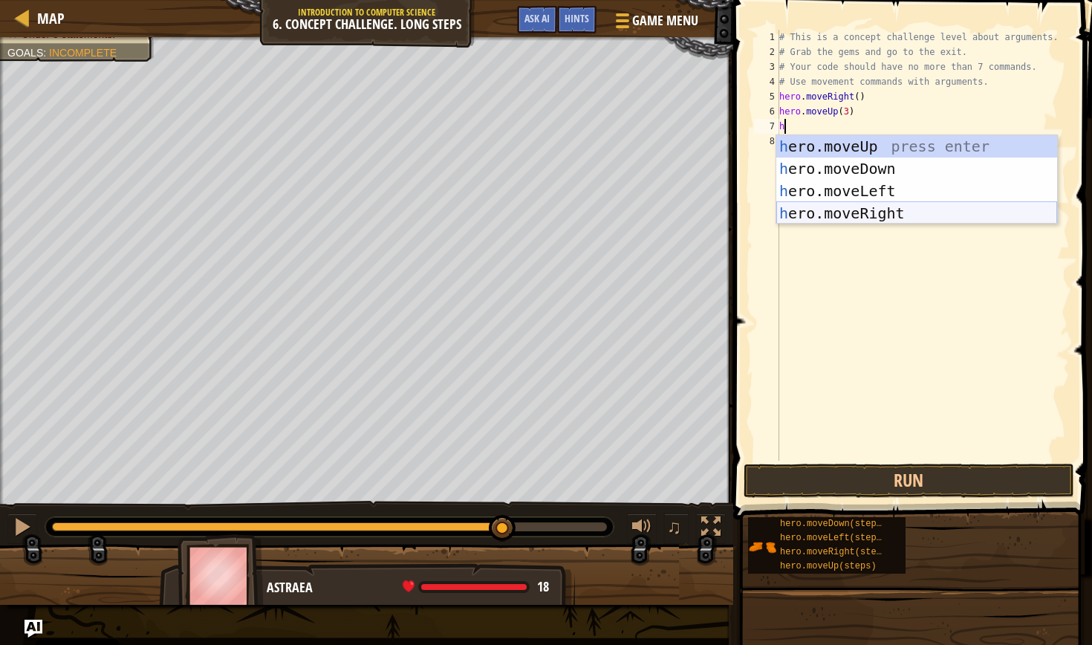
click at [855, 210] on div "h ero.moveUp press enter h ero.moveDown press enter h ero.moveLeft press enter …" at bounding box center [916, 202] width 281 height 134
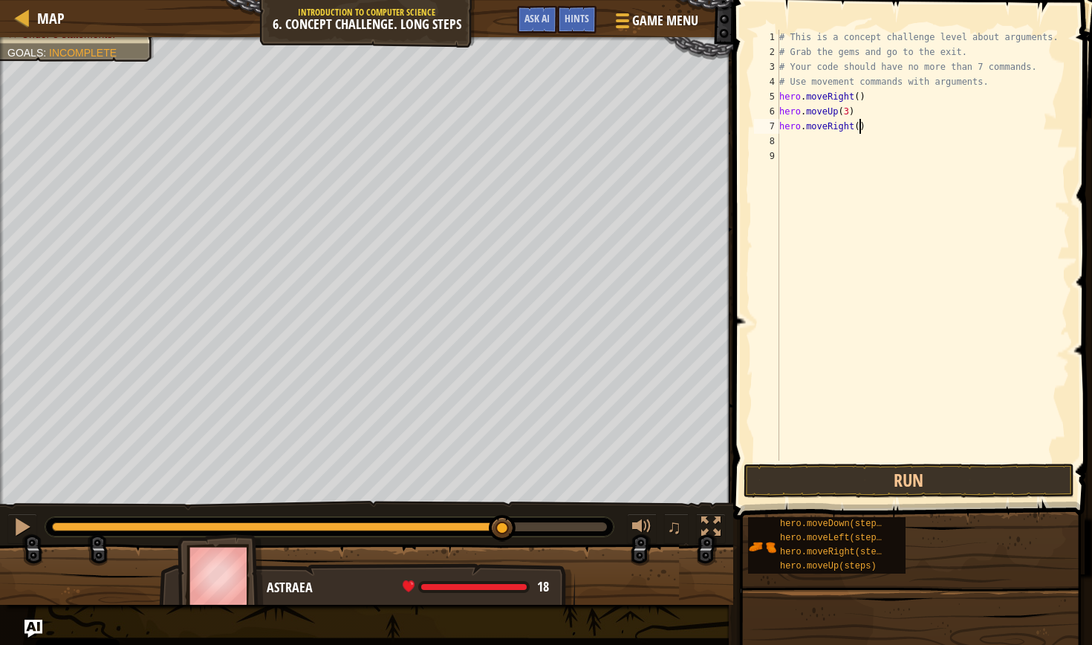
click at [857, 127] on div "# This is a concept challenge level about arguments. # Grab the gems and go to …" at bounding box center [923, 260] width 294 height 460
type textarea "hero.moveRight(2)"
click at [795, 143] on div "# This is a concept challenge level about arguments. # Grab the gems and go to …" at bounding box center [923, 260] width 294 height 460
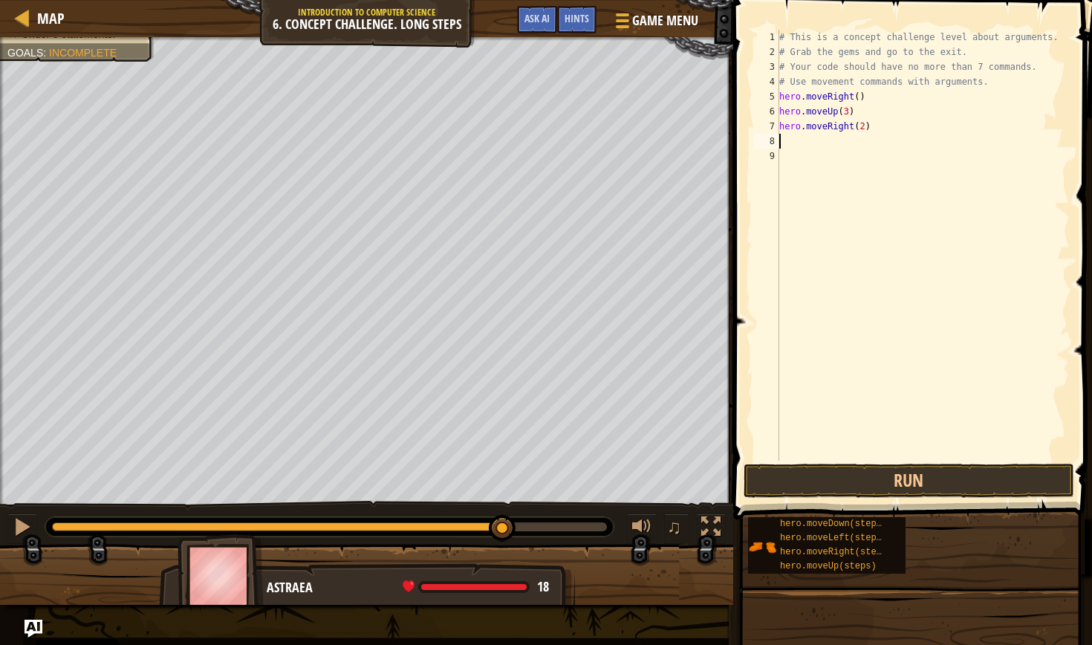
type textarea "d"
click at [894, 160] on div "hero.[PERSON_NAME] own press enter" at bounding box center [916, 183] width 281 height 67
click at [859, 143] on div "# This is a concept challenge level about arguments. # Grab the gems and go to …" at bounding box center [925, 260] width 289 height 460
type textarea "hero.moveDown(3)"
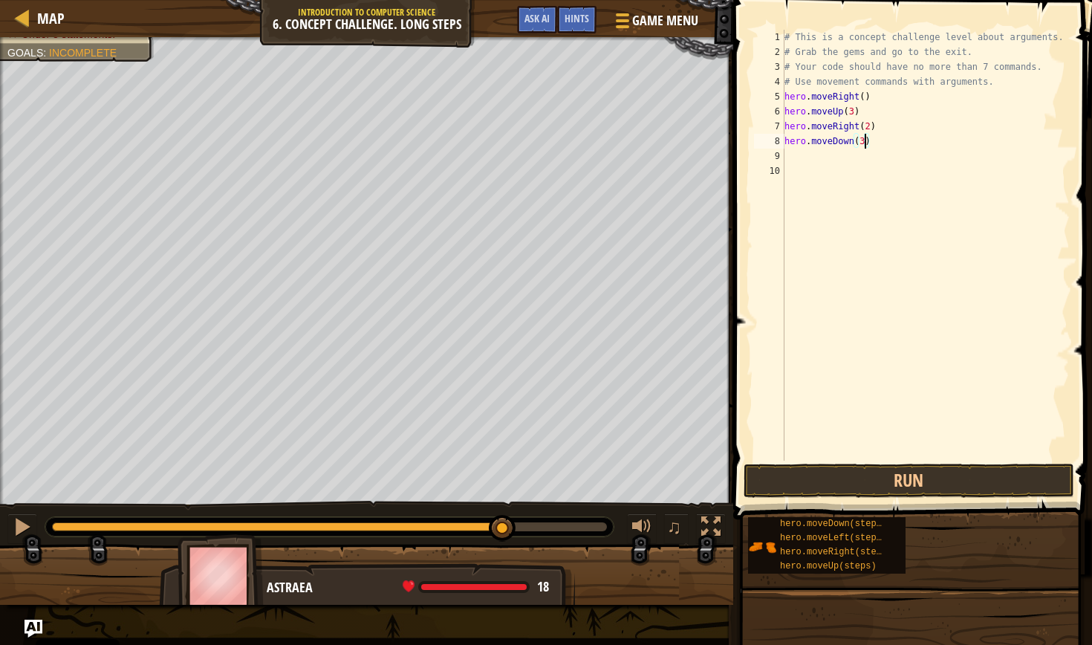
click at [790, 151] on div "# This is a concept challenge level about arguments. # Grab the gems and go to …" at bounding box center [925, 260] width 289 height 460
type textarea "l"
click at [867, 171] on div "hero.move L eft press enter" at bounding box center [921, 198] width 281 height 67
click at [791, 172] on div "# This is a concept challenge level about arguments. # Grab the gems and go to …" at bounding box center [925, 260] width 289 height 460
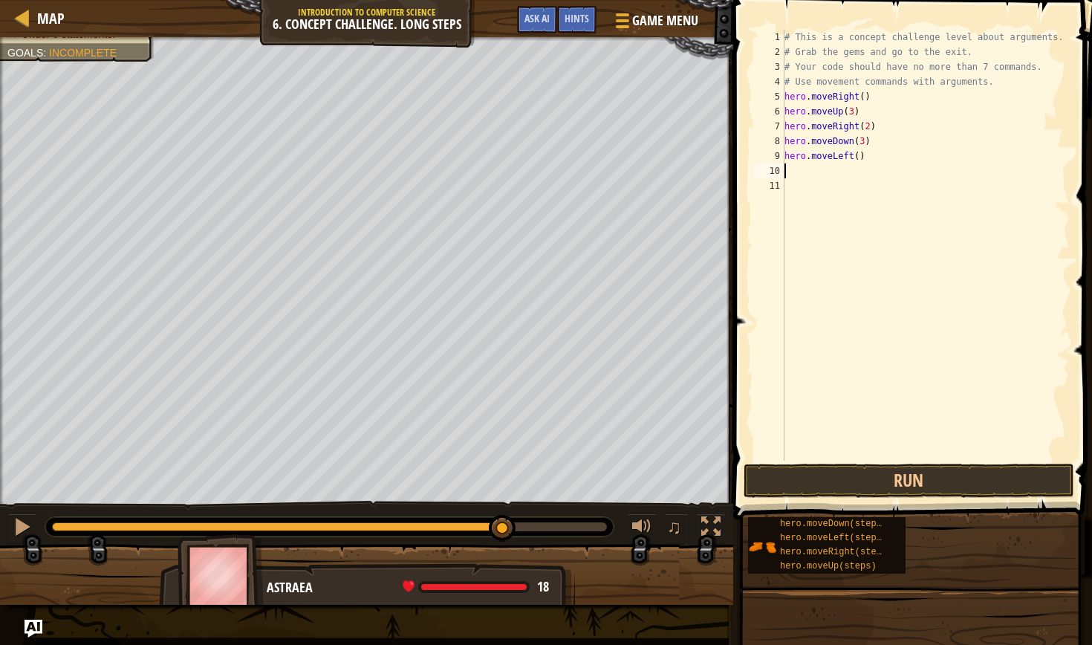
type textarea "u"
click at [853, 196] on div "hero.move U p press enter" at bounding box center [921, 213] width 281 height 67
click at [847, 170] on div "# This is a concept challenge level about arguments. # Grab the gems and go to …" at bounding box center [925, 260] width 289 height 460
type textarea "hero.moveUp(2)"
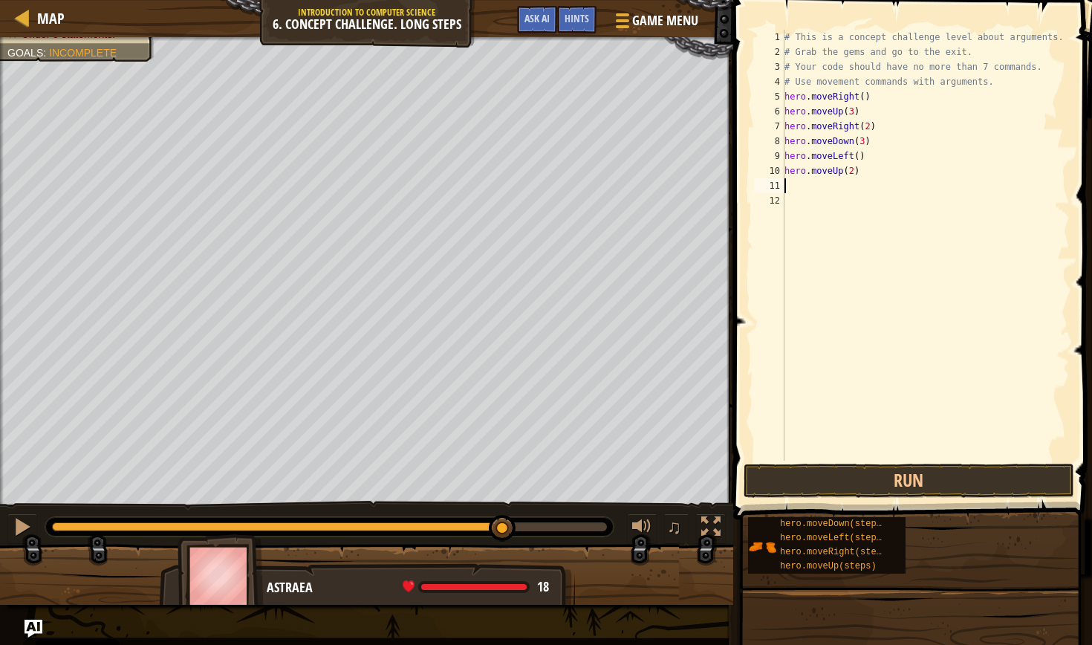
click at [788, 181] on div "# This is a concept challenge level about arguments. # Grab the gems and go to …" at bounding box center [925, 260] width 289 height 460
type textarea "h"
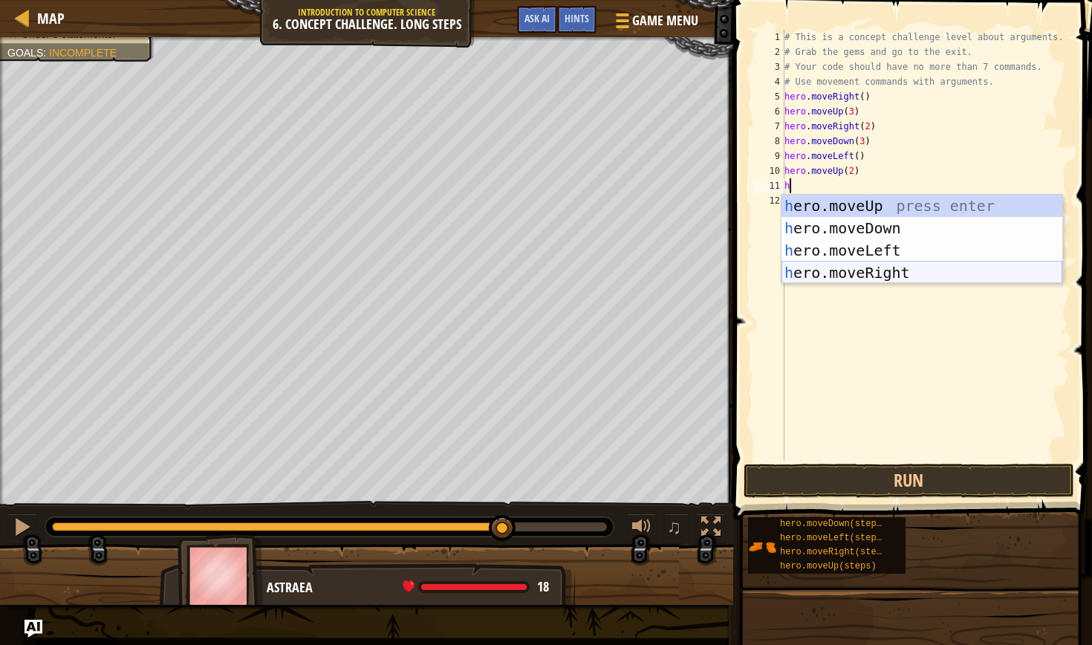
click at [880, 270] on div "h ero.moveUp press enter h ero.moveDown press enter h ero.moveLeft press enter …" at bounding box center [921, 262] width 281 height 134
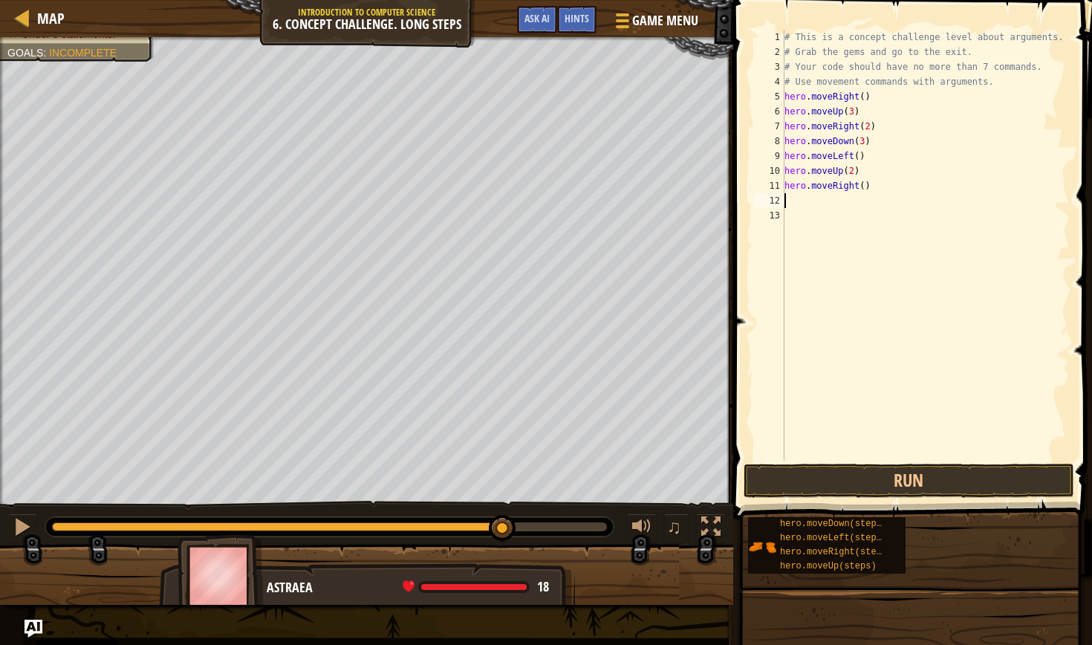
click at [864, 184] on div "# This is a concept challenge level about arguments. # Grab the gems and go to …" at bounding box center [925, 260] width 289 height 460
click at [881, 472] on button "Run" at bounding box center [908, 480] width 330 height 34
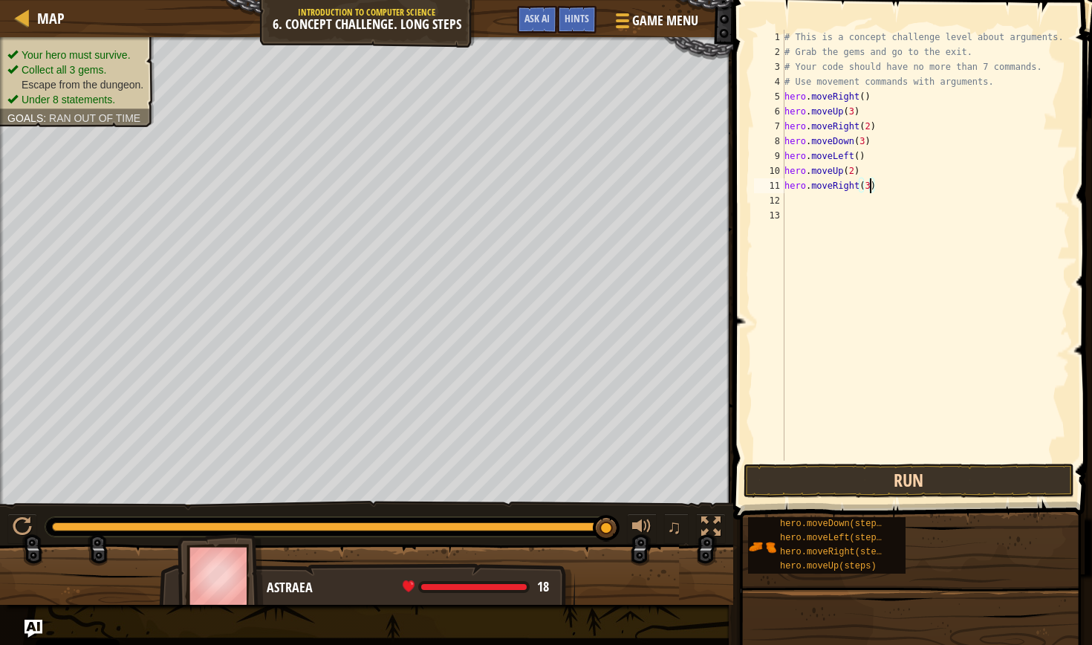
type textarea "hero.moveRight(3)"
click at [935, 475] on button "Run" at bounding box center [908, 480] width 330 height 34
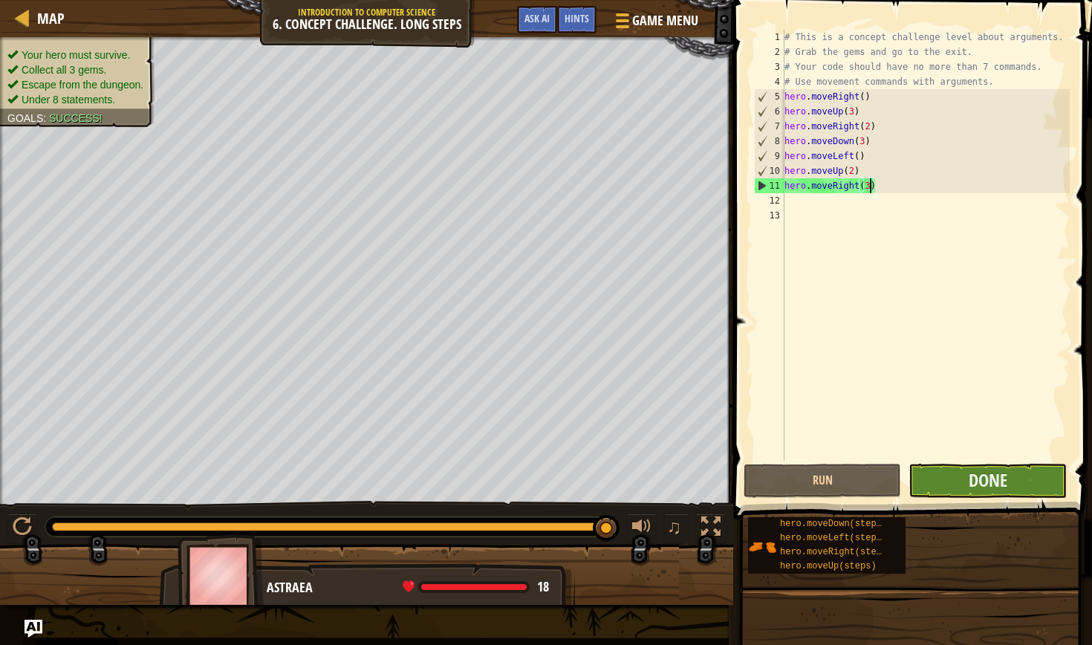
click at [1011, 482] on button "Done" at bounding box center [986, 480] width 157 height 34
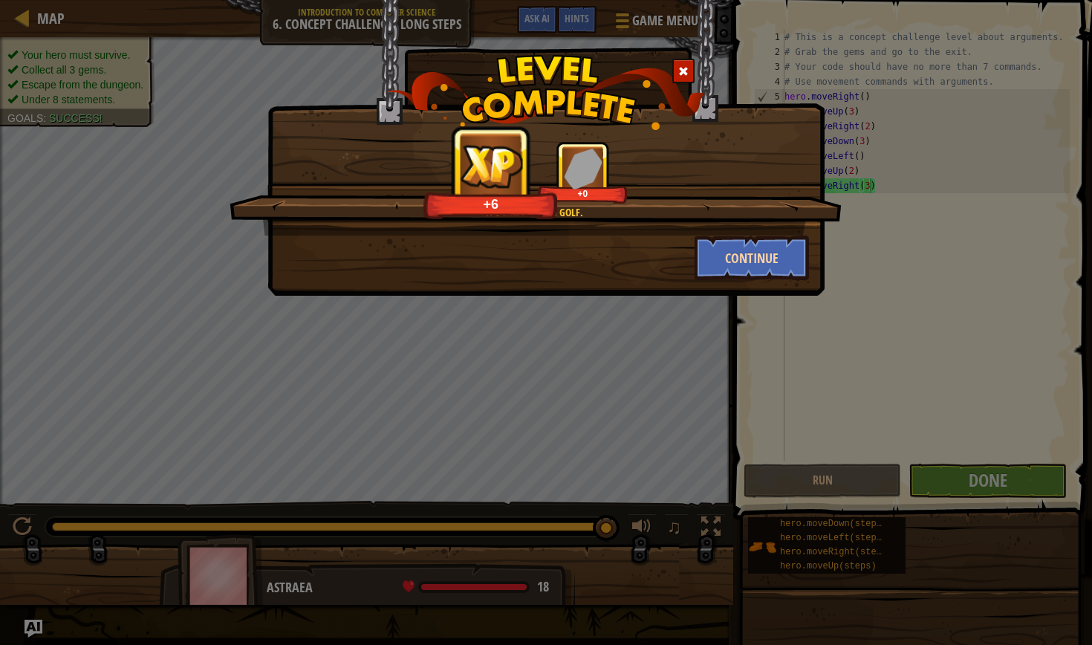
click at [783, 247] on button "Continue" at bounding box center [751, 257] width 115 height 45
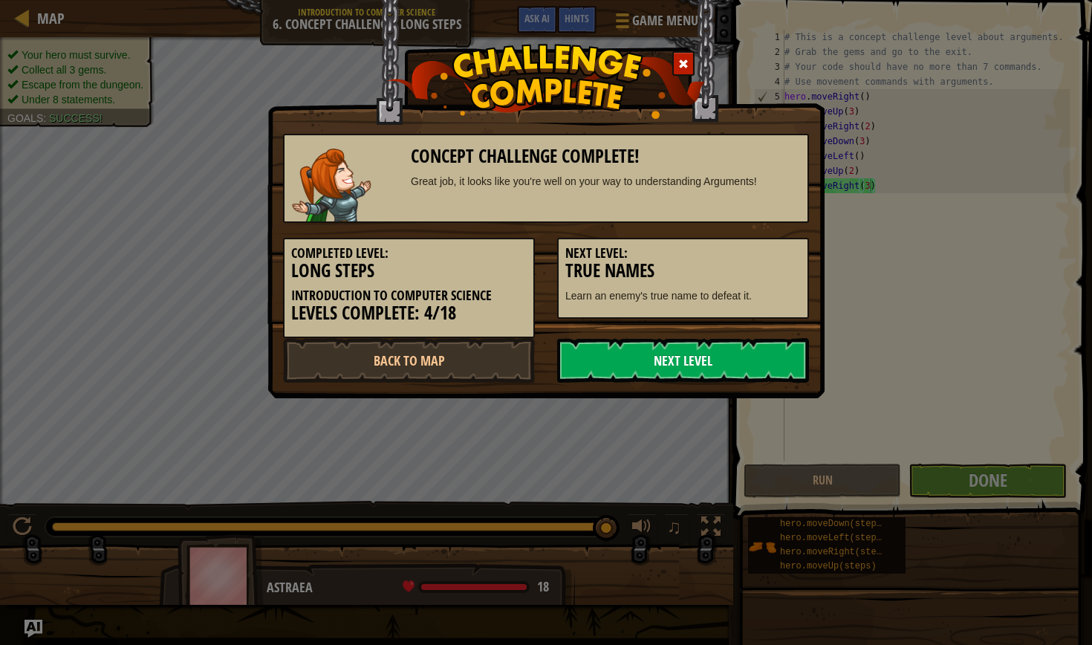
click at [787, 358] on link "Next Level" at bounding box center [683, 360] width 252 height 45
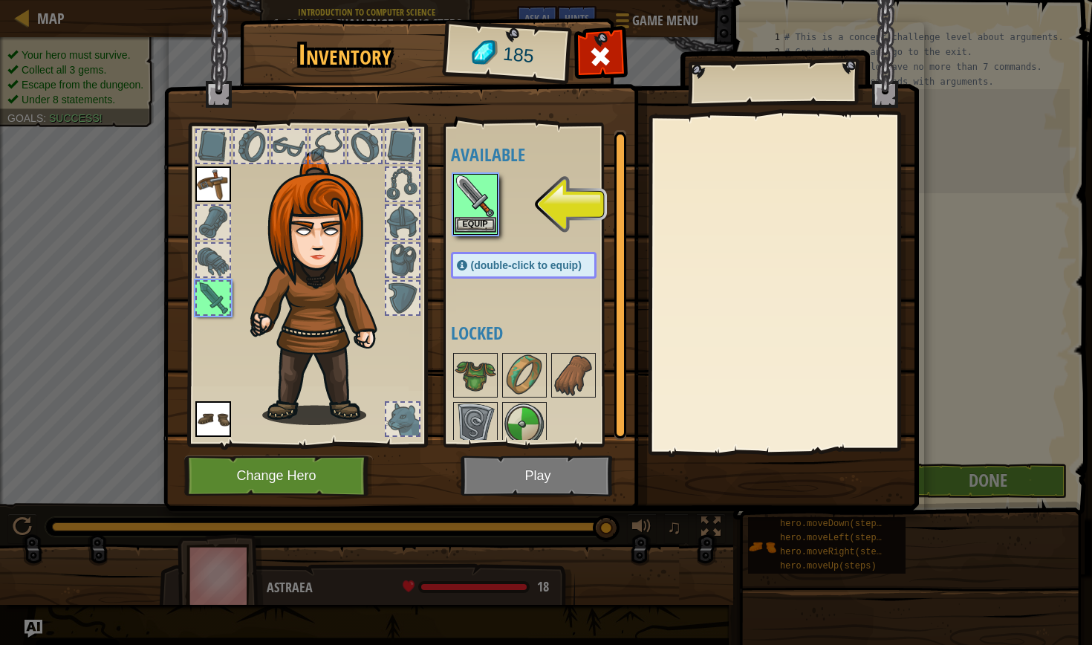
click at [485, 223] on button "Equip" at bounding box center [475, 225] width 42 height 16
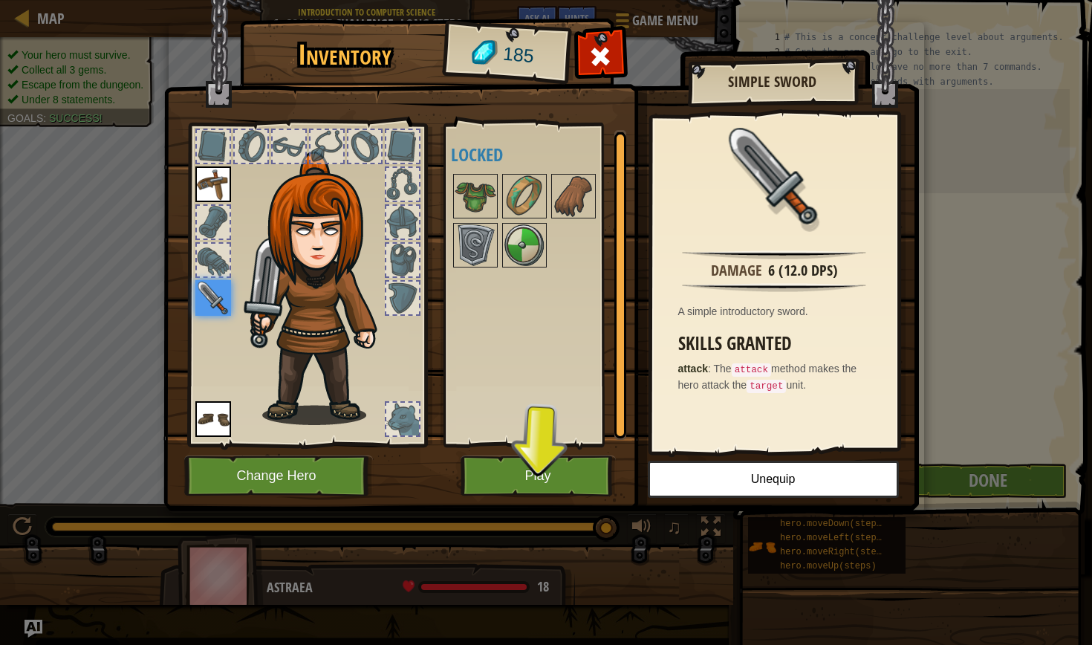
click at [553, 470] on button "Play" at bounding box center [537, 475] width 155 height 41
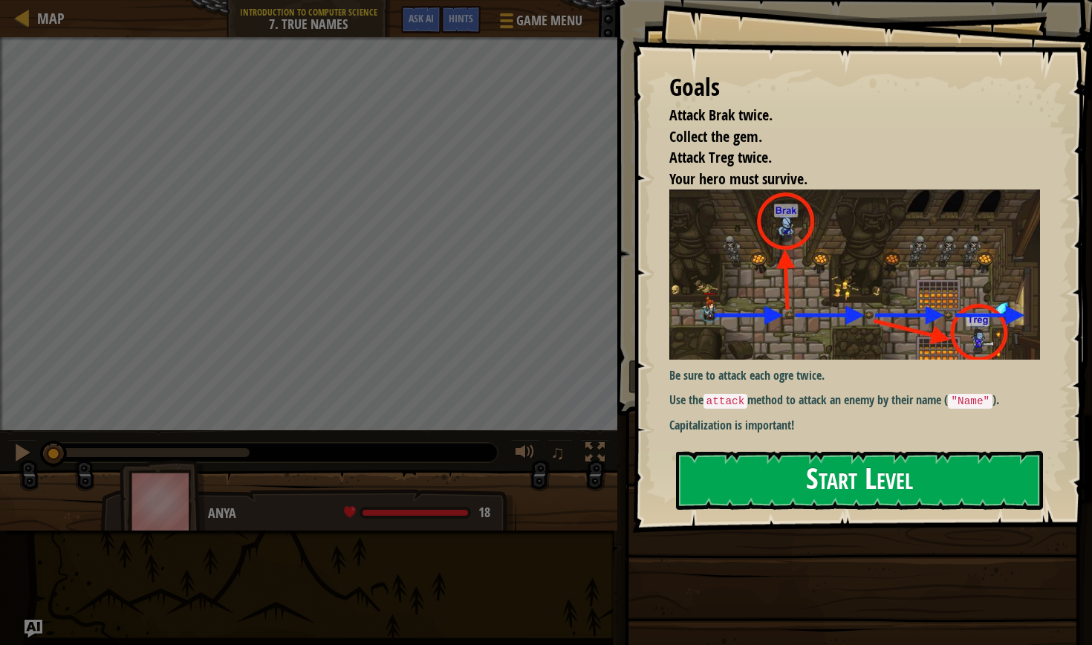
click at [832, 474] on button "Start Level" at bounding box center [859, 480] width 367 height 59
